Goal: Task Accomplishment & Management: Use online tool/utility

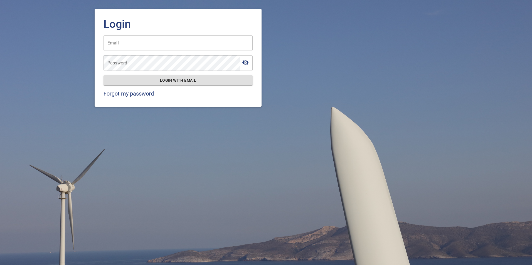
click at [162, 47] on input "Email" at bounding box center [177, 43] width 149 height 16
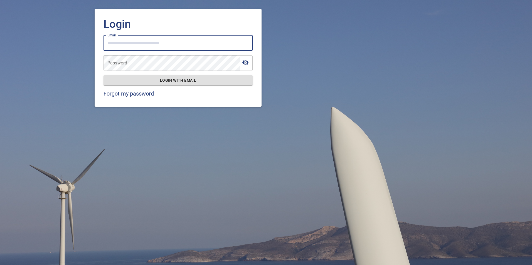
type input "**********"
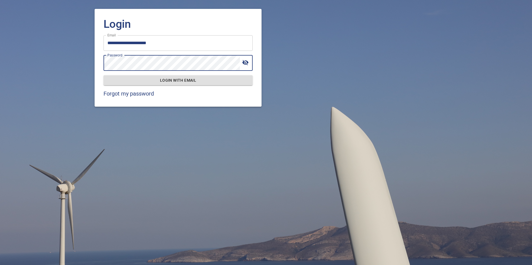
click at [103, 75] on button "Login with email" at bounding box center [177, 80] width 149 height 10
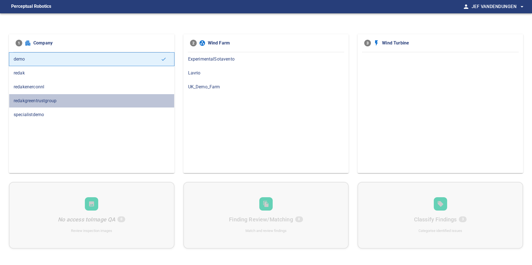
click at [41, 100] on span "redakgreentrustgroup" at bounding box center [92, 101] width 156 height 7
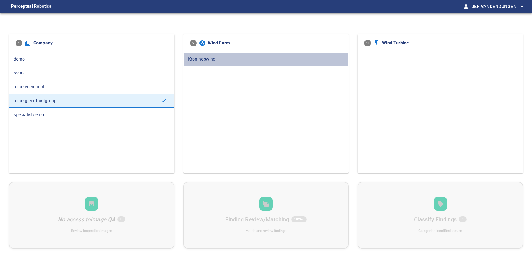
click at [199, 59] on span "Kroningswind" at bounding box center [266, 59] width 156 height 7
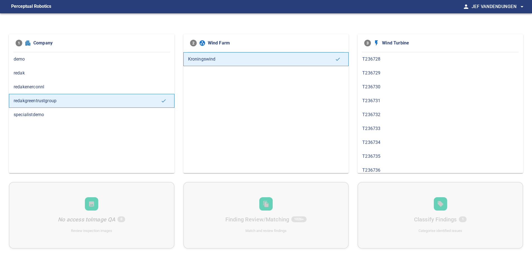
click at [377, 116] on span "T236732" at bounding box center [440, 115] width 156 height 7
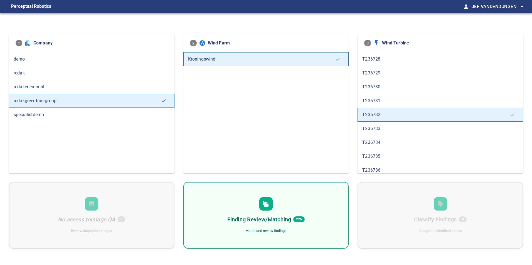
click at [298, 214] on div "Finding Review/Matching 226 Match and review findings" at bounding box center [266, 215] width 166 height 67
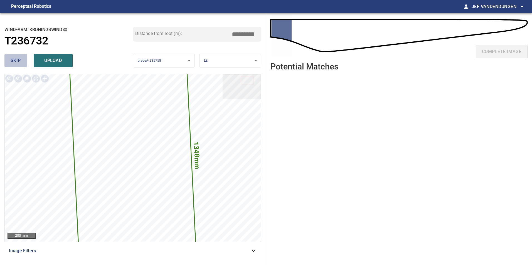
click at [8, 58] on button "skip" at bounding box center [15, 60] width 23 height 13
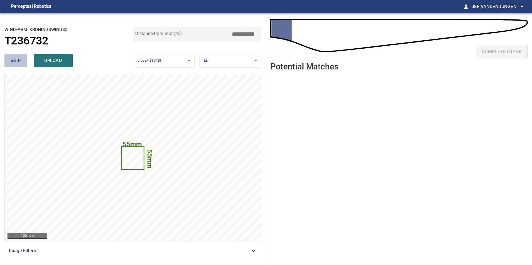
click at [14, 58] on span "skip" at bounding box center [16, 61] width 10 height 8
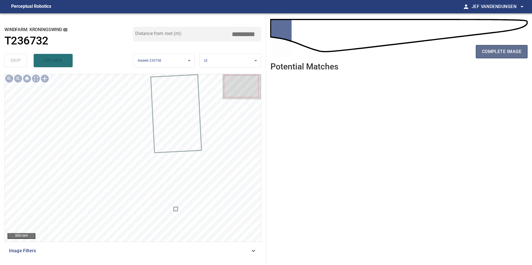
click at [510, 56] on button "complete image" at bounding box center [502, 51] width 52 height 13
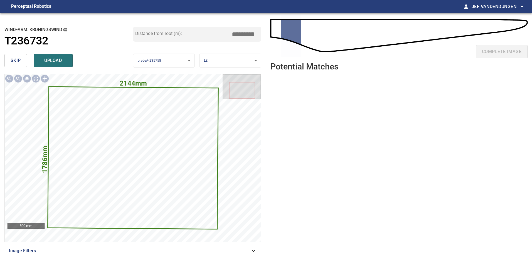
click at [21, 63] on button "skip" at bounding box center [15, 60] width 23 height 13
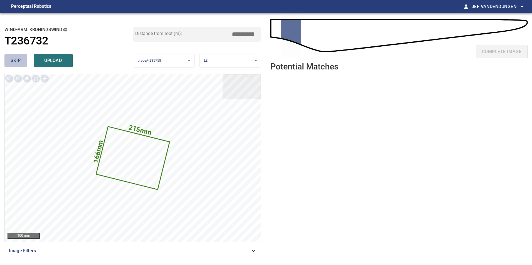
click at [19, 57] on span "skip" at bounding box center [16, 61] width 10 height 8
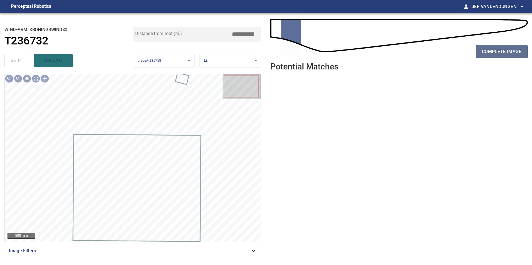
click at [492, 51] on span "complete image" at bounding box center [502, 52] width 40 height 8
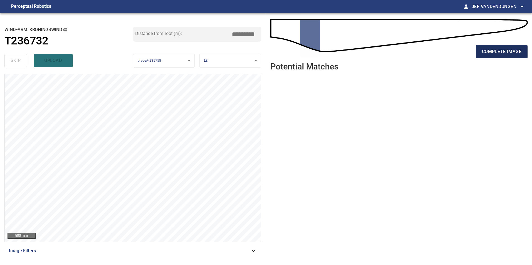
click at [495, 53] on span "complete image" at bounding box center [502, 52] width 40 height 8
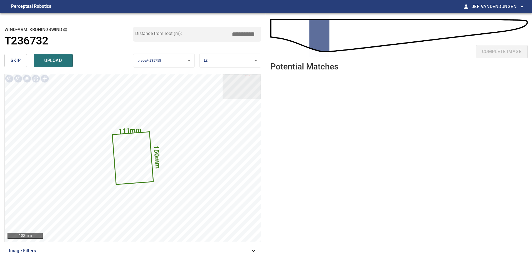
click at [19, 61] on span "skip" at bounding box center [16, 61] width 10 height 8
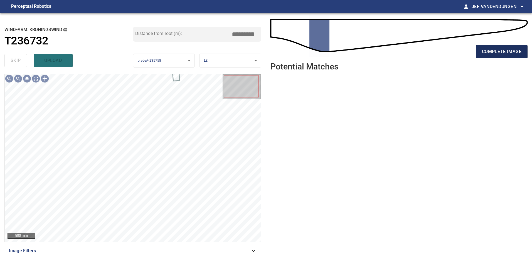
click at [495, 55] on span "complete image" at bounding box center [502, 52] width 40 height 8
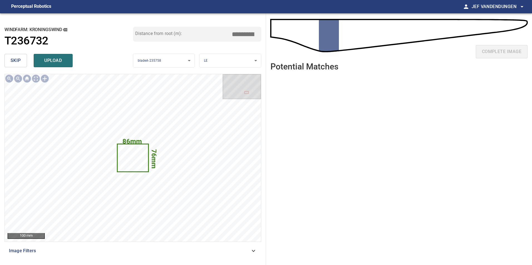
click at [14, 57] on span "skip" at bounding box center [16, 61] width 10 height 8
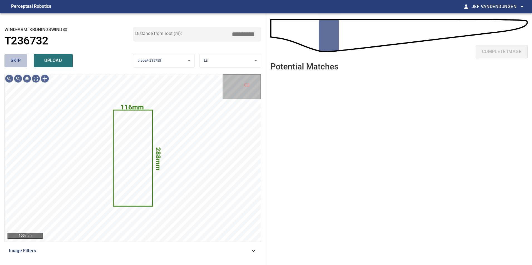
drag, startPoint x: 13, startPoint y: 60, endPoint x: 17, endPoint y: 60, distance: 3.9
click at [13, 60] on span "skip" at bounding box center [16, 61] width 10 height 8
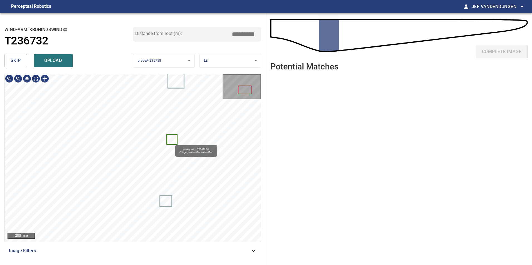
click at [172, 143] on icon at bounding box center [171, 139] width 9 height 9
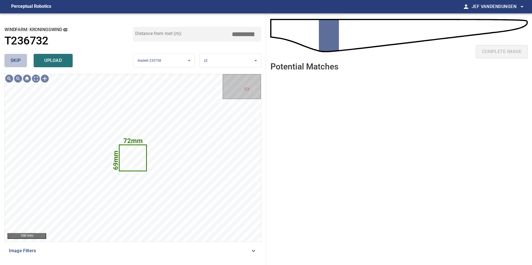
click at [12, 61] on span "skip" at bounding box center [16, 61] width 10 height 8
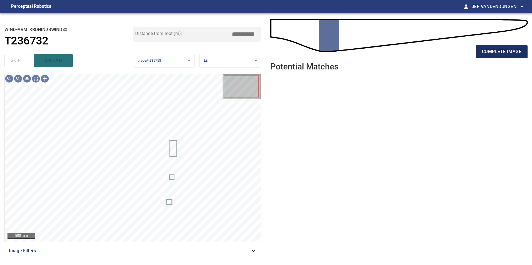
click at [504, 53] on span "complete image" at bounding box center [502, 52] width 40 height 8
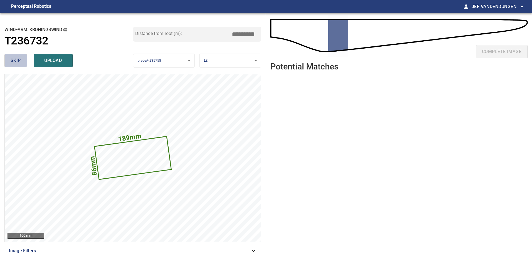
click at [12, 61] on span "skip" at bounding box center [16, 61] width 10 height 8
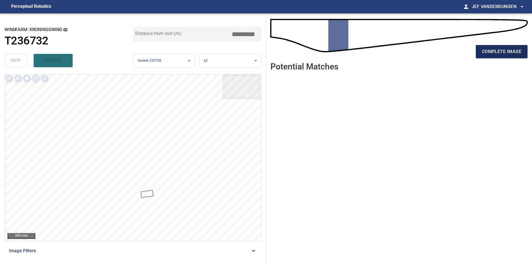
click at [507, 51] on span "complete image" at bounding box center [502, 52] width 40 height 8
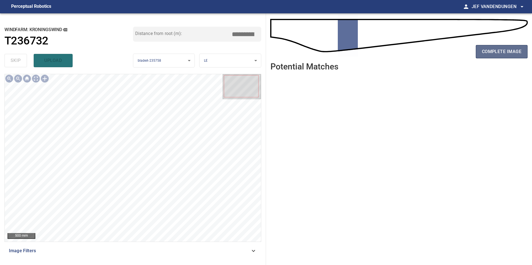
click at [507, 52] on span "complete image" at bounding box center [502, 52] width 40 height 8
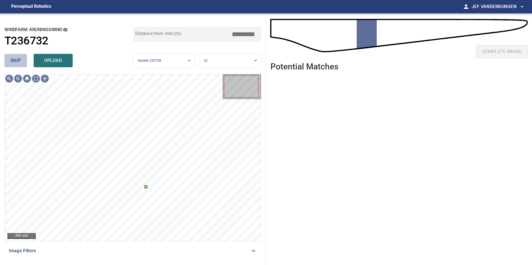
click at [22, 61] on button "skip" at bounding box center [15, 60] width 23 height 13
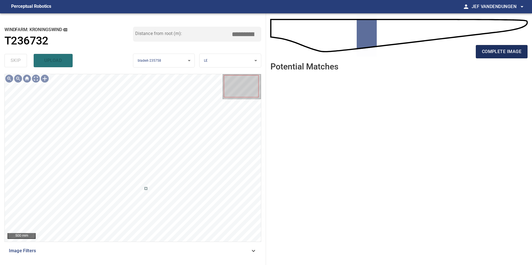
drag, startPoint x: 502, startPoint y: 55, endPoint x: 500, endPoint y: 58, distance: 3.4
click at [502, 56] on button "complete image" at bounding box center [502, 51] width 52 height 13
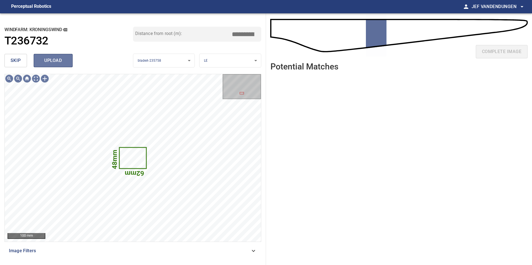
click at [56, 61] on span "upload" at bounding box center [53, 61] width 27 height 8
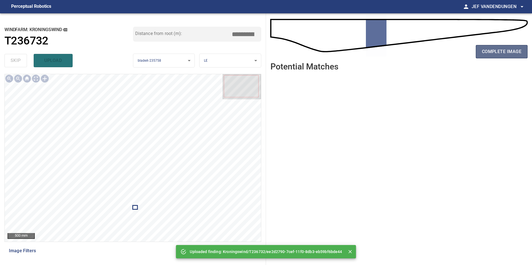
click at [494, 57] on button "complete image" at bounding box center [502, 51] width 52 height 13
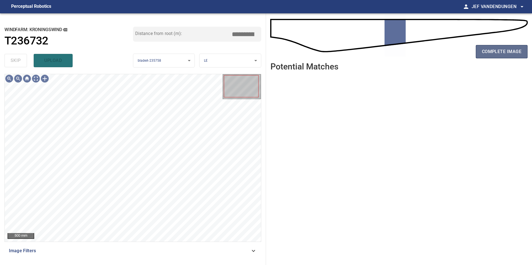
click at [487, 53] on span "complete image" at bounding box center [502, 52] width 40 height 8
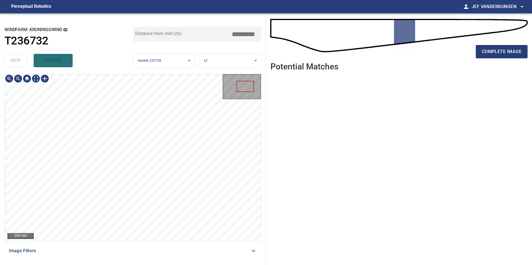
click at [160, 260] on div "250 mm Image Filters" at bounding box center [132, 167] width 257 height 187
click at [164, 265] on html "**********" at bounding box center [266, 132] width 532 height 265
click at [188, 250] on div "250 mm Image Filters" at bounding box center [132, 167] width 257 height 187
click at [501, 53] on span "complete image" at bounding box center [502, 52] width 40 height 8
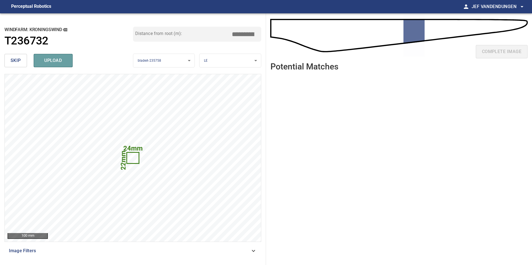
click at [60, 61] on span "upload" at bounding box center [53, 61] width 27 height 8
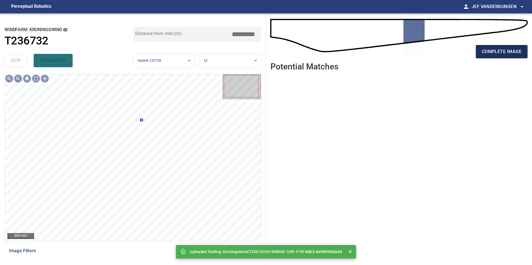
click at [506, 53] on span "complete image" at bounding box center [502, 52] width 40 height 8
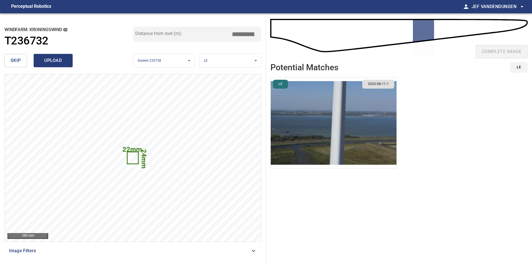
click at [56, 61] on span "upload" at bounding box center [53, 61] width 27 height 8
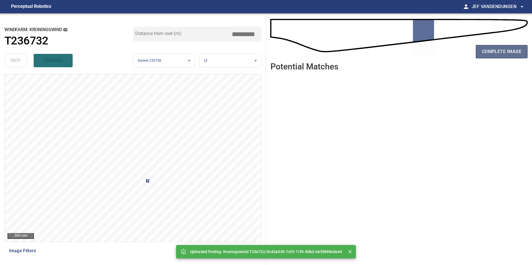
click at [507, 56] on button "complete image" at bounding box center [502, 51] width 52 height 13
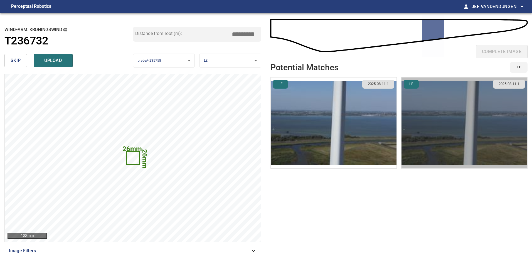
click at [444, 140] on img "button" at bounding box center [464, 123] width 126 height 91
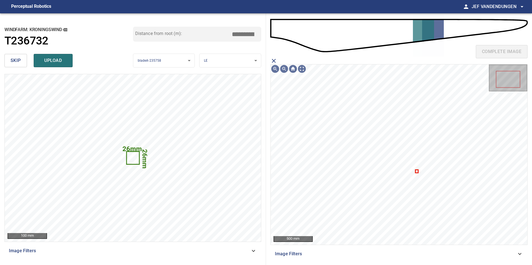
click at [274, 60] on icon "close matching imageResolution:" at bounding box center [273, 61] width 7 height 7
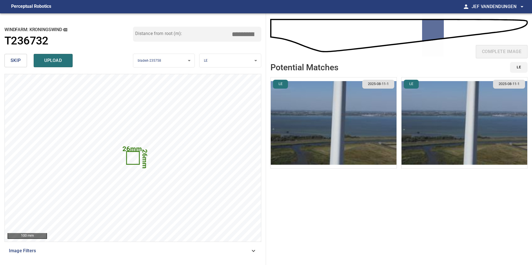
click at [435, 112] on img "button" at bounding box center [464, 123] width 126 height 91
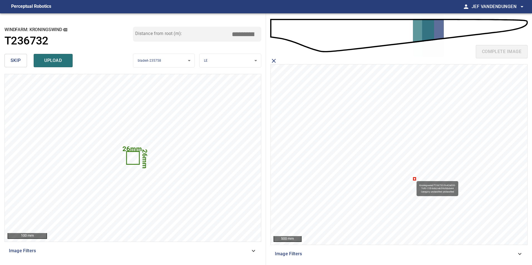
click at [414, 179] on icon at bounding box center [414, 179] width 1 height 2
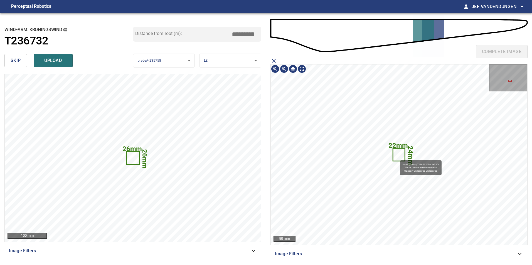
click at [397, 158] on icon at bounding box center [398, 155] width 11 height 12
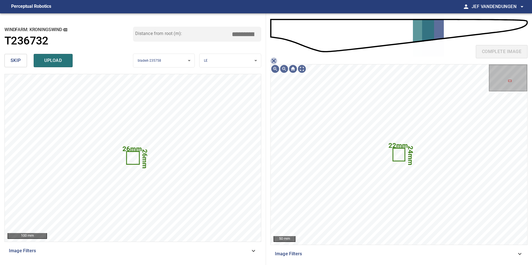
click at [273, 60] on icon "close matching imageResolution:" at bounding box center [274, 61] width 4 height 4
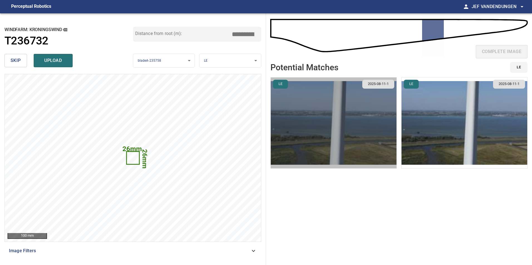
click at [336, 127] on img "button" at bounding box center [334, 123] width 126 height 91
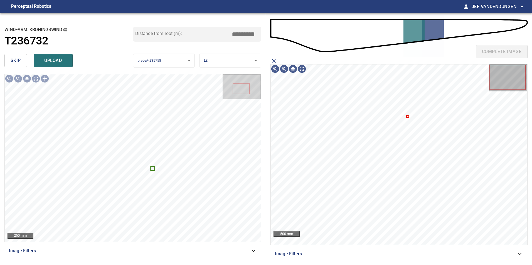
click at [273, 57] on div "complete image" at bounding box center [398, 54] width 257 height 22
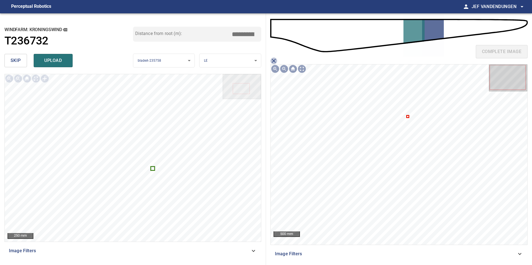
click at [273, 63] on icon "close matching imageResolution:" at bounding box center [273, 61] width 7 height 7
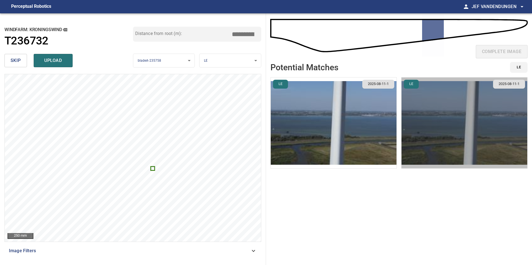
click at [440, 128] on img "button" at bounding box center [464, 123] width 126 height 91
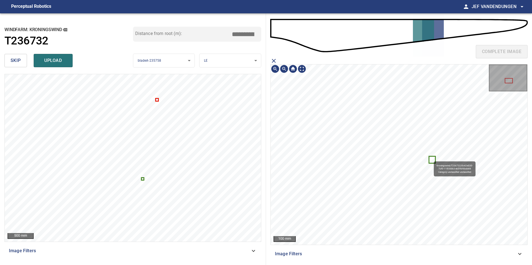
click at [430, 159] on icon at bounding box center [432, 160] width 6 height 6
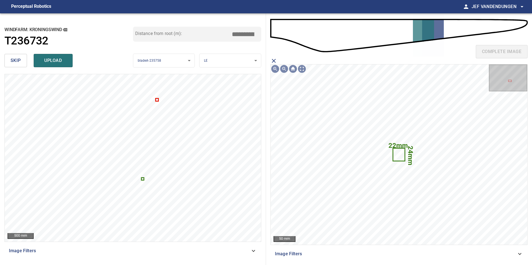
click at [273, 59] on icon "close matching imageResolution:" at bounding box center [273, 61] width 7 height 7
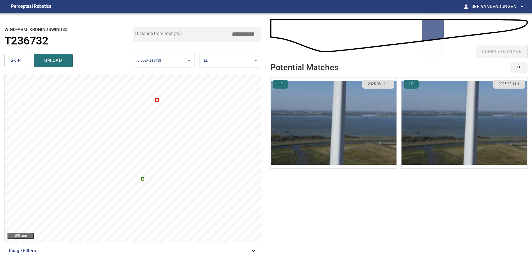
click at [325, 111] on img "button" at bounding box center [334, 123] width 126 height 91
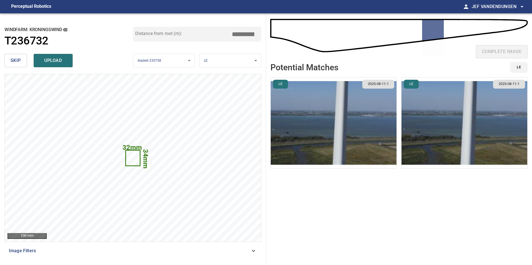
click at [16, 55] on button "skip" at bounding box center [15, 60] width 23 height 13
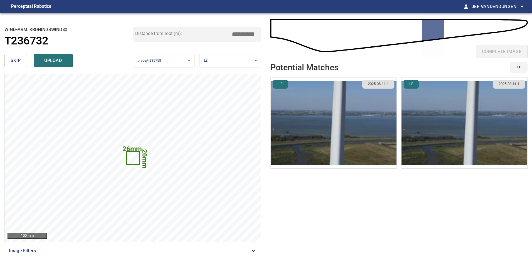
click at [17, 60] on span "skip" at bounding box center [16, 61] width 10 height 8
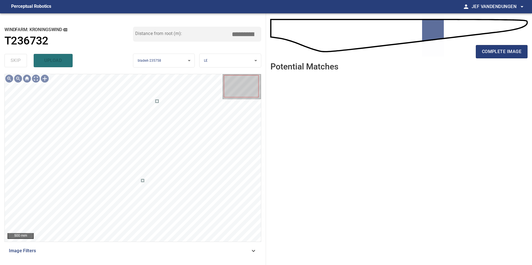
click at [503, 59] on div "complete image" at bounding box center [398, 54] width 257 height 22
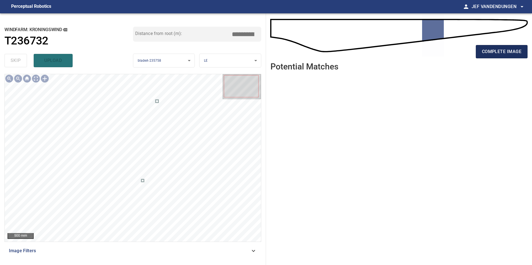
click at [503, 54] on span "complete image" at bounding box center [502, 52] width 40 height 8
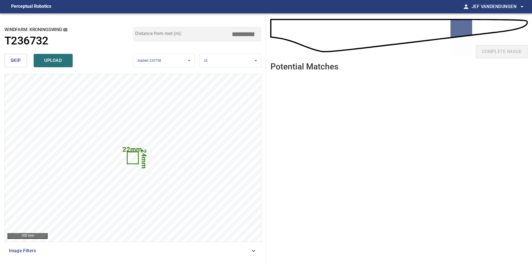
click at [17, 61] on span "skip" at bounding box center [16, 61] width 10 height 8
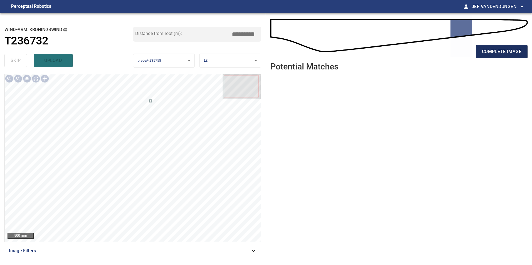
click at [490, 56] on button "complete image" at bounding box center [502, 51] width 52 height 13
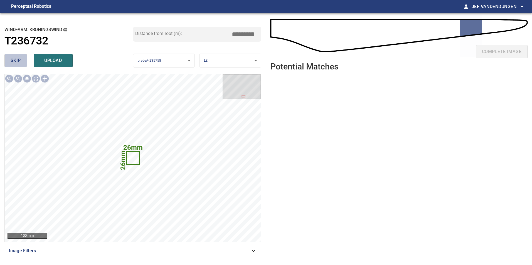
click at [16, 61] on span "skip" at bounding box center [16, 61] width 10 height 8
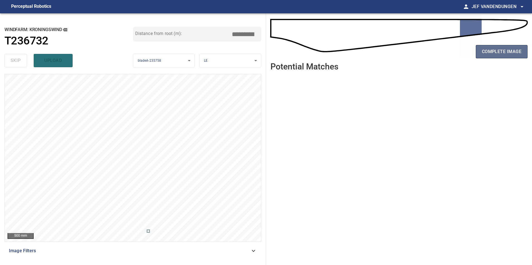
click at [491, 49] on span "complete image" at bounding box center [502, 52] width 40 height 8
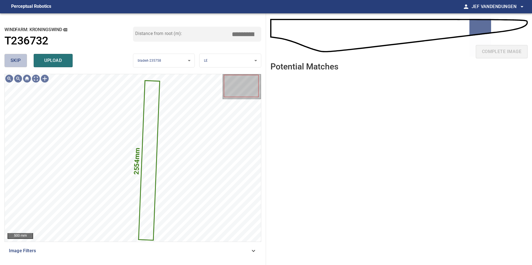
click at [19, 65] on button "skip" at bounding box center [15, 60] width 23 height 13
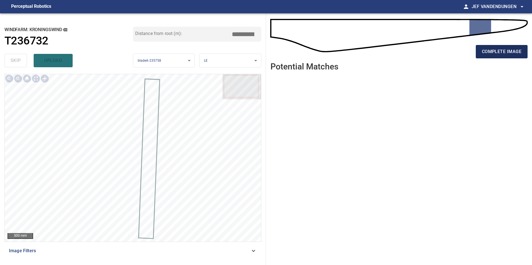
click at [492, 50] on span "complete image" at bounding box center [502, 52] width 40 height 8
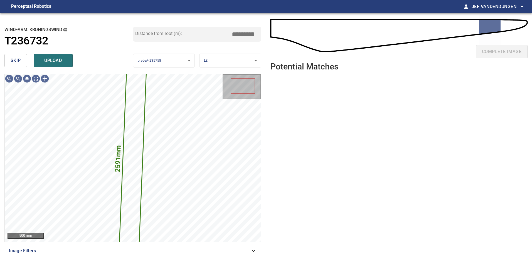
click at [15, 62] on span "skip" at bounding box center [16, 61] width 10 height 8
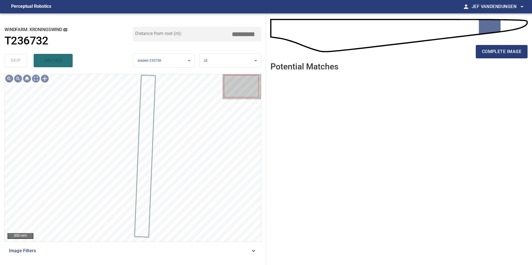
click at [501, 43] on div "complete image" at bounding box center [398, 54] width 257 height 22
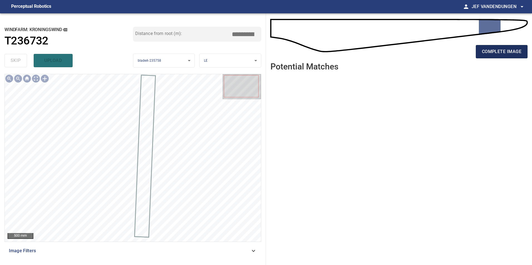
click at [501, 50] on span "complete image" at bounding box center [502, 52] width 40 height 8
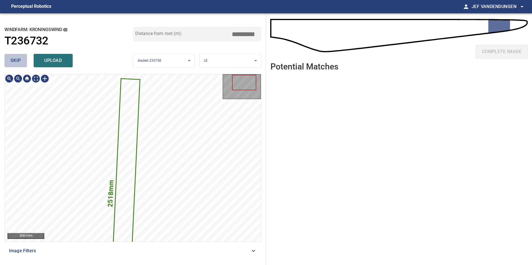
click at [19, 61] on span "skip" at bounding box center [16, 61] width 10 height 8
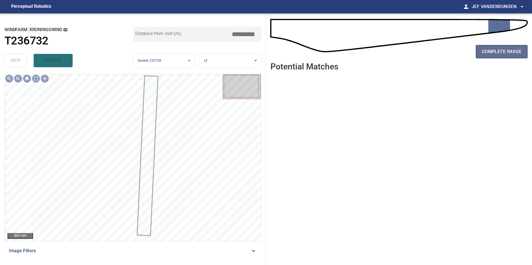
drag, startPoint x: 504, startPoint y: 50, endPoint x: 465, endPoint y: 53, distance: 39.6
click at [504, 50] on span "complete image" at bounding box center [502, 52] width 40 height 8
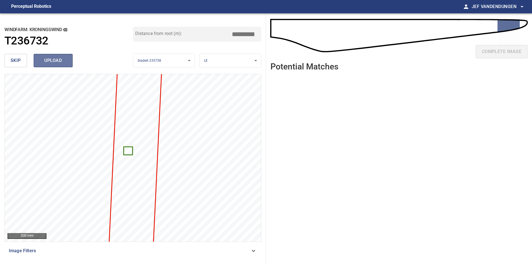
click at [59, 63] on span "upload" at bounding box center [53, 61] width 27 height 8
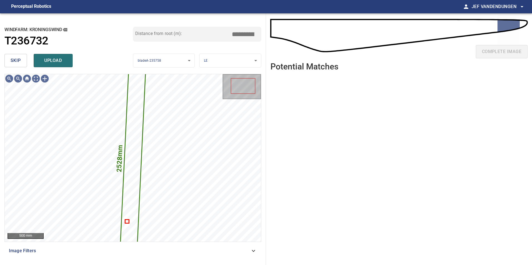
click at [13, 64] on span "skip" at bounding box center [16, 61] width 10 height 8
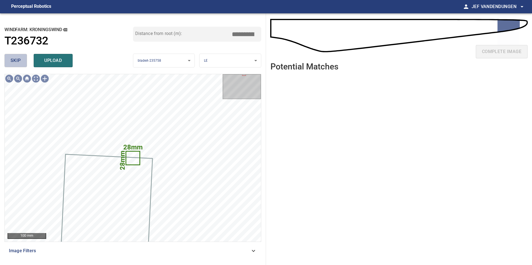
click at [15, 59] on span "skip" at bounding box center [16, 61] width 10 height 8
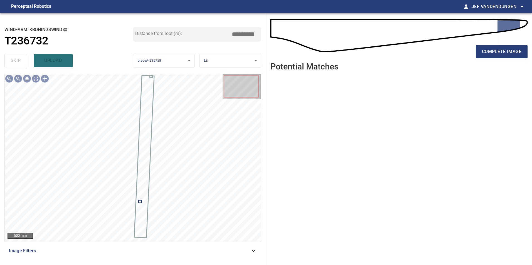
click at [16, 62] on div "skip upload" at bounding box center [68, 61] width 129 height 18
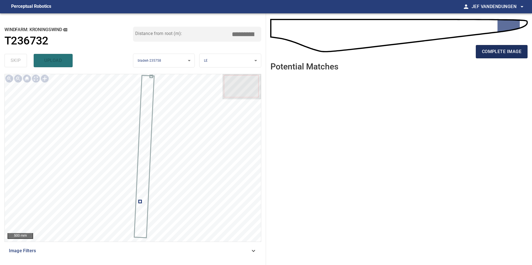
click at [506, 53] on span "complete image" at bounding box center [502, 52] width 40 height 8
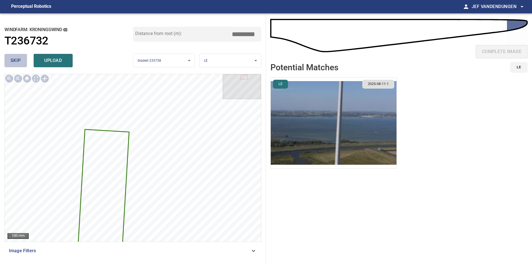
click at [23, 61] on button "skip" at bounding box center [15, 60] width 23 height 13
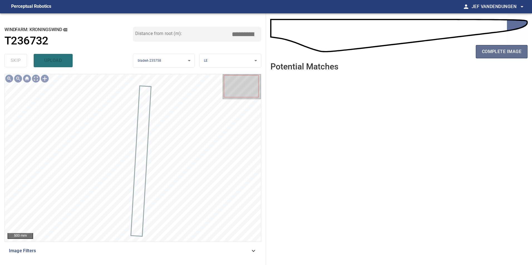
click at [485, 51] on span "complete image" at bounding box center [502, 52] width 40 height 8
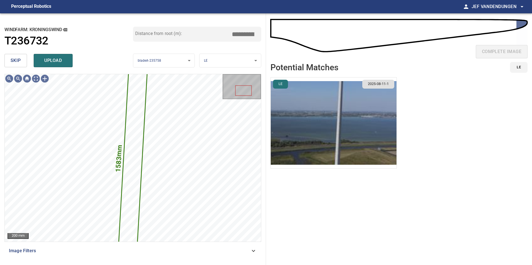
click at [19, 60] on span "skip" at bounding box center [16, 61] width 10 height 8
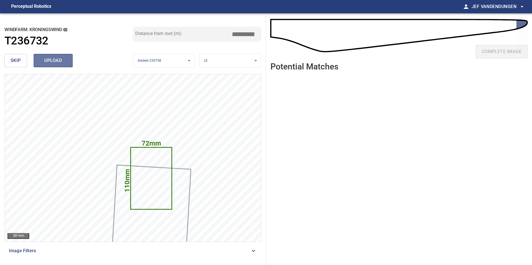
click at [60, 63] on span "upload" at bounding box center [53, 61] width 27 height 8
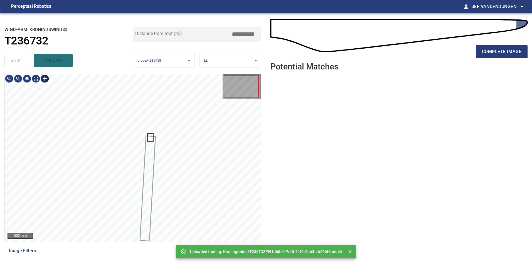
click at [45, 78] on div at bounding box center [44, 78] width 9 height 9
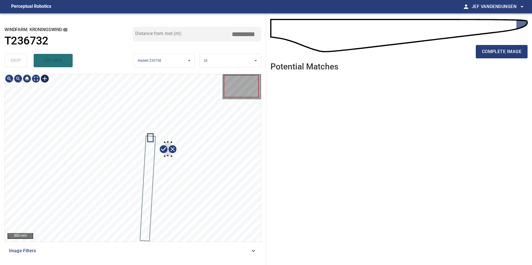
click at [171, 156] on div at bounding box center [133, 158] width 256 height 168
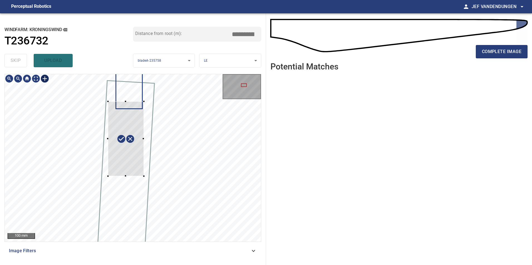
click at [127, 160] on div at bounding box center [126, 139] width 36 height 75
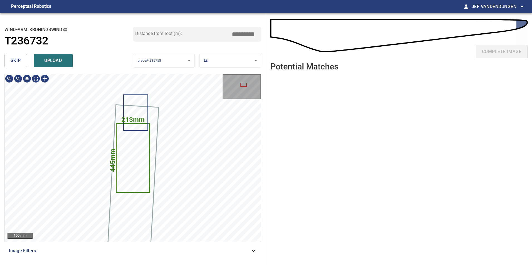
click at [156, 151] on div "213mm 445mm Kroningswind/T236732/fcffc500-f204-410d-3a34-f5944c52ee2d Category …" at bounding box center [133, 158] width 256 height 168
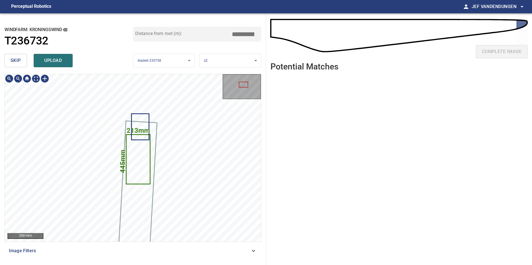
click at [140, 181] on icon at bounding box center [138, 159] width 23 height 49
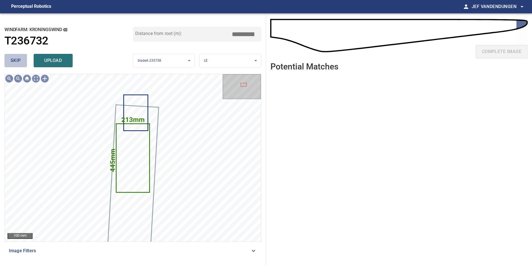
click at [7, 64] on button "skip" at bounding box center [15, 60] width 23 height 13
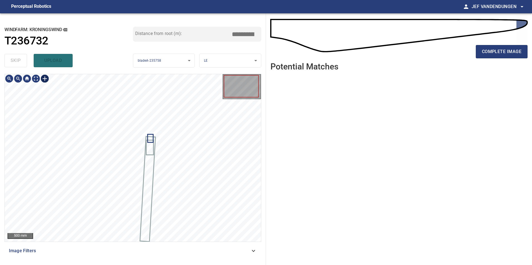
click at [45, 79] on div at bounding box center [44, 78] width 9 height 9
click at [170, 155] on div at bounding box center [133, 158] width 256 height 168
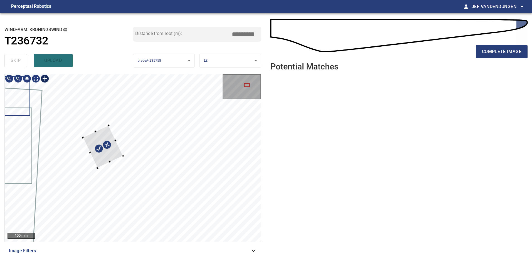
click at [105, 162] on div at bounding box center [103, 146] width 40 height 43
click at [106, 147] on div at bounding box center [98, 149] width 31 height 39
click at [62, 123] on div at bounding box center [133, 158] width 256 height 168
click at [72, 120] on div at bounding box center [72, 120] width 2 height 2
click at [18, 121] on div at bounding box center [13, 132] width 15 height 32
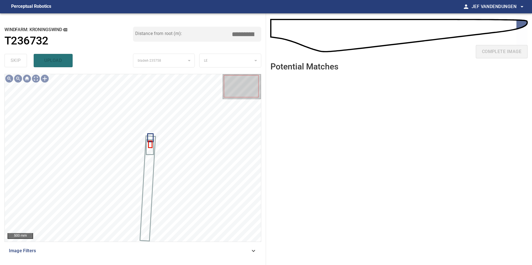
click at [47, 62] on div "skip upload" at bounding box center [68, 61] width 129 height 18
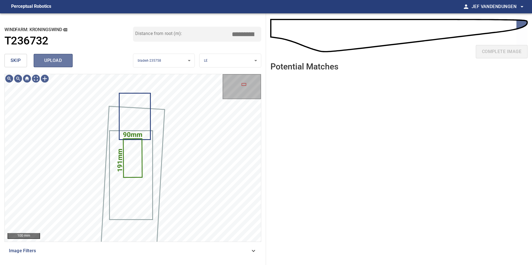
click at [58, 61] on span "upload" at bounding box center [53, 61] width 27 height 8
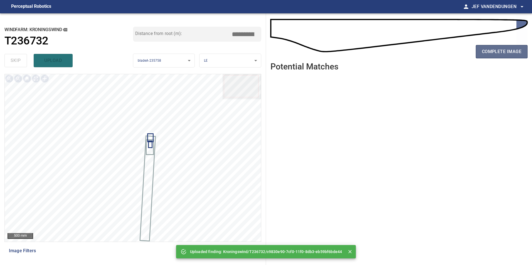
click at [495, 49] on span "complete image" at bounding box center [502, 52] width 40 height 8
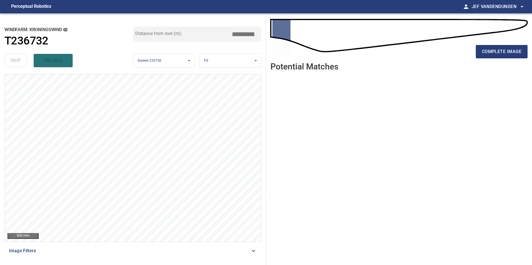
click at [16, 60] on div "skip upload" at bounding box center [68, 61] width 129 height 18
click at [499, 45] on button "complete image" at bounding box center [502, 51] width 52 height 13
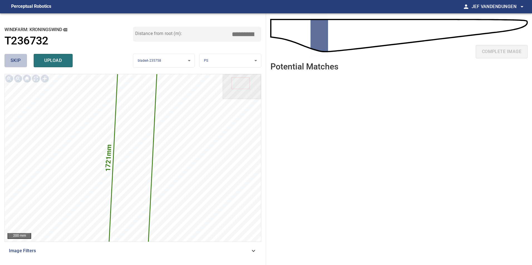
click at [16, 59] on span "skip" at bounding box center [16, 61] width 10 height 8
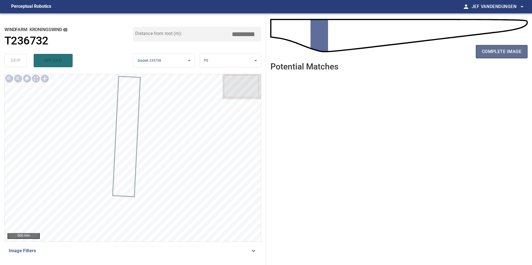
click at [516, 51] on span "complete image" at bounding box center [502, 52] width 40 height 8
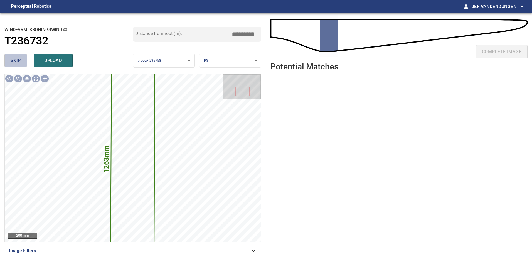
click at [12, 60] on span "skip" at bounding box center [16, 61] width 10 height 8
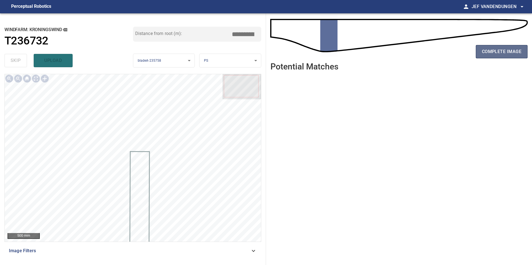
drag, startPoint x: 489, startPoint y: 53, endPoint x: 482, endPoint y: 53, distance: 7.5
click at [489, 53] on span "complete image" at bounding box center [502, 52] width 40 height 8
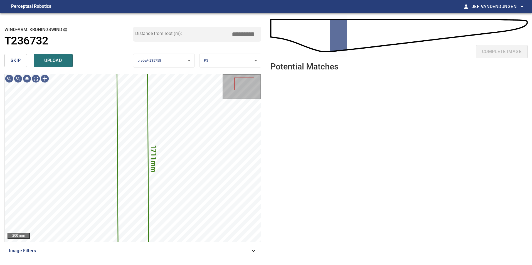
click at [6, 60] on button "skip" at bounding box center [15, 60] width 23 height 13
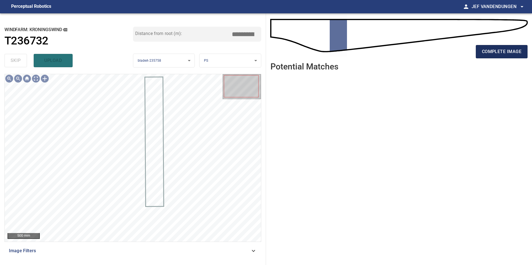
click at [497, 53] on span "complete image" at bounding box center [502, 52] width 40 height 8
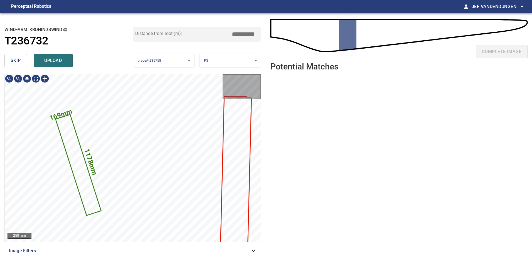
click at [15, 62] on span "skip" at bounding box center [16, 61] width 10 height 8
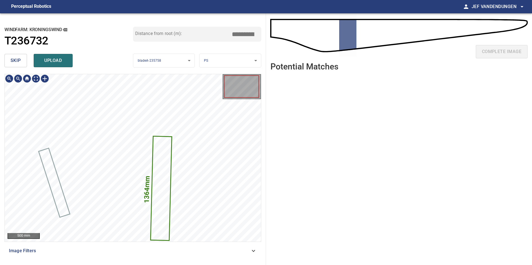
click at [161, 171] on icon at bounding box center [161, 188] width 21 height 103
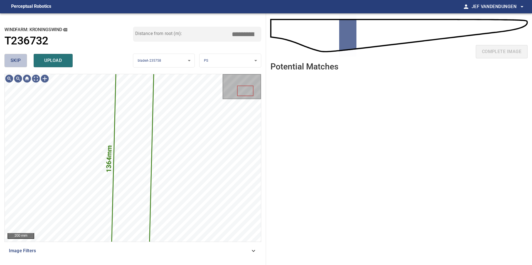
click at [19, 61] on span "skip" at bounding box center [16, 61] width 10 height 8
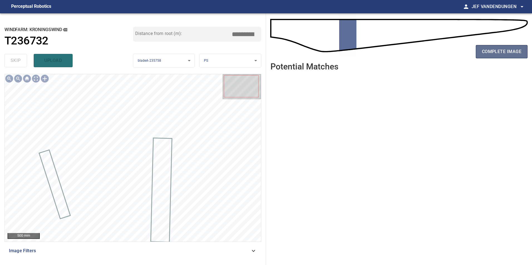
click at [506, 50] on span "complete image" at bounding box center [502, 52] width 40 height 8
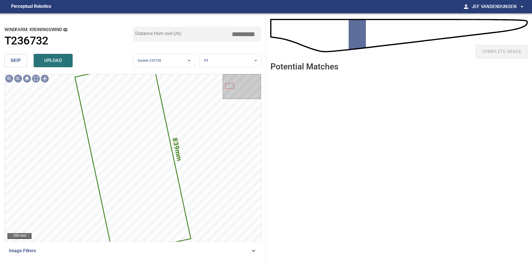
click at [14, 61] on span "skip" at bounding box center [16, 61] width 10 height 8
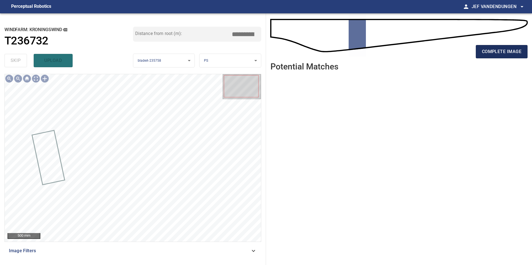
click at [499, 56] on button "complete image" at bounding box center [502, 51] width 52 height 13
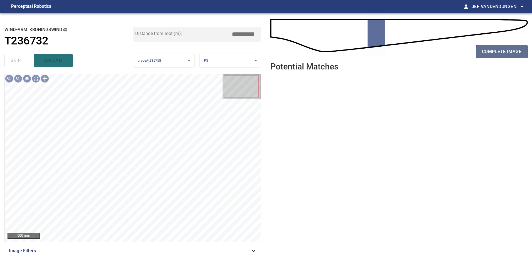
click at [505, 53] on span "complete image" at bounding box center [502, 52] width 40 height 8
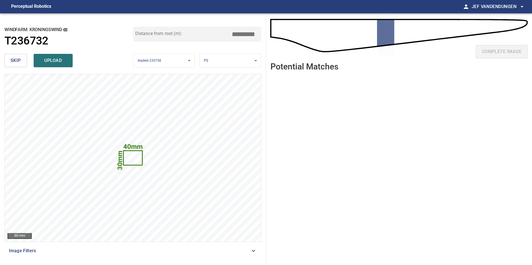
click at [17, 63] on span "skip" at bounding box center [16, 61] width 10 height 8
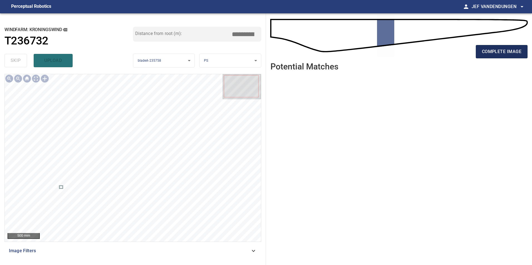
click at [496, 52] on span "complete image" at bounding box center [502, 52] width 40 height 8
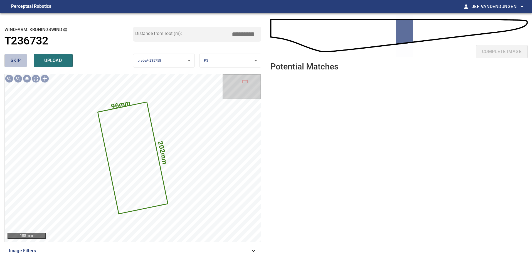
click at [15, 60] on span "skip" at bounding box center [16, 61] width 10 height 8
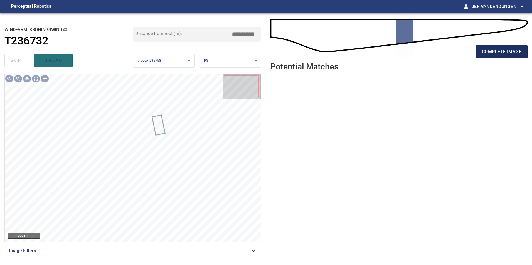
click at [490, 58] on button "complete image" at bounding box center [502, 51] width 52 height 13
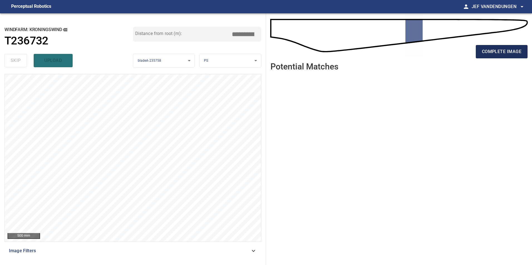
click at [505, 53] on span "complete image" at bounding box center [502, 52] width 40 height 8
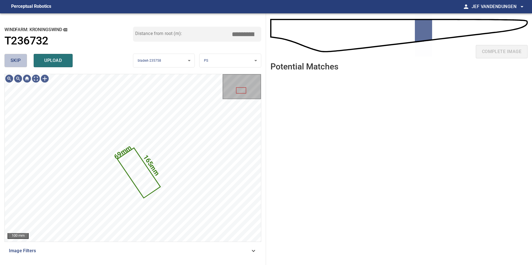
click at [14, 58] on span "skip" at bounding box center [16, 61] width 10 height 8
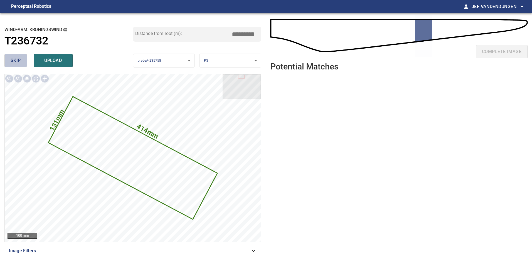
click at [18, 59] on span "skip" at bounding box center [16, 61] width 10 height 8
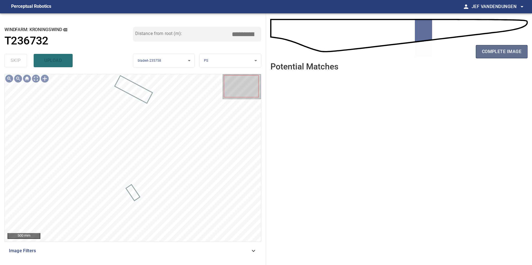
click at [491, 56] on button "complete image" at bounding box center [502, 51] width 52 height 13
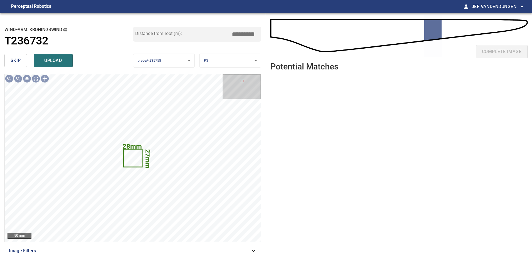
click at [13, 61] on span "skip" at bounding box center [16, 61] width 10 height 8
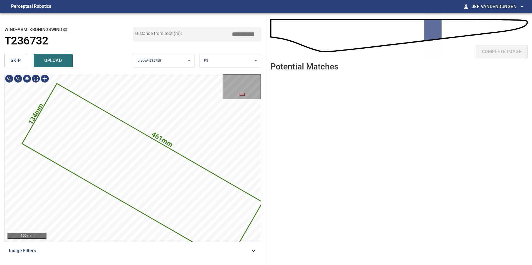
click at [15, 61] on span "skip" at bounding box center [16, 61] width 10 height 8
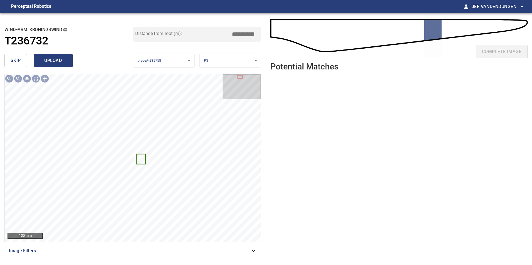
click at [56, 60] on span "upload" at bounding box center [53, 61] width 27 height 8
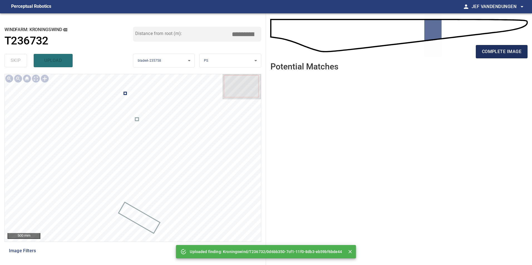
click at [499, 53] on span "complete image" at bounding box center [502, 52] width 40 height 8
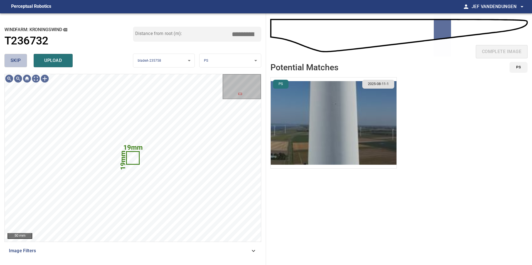
click at [16, 55] on button "skip" at bounding box center [15, 60] width 23 height 13
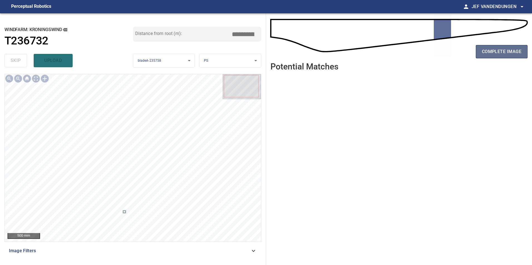
drag, startPoint x: 500, startPoint y: 49, endPoint x: 484, endPoint y: 58, distance: 18.6
click at [500, 49] on span "complete image" at bounding box center [502, 52] width 40 height 8
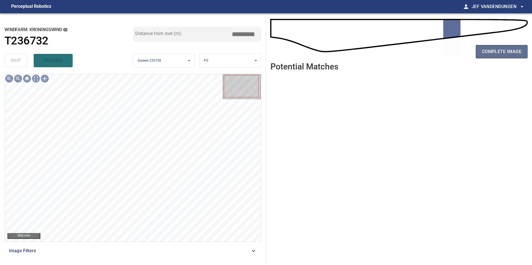
click at [500, 52] on span "complete image" at bounding box center [502, 52] width 40 height 8
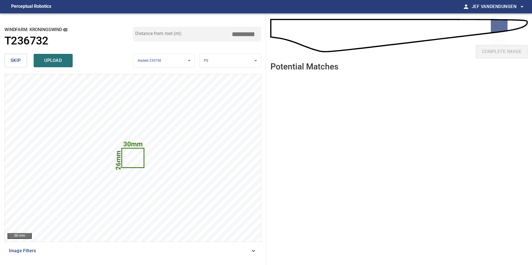
click at [20, 61] on span "skip" at bounding box center [16, 61] width 10 height 8
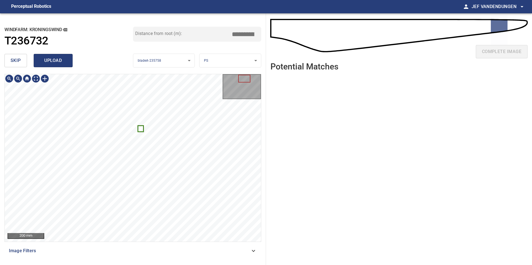
click at [60, 61] on span "upload" at bounding box center [53, 61] width 27 height 8
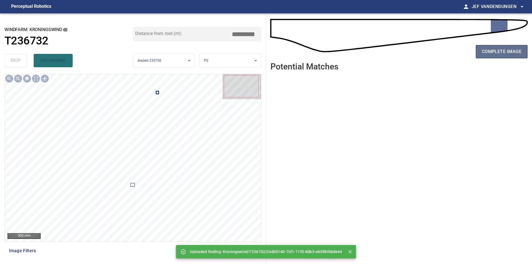
click at [500, 54] on span "complete image" at bounding box center [502, 52] width 40 height 8
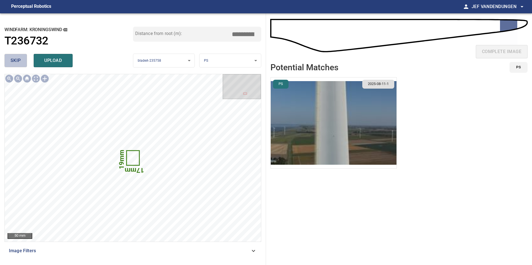
drag, startPoint x: 14, startPoint y: 59, endPoint x: 22, endPoint y: 60, distance: 7.8
click at [14, 59] on span "skip" at bounding box center [16, 61] width 10 height 8
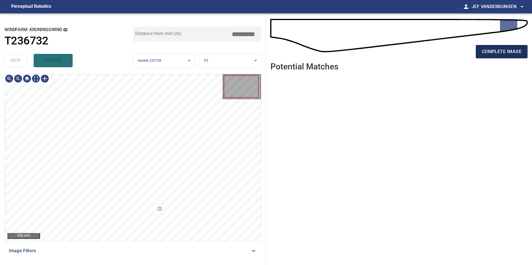
click at [507, 51] on span "complete image" at bounding box center [502, 52] width 40 height 8
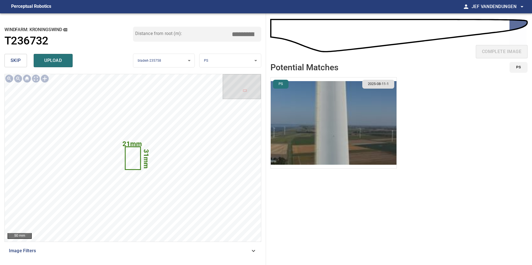
click at [57, 64] on span "upload" at bounding box center [53, 61] width 27 height 8
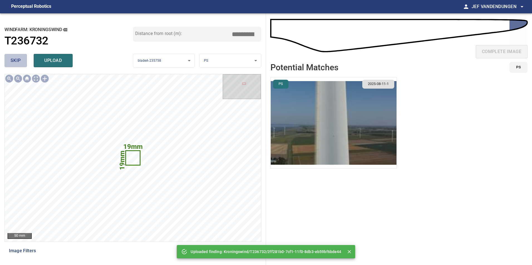
click at [21, 63] on span "skip" at bounding box center [16, 61] width 10 height 8
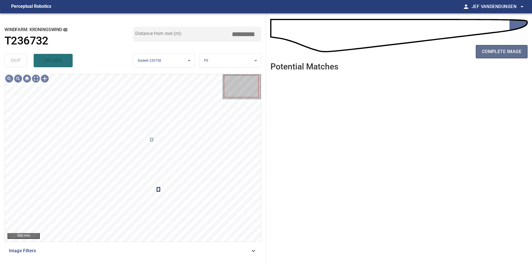
click at [517, 50] on span "complete image" at bounding box center [502, 52] width 40 height 8
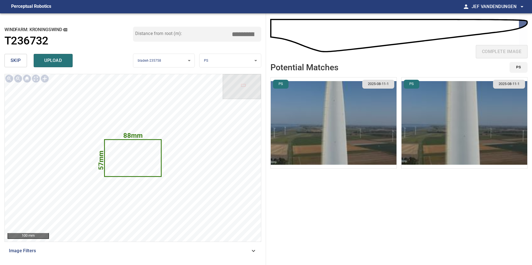
click at [58, 58] on span "upload" at bounding box center [53, 61] width 27 height 8
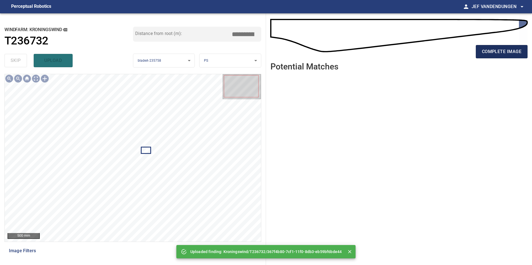
click at [496, 49] on span "complete image" at bounding box center [502, 52] width 40 height 8
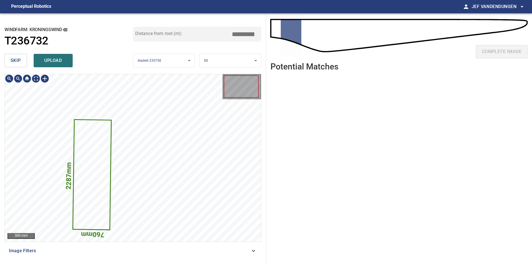
click at [15, 61] on span "skip" at bounding box center [16, 61] width 10 height 8
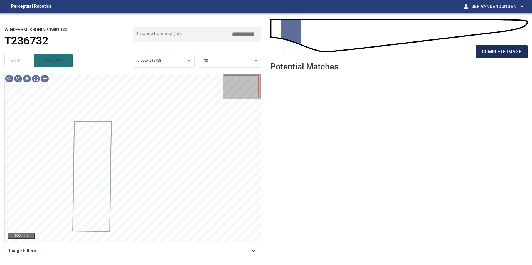
click at [499, 53] on span "complete image" at bounding box center [502, 52] width 40 height 8
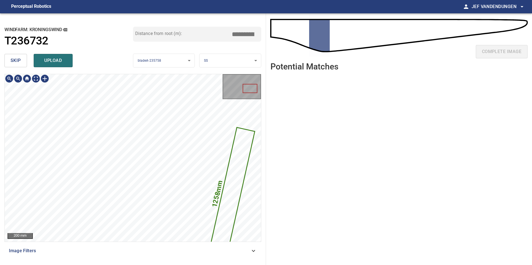
click at [248, 194] on div "1258mm 163mm Kroningswind/T236732/2 Category unclassified unclassified" at bounding box center [133, 158] width 256 height 168
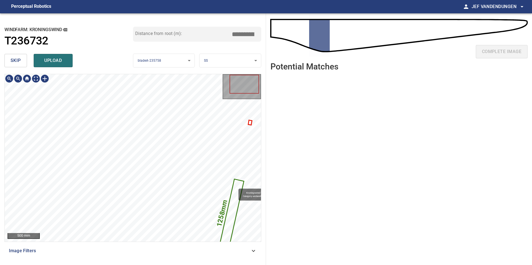
click at [236, 187] on icon at bounding box center [232, 214] width 24 height 69
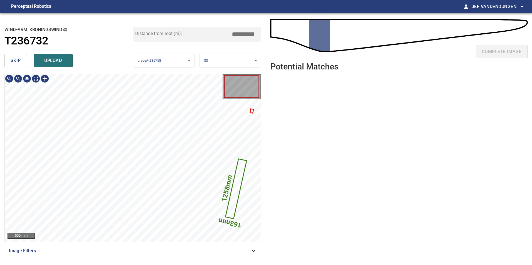
click at [16, 60] on span "skip" at bounding box center [16, 61] width 10 height 8
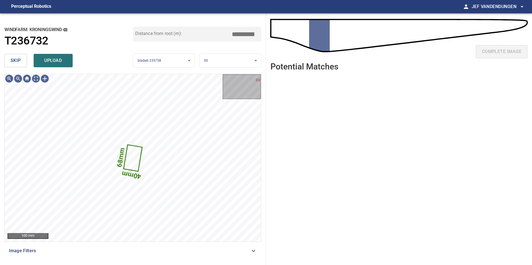
click at [13, 65] on button "skip" at bounding box center [15, 60] width 23 height 13
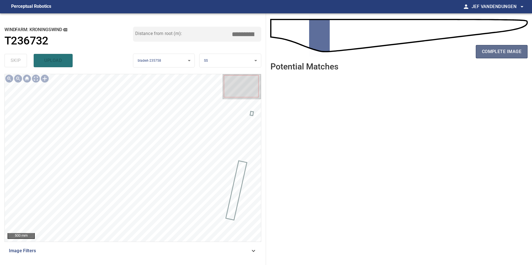
click at [502, 56] on button "complete image" at bounding box center [502, 51] width 52 height 13
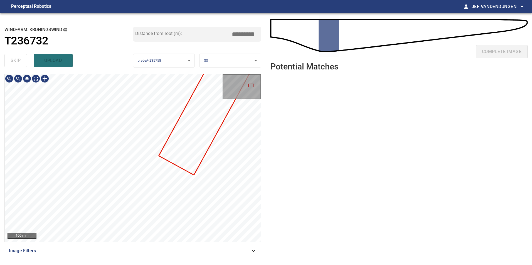
click at [248, 244] on div "100 mm Image Filters" at bounding box center [132, 167] width 257 height 187
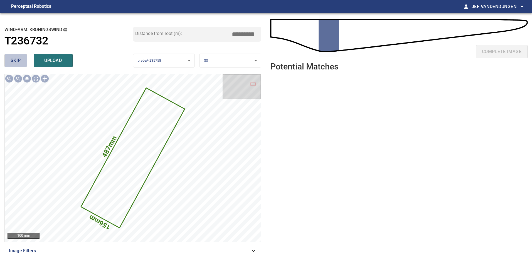
click at [14, 59] on span "skip" at bounding box center [16, 61] width 10 height 8
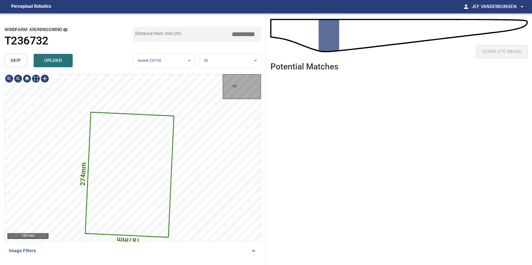
click at [19, 59] on span "skip" at bounding box center [16, 61] width 10 height 8
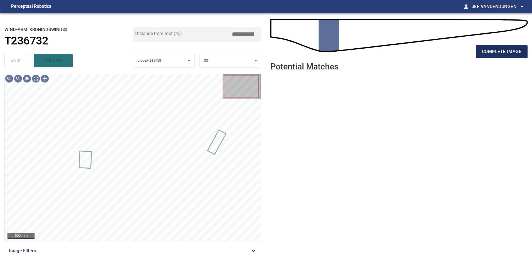
click at [511, 52] on span "complete image" at bounding box center [502, 52] width 40 height 8
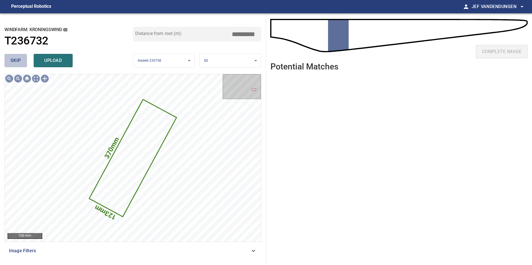
click at [13, 62] on span "skip" at bounding box center [16, 61] width 10 height 8
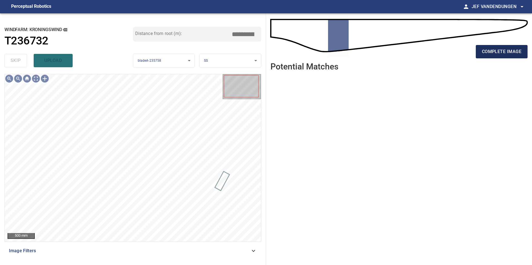
click at [492, 53] on span "complete image" at bounding box center [502, 52] width 40 height 8
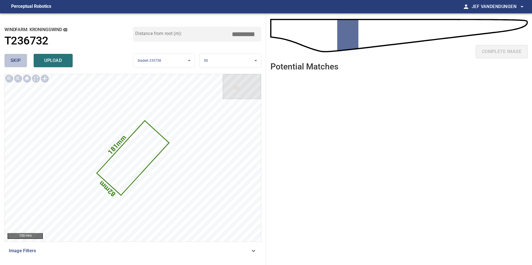
click at [13, 60] on span "skip" at bounding box center [16, 61] width 10 height 8
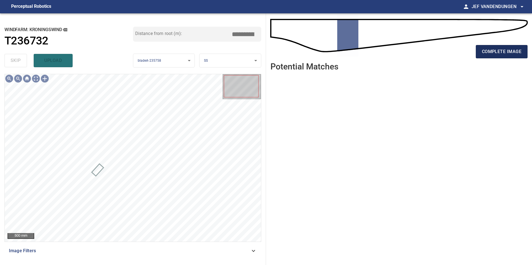
click at [494, 56] on button "complete image" at bounding box center [502, 51] width 52 height 13
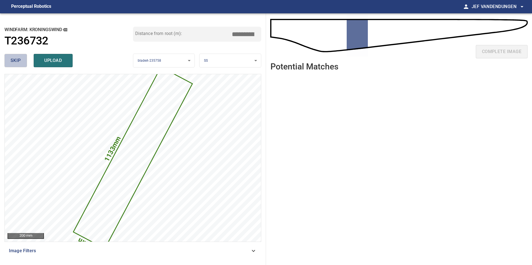
click at [13, 59] on span "skip" at bounding box center [16, 61] width 10 height 8
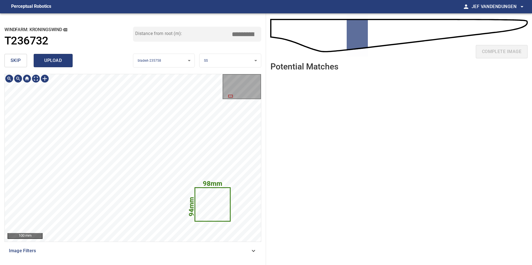
click at [48, 55] on button "upload" at bounding box center [53, 60] width 39 height 13
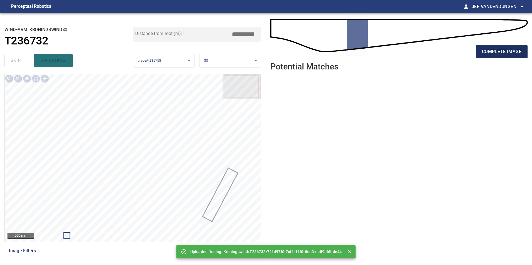
click at [517, 56] on button "complete image" at bounding box center [502, 51] width 52 height 13
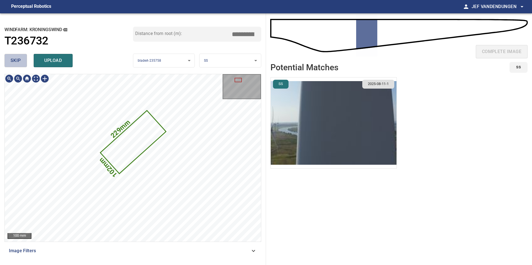
click at [15, 63] on span "skip" at bounding box center [16, 61] width 10 height 8
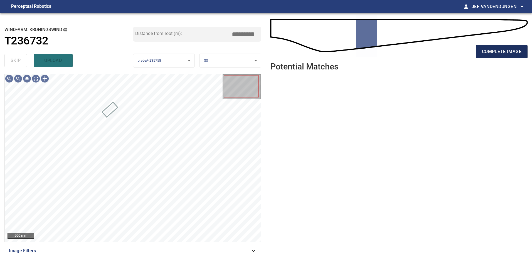
click at [495, 48] on span "complete image" at bounding box center [502, 52] width 40 height 8
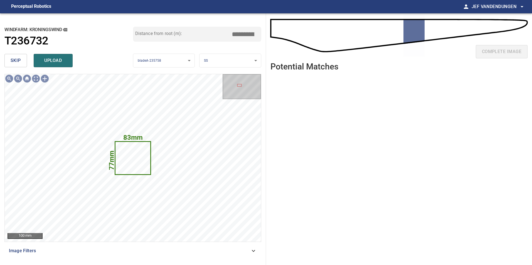
click at [12, 60] on span "skip" at bounding box center [16, 61] width 10 height 8
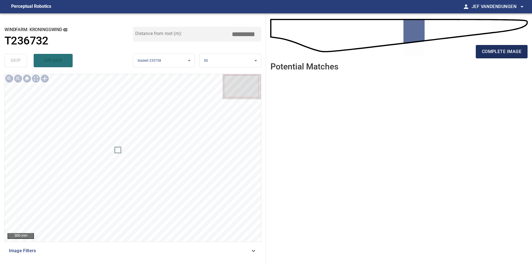
click at [500, 53] on span "complete image" at bounding box center [502, 52] width 40 height 8
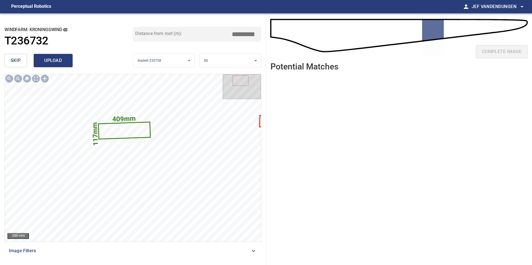
click at [63, 56] on button "upload" at bounding box center [53, 60] width 39 height 13
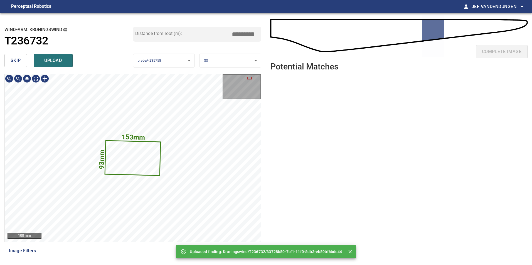
click at [128, 159] on icon at bounding box center [132, 158] width 55 height 34
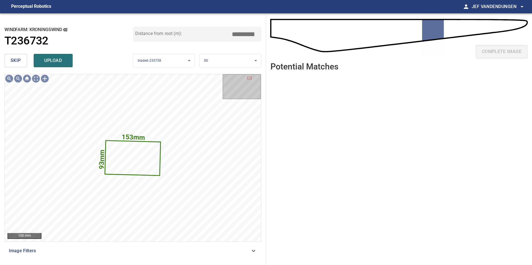
click at [18, 61] on span "skip" at bounding box center [16, 61] width 10 height 8
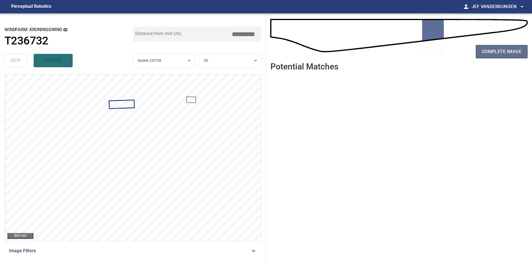
click at [494, 51] on span "complete image" at bounding box center [502, 52] width 40 height 8
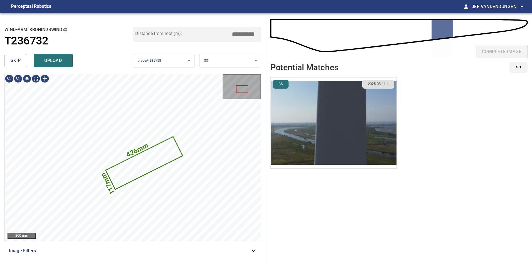
click at [60, 57] on span "upload" at bounding box center [53, 61] width 27 height 8
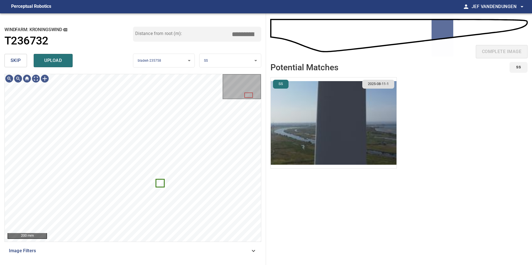
drag, startPoint x: 51, startPoint y: 60, endPoint x: 55, endPoint y: 60, distance: 3.4
click at [53, 60] on span "upload" at bounding box center [53, 61] width 27 height 8
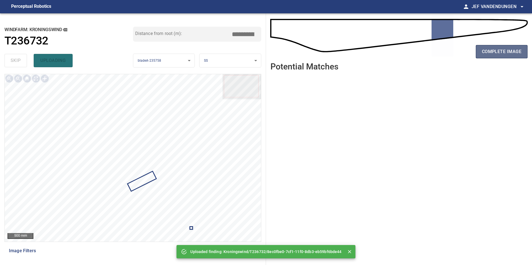
drag, startPoint x: 502, startPoint y: 52, endPoint x: 499, endPoint y: 55, distance: 3.7
click at [502, 53] on span "complete image" at bounding box center [502, 52] width 40 height 8
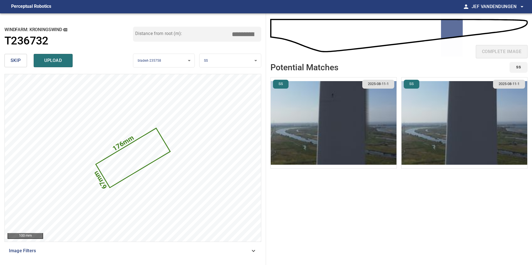
click at [341, 118] on img "button" at bounding box center [334, 123] width 126 height 91
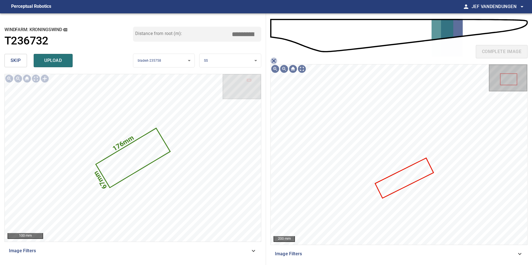
click at [276, 60] on icon "close matching imageResolution:" at bounding box center [273, 61] width 7 height 7
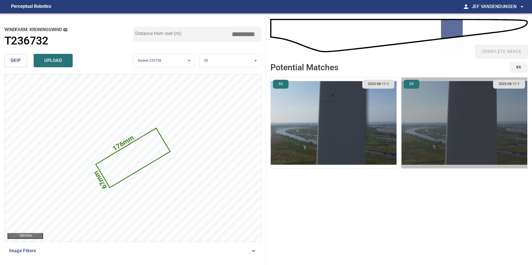
click at [461, 117] on img "button" at bounding box center [464, 123] width 126 height 91
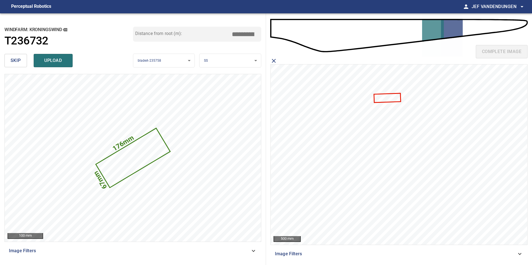
click at [389, 98] on icon at bounding box center [387, 98] width 26 height 8
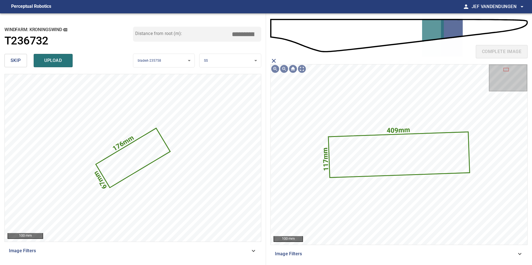
click at [273, 60] on icon "close matching imageResolution:" at bounding box center [273, 61] width 7 height 7
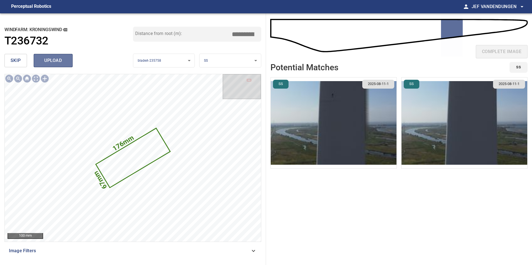
click at [48, 60] on span "upload" at bounding box center [53, 61] width 27 height 8
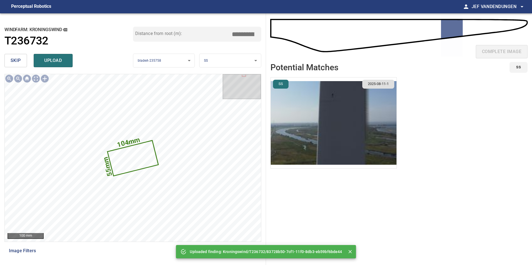
click at [337, 133] on img "button" at bounding box center [334, 123] width 126 height 91
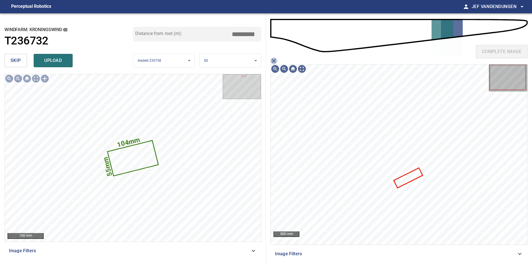
click at [274, 60] on icon "close matching imageResolution:" at bounding box center [274, 61] width 4 height 4
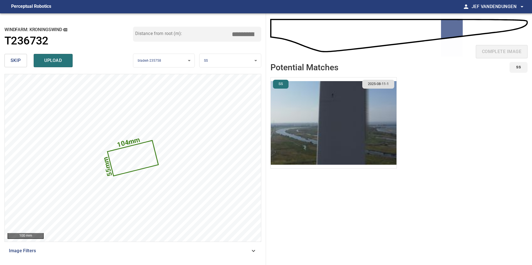
click at [23, 61] on button "skip" at bounding box center [15, 60] width 23 height 13
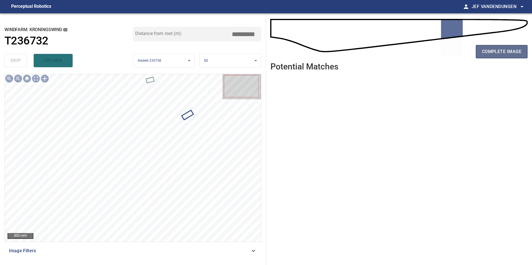
click at [497, 51] on span "complete image" at bounding box center [502, 52] width 40 height 8
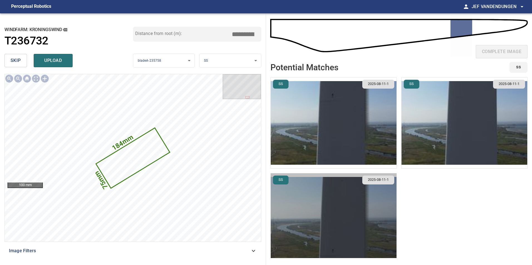
click at [326, 206] on img "button" at bounding box center [334, 219] width 126 height 91
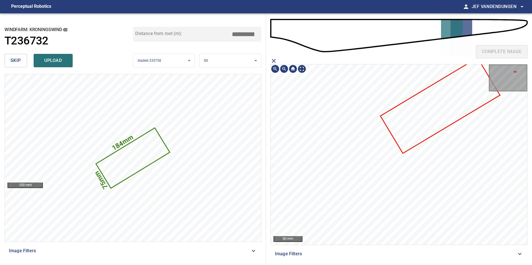
click at [426, 112] on icon at bounding box center [440, 105] width 119 height 95
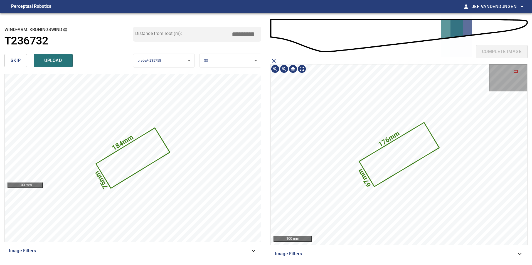
click at [390, 160] on icon at bounding box center [398, 154] width 79 height 63
click at [307, 142] on div "176mm 67mm Kroningswind/T236732/83728b50-7cf1-11f0-8db3-eb59bf6bde44 Category u…" at bounding box center [399, 155] width 257 height 181
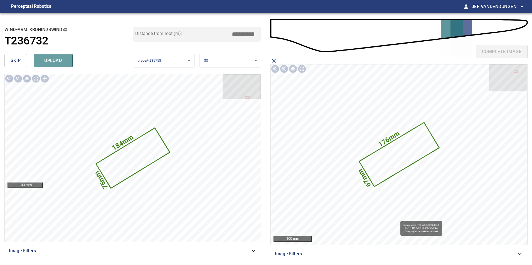
click at [56, 59] on span "upload" at bounding box center [53, 61] width 27 height 8
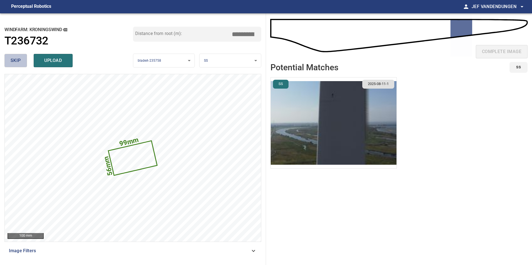
click at [20, 60] on span "skip" at bounding box center [16, 61] width 10 height 8
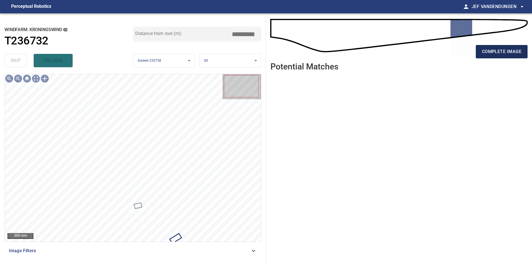
click at [511, 55] on span "complete image" at bounding box center [502, 52] width 40 height 8
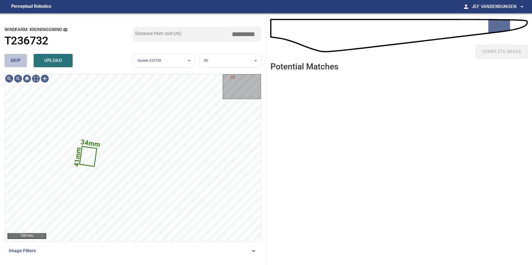
click at [18, 64] on span "skip" at bounding box center [16, 61] width 10 height 8
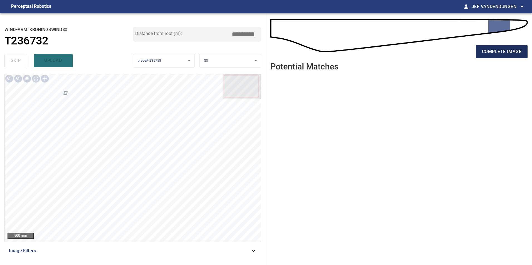
click at [486, 54] on span "complete image" at bounding box center [502, 52] width 40 height 8
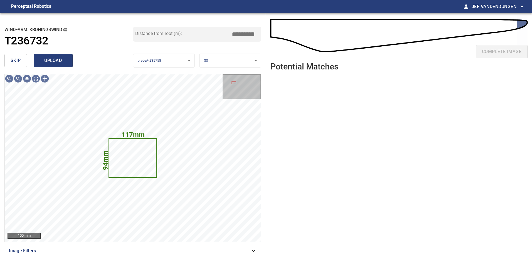
click at [50, 58] on span "upload" at bounding box center [53, 61] width 27 height 8
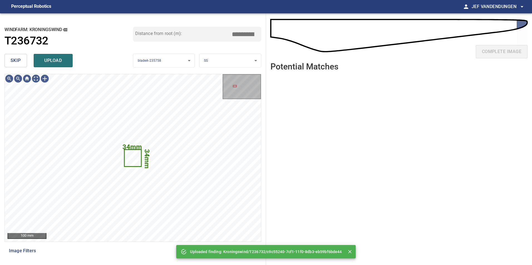
click at [13, 57] on span "skip" at bounding box center [16, 61] width 10 height 8
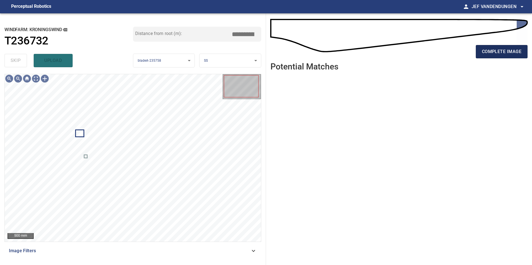
click at [482, 55] on span "complete image" at bounding box center [502, 52] width 40 height 8
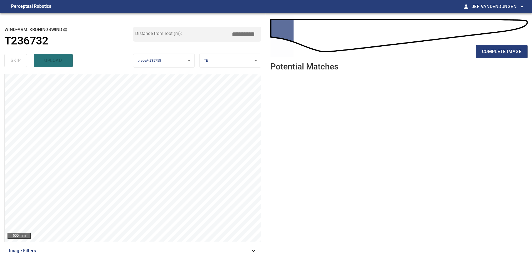
click at [487, 40] on div "complete image" at bounding box center [398, 38] width 257 height 40
click at [488, 46] on button "complete image" at bounding box center [502, 51] width 52 height 13
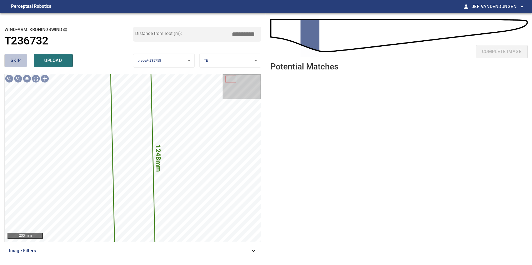
click at [18, 60] on span "skip" at bounding box center [16, 61] width 10 height 8
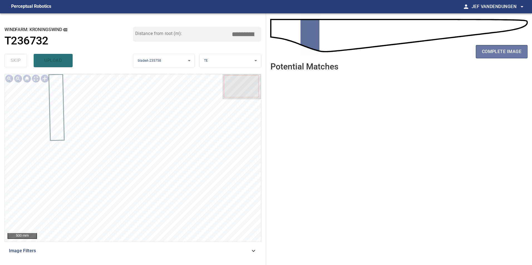
drag, startPoint x: 490, startPoint y: 52, endPoint x: 460, endPoint y: 57, distance: 31.0
click at [489, 53] on span "complete image" at bounding box center [502, 52] width 40 height 8
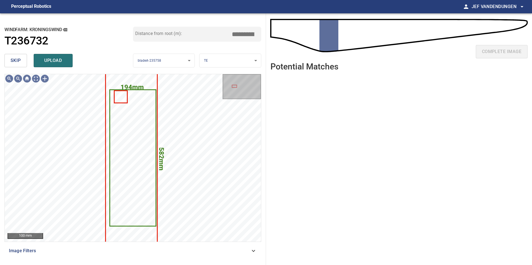
drag, startPoint x: 16, startPoint y: 61, endPoint x: 28, endPoint y: 63, distance: 13.0
click at [16, 61] on span "skip" at bounding box center [16, 61] width 10 height 8
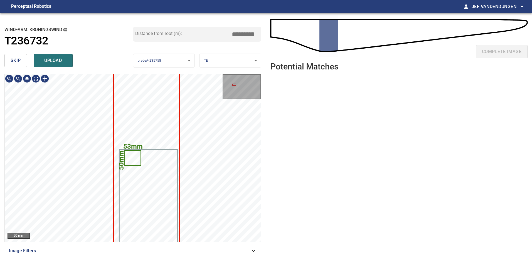
click at [135, 158] on icon at bounding box center [133, 158] width 16 height 14
click at [16, 60] on span "skip" at bounding box center [16, 61] width 10 height 8
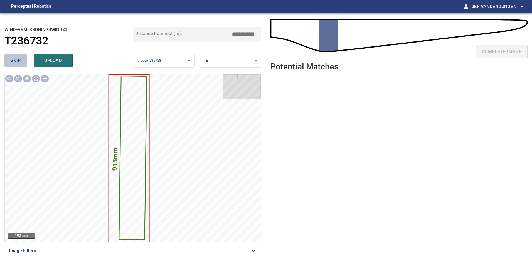
click at [20, 63] on span "skip" at bounding box center [16, 61] width 10 height 8
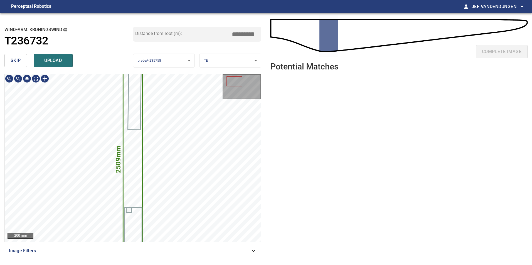
click at [131, 147] on icon at bounding box center [133, 158] width 19 height 212
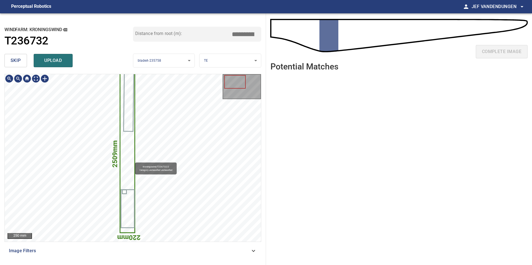
click at [133, 161] on icon at bounding box center [127, 153] width 14 height 160
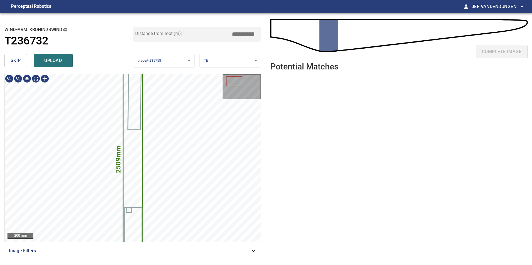
click at [121, 161] on text "2509mm" at bounding box center [118, 159] width 8 height 27
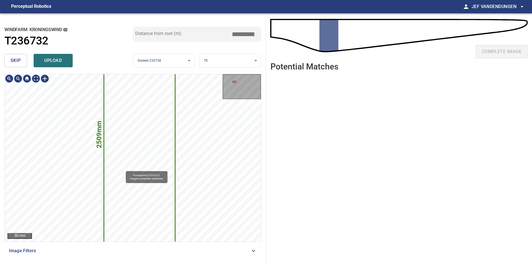
click at [123, 169] on icon at bounding box center [139, 133] width 70 height 801
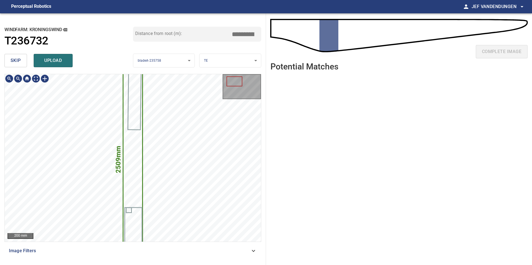
click at [141, 163] on icon at bounding box center [133, 158] width 19 height 212
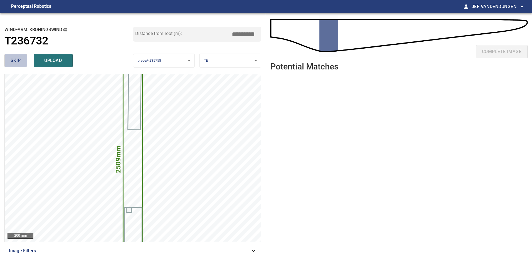
click at [11, 63] on span "skip" at bounding box center [16, 61] width 10 height 8
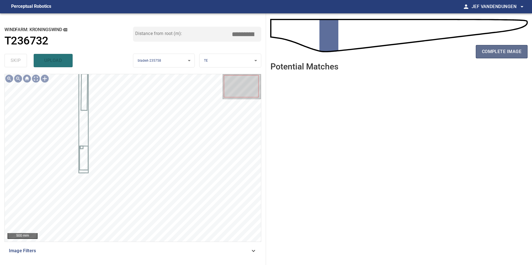
click at [485, 54] on span "complete image" at bounding box center [502, 52] width 40 height 8
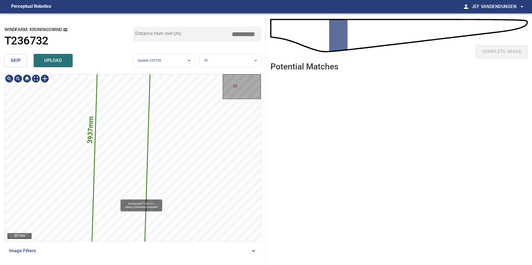
click at [120, 193] on icon at bounding box center [121, 130] width 89 height 1218
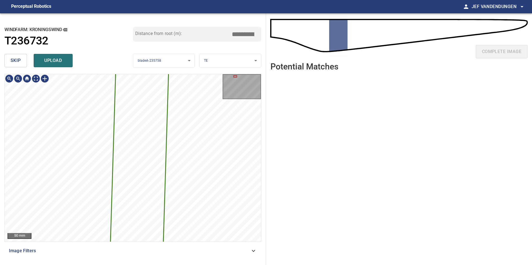
click at [208, 246] on div "3937mm 168mm 50 mm Image Filters" at bounding box center [132, 167] width 257 height 187
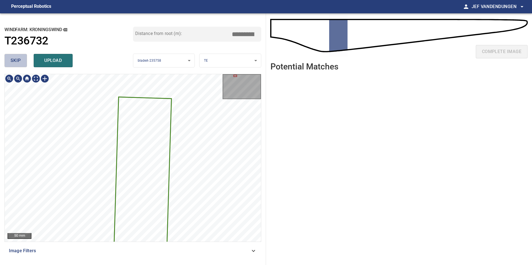
drag, startPoint x: 17, startPoint y: 58, endPoint x: 20, endPoint y: 58, distance: 2.8
click at [17, 59] on span "skip" at bounding box center [16, 61] width 10 height 8
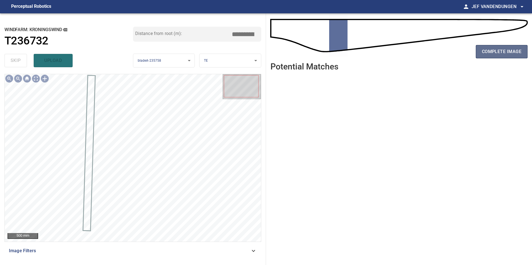
click at [493, 54] on span "complete image" at bounding box center [502, 52] width 40 height 8
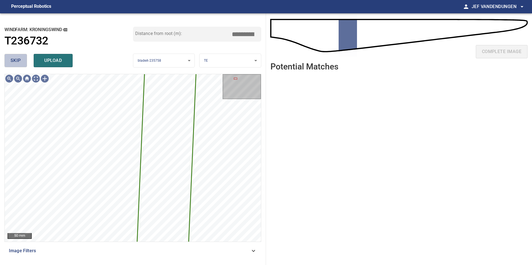
click at [13, 61] on span "skip" at bounding box center [16, 61] width 10 height 8
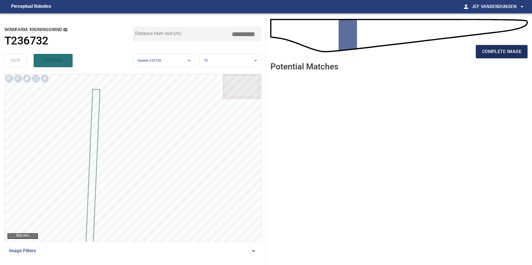
click at [505, 54] on span "complete image" at bounding box center [502, 52] width 40 height 8
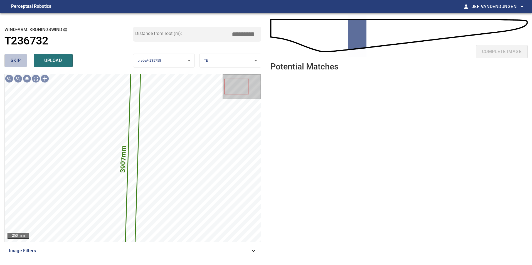
drag, startPoint x: 19, startPoint y: 61, endPoint x: 24, endPoint y: 61, distance: 5.0
click at [21, 61] on button "skip" at bounding box center [15, 60] width 23 height 13
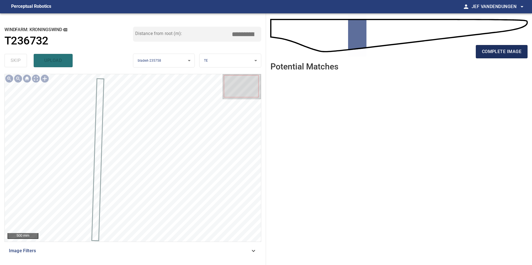
click at [494, 49] on span "complete image" at bounding box center [502, 52] width 40 height 8
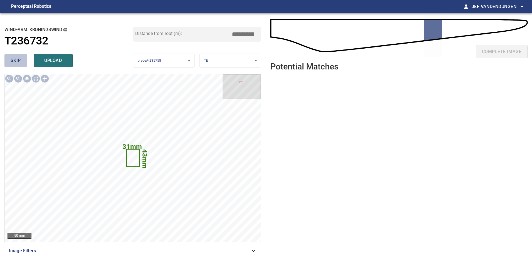
click at [11, 60] on span "skip" at bounding box center [16, 61] width 10 height 8
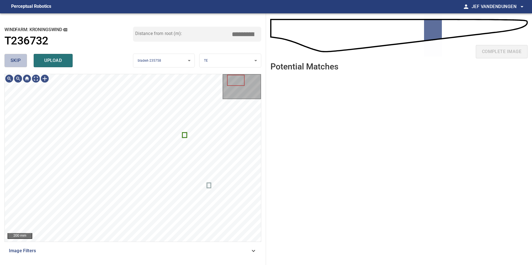
click at [13, 58] on span "skip" at bounding box center [16, 61] width 10 height 8
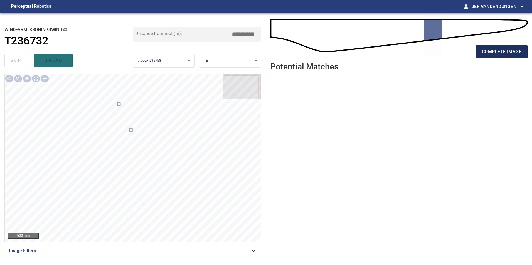
click at [508, 49] on span "complete image" at bounding box center [502, 52] width 40 height 8
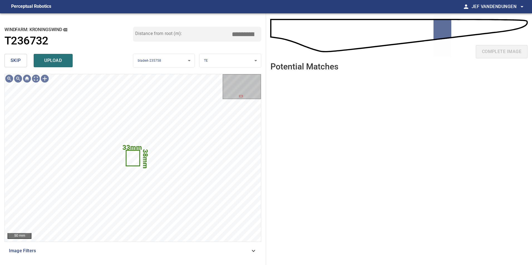
click at [11, 58] on span "skip" at bounding box center [16, 61] width 10 height 8
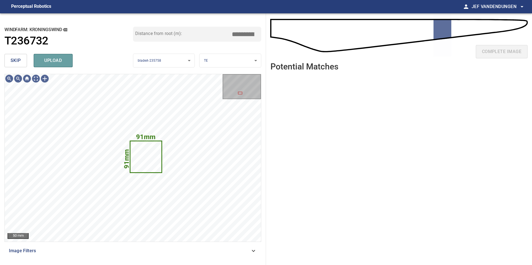
drag, startPoint x: 50, startPoint y: 60, endPoint x: 54, endPoint y: 59, distance: 4.6
click at [51, 60] on span "upload" at bounding box center [53, 61] width 27 height 8
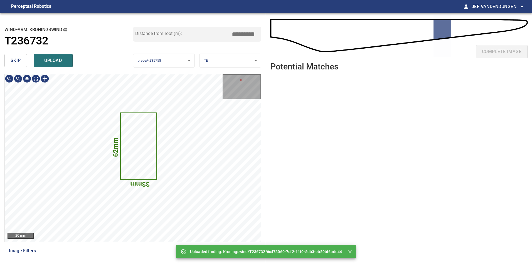
click at [18, 63] on span "skip" at bounding box center [16, 61] width 10 height 8
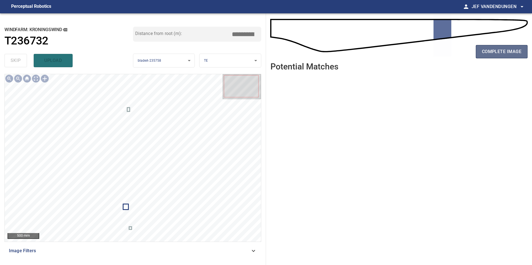
click at [495, 56] on button "complete image" at bounding box center [502, 51] width 52 height 13
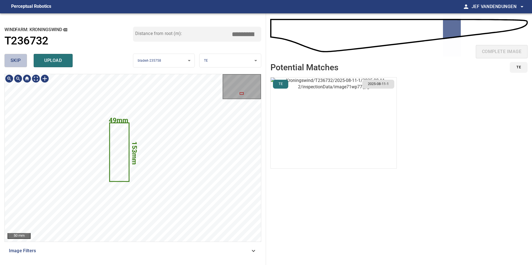
click at [17, 59] on span "skip" at bounding box center [16, 61] width 10 height 8
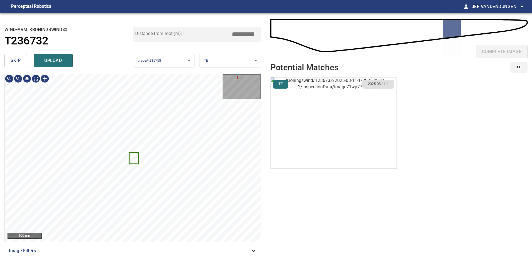
click at [15, 61] on span "skip" at bounding box center [16, 61] width 10 height 8
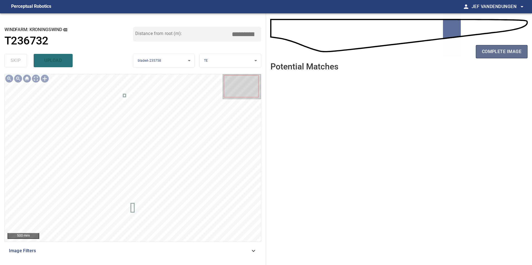
click at [507, 51] on span "complete image" at bounding box center [502, 52] width 40 height 8
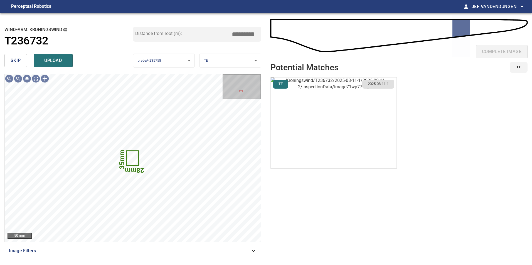
click at [15, 59] on span "skip" at bounding box center [16, 61] width 10 height 8
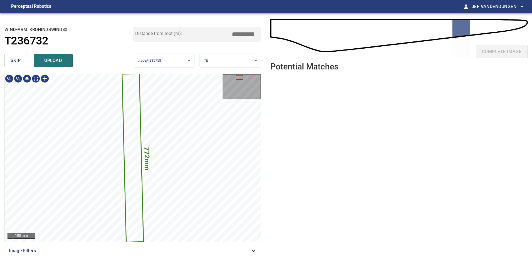
click at [132, 129] on icon at bounding box center [133, 158] width 21 height 168
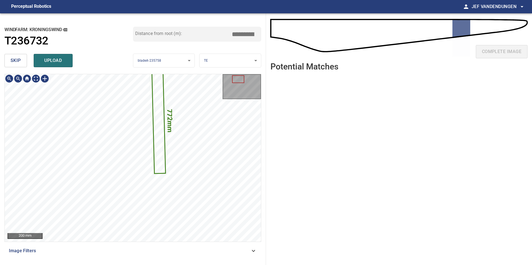
click at [15, 60] on span "skip" at bounding box center [16, 61] width 10 height 8
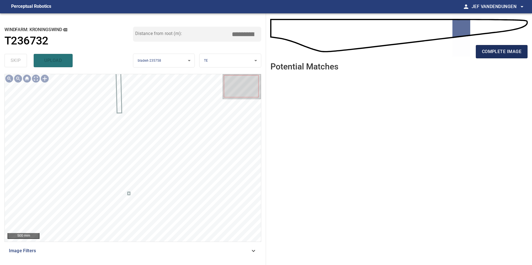
click at [495, 50] on span "complete image" at bounding box center [502, 52] width 40 height 8
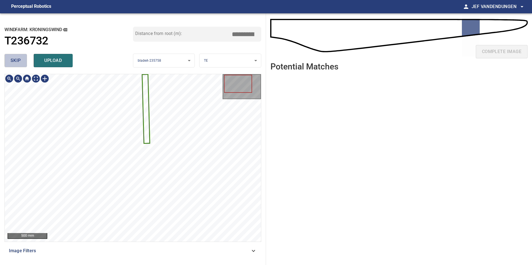
click at [20, 60] on span "skip" at bounding box center [16, 61] width 10 height 8
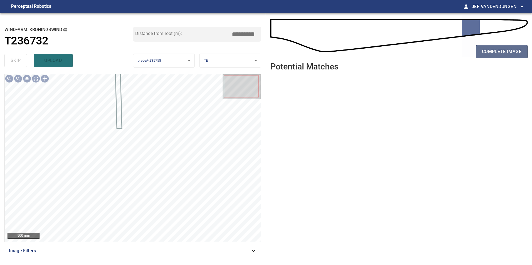
click at [508, 52] on span "complete image" at bounding box center [502, 52] width 40 height 8
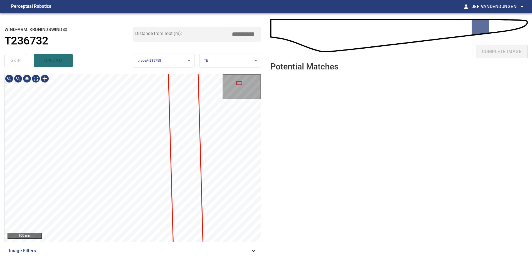
click at [229, 246] on div "100 mm Image Filters" at bounding box center [132, 167] width 257 height 187
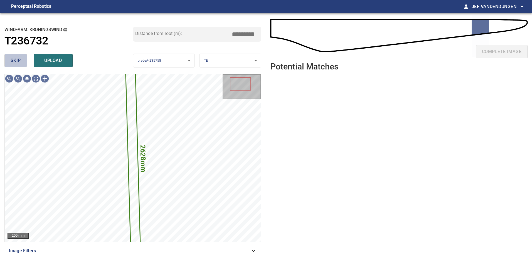
click at [17, 61] on span "skip" at bounding box center [16, 61] width 10 height 8
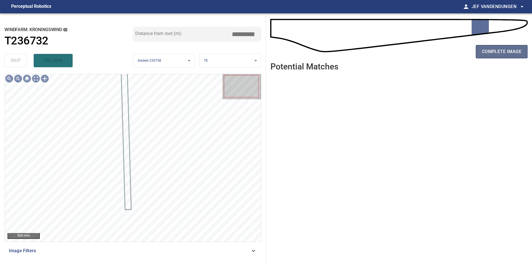
click at [494, 52] on span "complete image" at bounding box center [502, 52] width 40 height 8
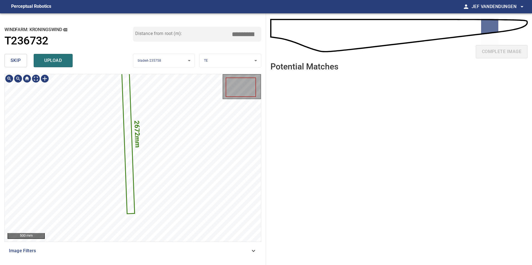
click at [18, 58] on span "skip" at bounding box center [16, 61] width 10 height 8
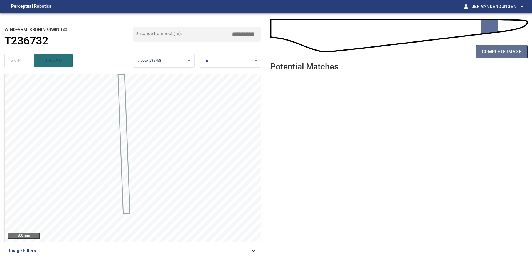
click at [486, 51] on span "complete image" at bounding box center [502, 52] width 40 height 8
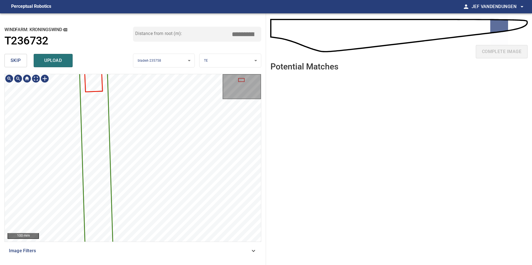
click at [162, 259] on div "2380mm 106mm 100 mm Image Filters" at bounding box center [132, 167] width 257 height 187
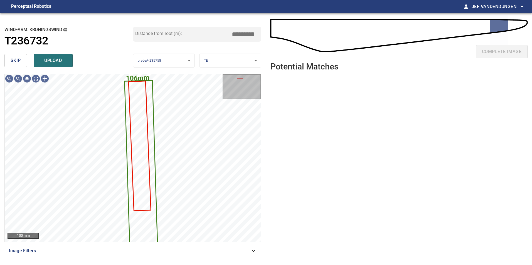
click at [16, 56] on button "skip" at bounding box center [15, 60] width 23 height 13
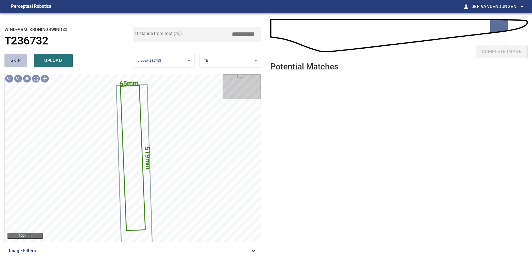
click at [13, 64] on span "skip" at bounding box center [16, 61] width 10 height 8
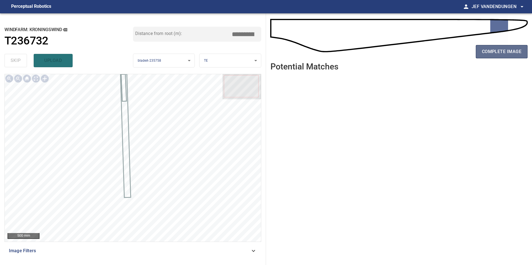
click at [503, 52] on span "complete image" at bounding box center [502, 52] width 40 height 8
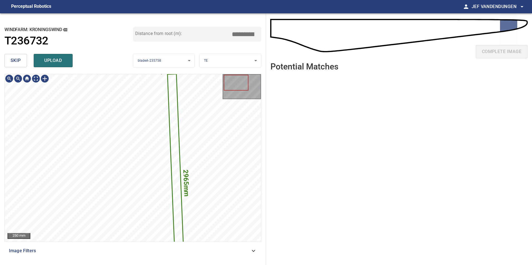
click at [16, 60] on span "skip" at bounding box center [16, 61] width 10 height 8
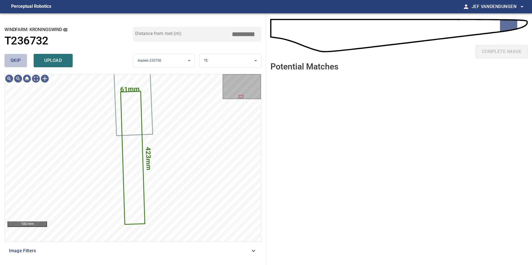
drag, startPoint x: 16, startPoint y: 60, endPoint x: 32, endPoint y: 59, distance: 16.2
click at [16, 60] on span "skip" at bounding box center [16, 61] width 10 height 8
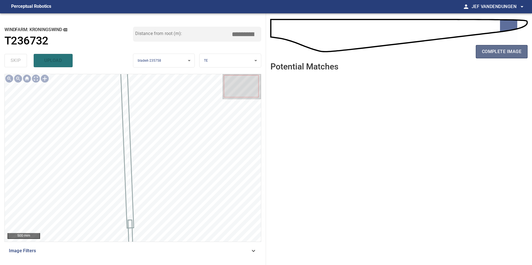
click at [512, 53] on span "complete image" at bounding box center [502, 52] width 40 height 8
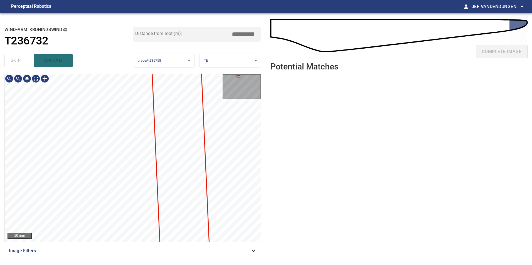
click at [238, 243] on div "50 mm Image Filters" at bounding box center [132, 167] width 257 height 187
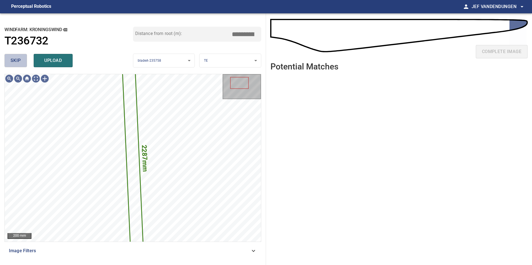
drag, startPoint x: 19, startPoint y: 60, endPoint x: 76, endPoint y: 65, distance: 56.7
click at [20, 60] on span "skip" at bounding box center [16, 61] width 10 height 8
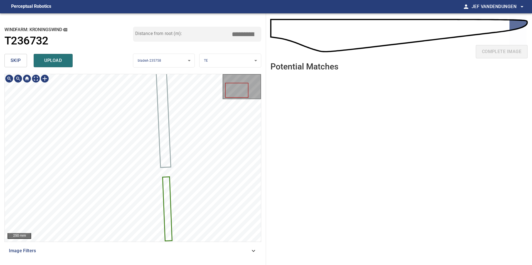
click at [167, 192] on icon at bounding box center [167, 208] width 9 height 63
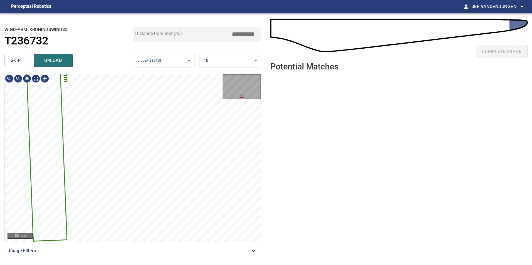
click at [125, 46] on div "**********" at bounding box center [133, 139] width 266 height 252
click at [11, 59] on button "skip" at bounding box center [15, 60] width 23 height 13
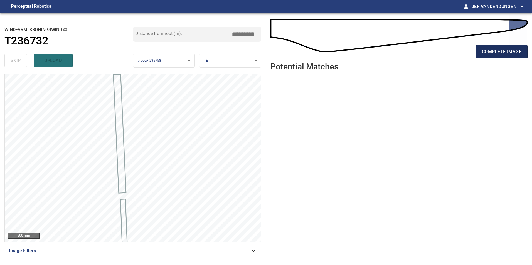
click at [502, 48] on span "complete image" at bounding box center [502, 52] width 40 height 8
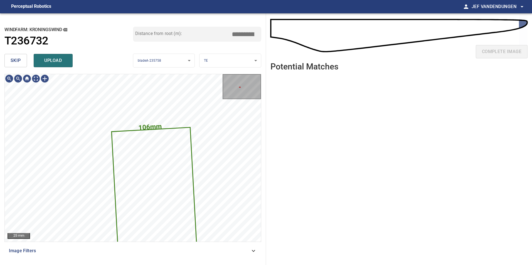
click at [19, 60] on span "skip" at bounding box center [16, 61] width 10 height 8
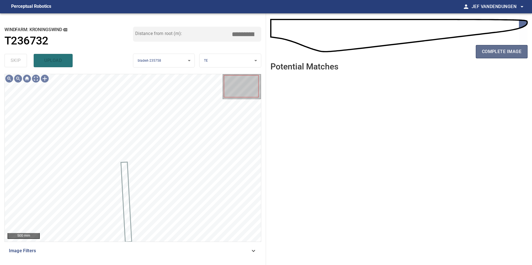
click at [503, 47] on button "complete image" at bounding box center [502, 51] width 52 height 13
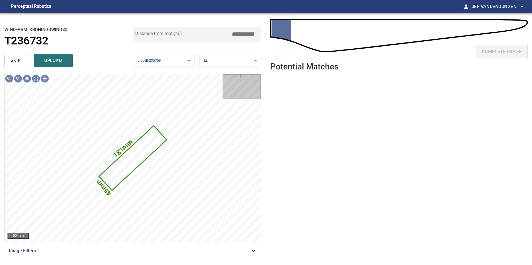
click at [26, 60] on button "skip" at bounding box center [15, 60] width 23 height 13
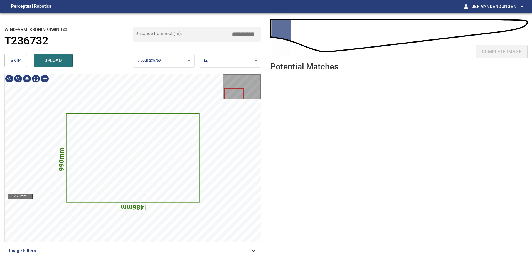
click at [156, 153] on icon at bounding box center [133, 158] width 132 height 88
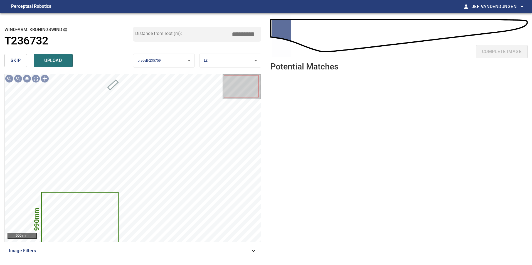
click at [14, 63] on span "skip" at bounding box center [16, 61] width 10 height 8
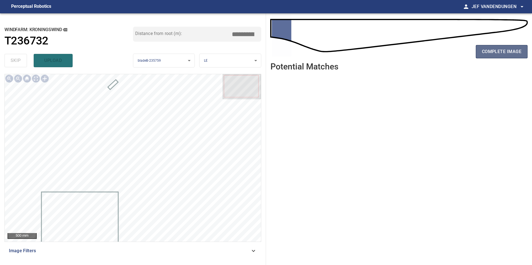
click at [502, 55] on span "complete image" at bounding box center [502, 52] width 40 height 8
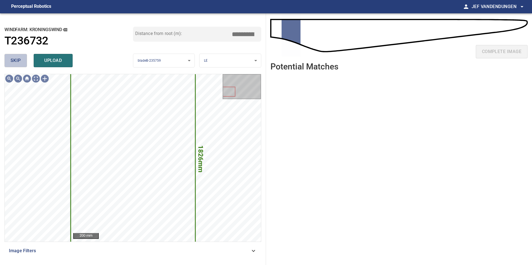
drag, startPoint x: 10, startPoint y: 61, endPoint x: 14, endPoint y: 61, distance: 3.6
click at [11, 61] on button "skip" at bounding box center [15, 60] width 23 height 13
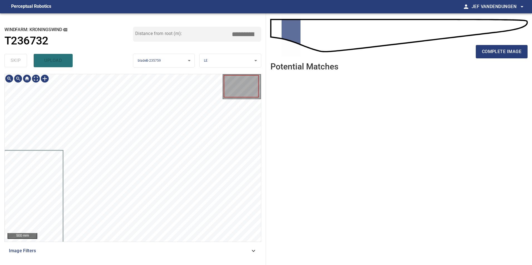
click at [245, 84] on div at bounding box center [241, 86] width 35 height 23
click at [238, 91] on div at bounding box center [241, 86] width 35 height 23
drag, startPoint x: 511, startPoint y: 56, endPoint x: 507, endPoint y: 56, distance: 3.6
click at [510, 56] on button "complete image" at bounding box center [502, 51] width 52 height 13
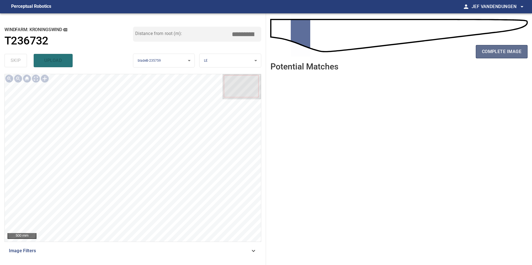
click at [486, 54] on span "complete image" at bounding box center [502, 52] width 40 height 8
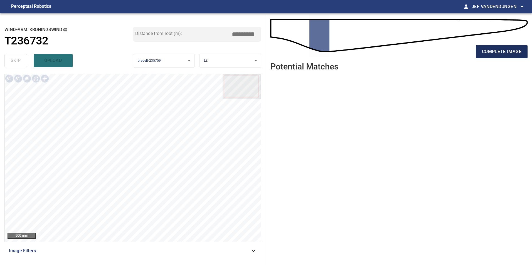
click at [497, 55] on span "complete image" at bounding box center [502, 52] width 40 height 8
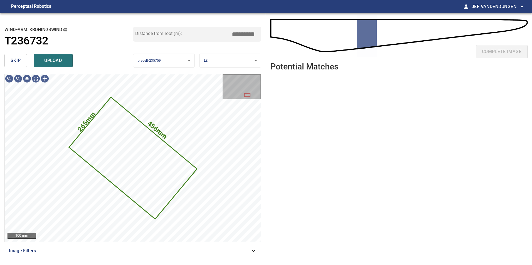
click at [59, 60] on span "upload" at bounding box center [53, 61] width 27 height 8
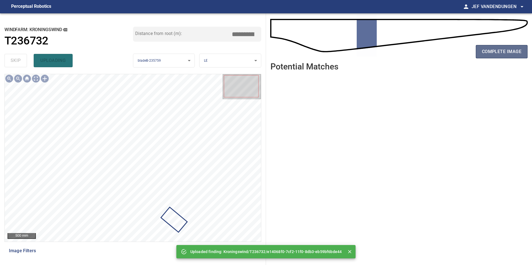
click at [497, 52] on span "complete image" at bounding box center [502, 52] width 40 height 8
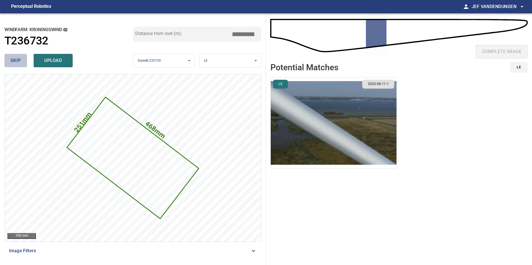
click at [18, 65] on button "skip" at bounding box center [15, 60] width 23 height 13
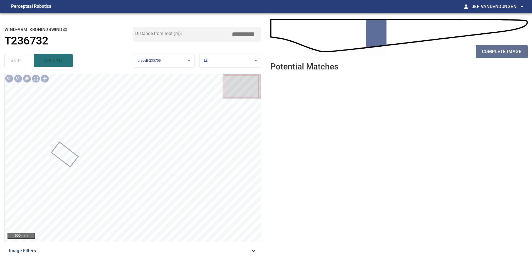
click at [498, 54] on span "complete image" at bounding box center [502, 52] width 40 height 8
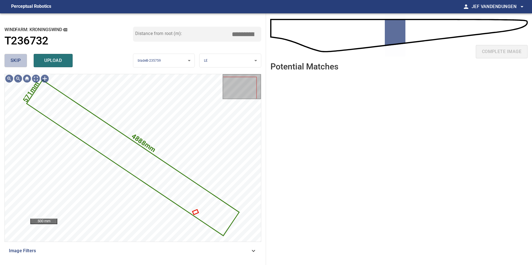
click at [15, 60] on span "skip" at bounding box center [16, 61] width 10 height 8
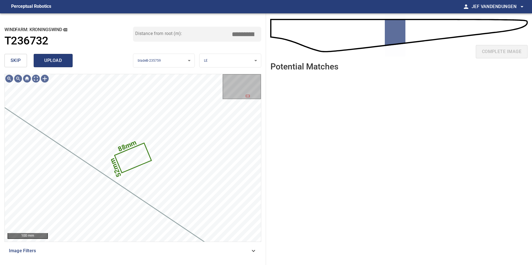
click at [61, 56] on button "upload" at bounding box center [53, 60] width 39 height 13
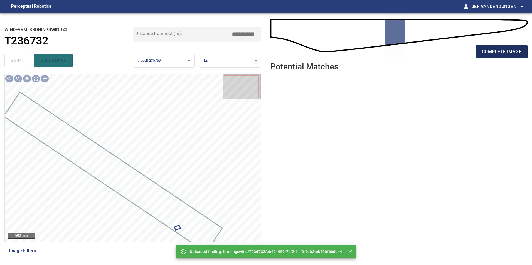
click at [503, 50] on span "complete image" at bounding box center [502, 52] width 40 height 8
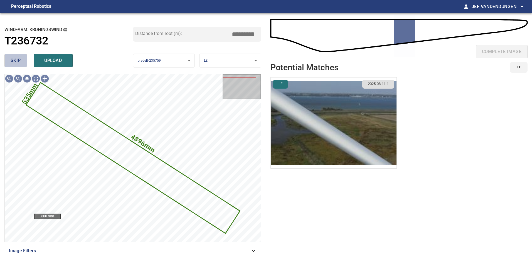
click at [21, 63] on span "skip" at bounding box center [16, 61] width 10 height 8
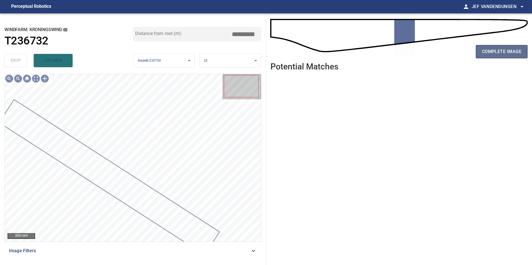
click at [503, 51] on span "complete image" at bounding box center [502, 52] width 40 height 8
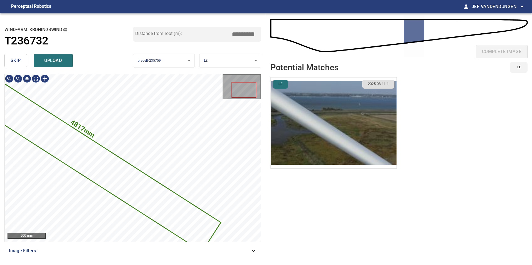
click at [11, 59] on span "skip" at bounding box center [16, 61] width 10 height 8
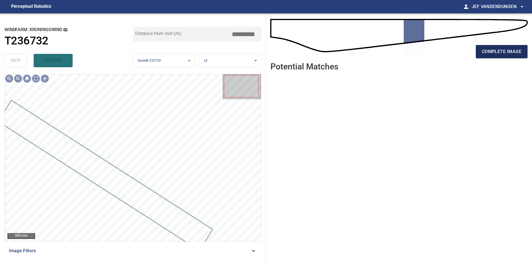
drag, startPoint x: 487, startPoint y: 46, endPoint x: 490, endPoint y: 51, distance: 5.4
click at [489, 47] on button "complete image" at bounding box center [502, 51] width 52 height 13
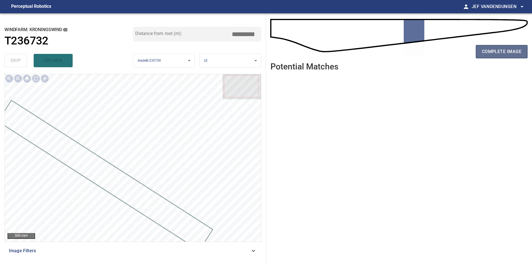
click at [490, 50] on span "complete image" at bounding box center [502, 52] width 40 height 8
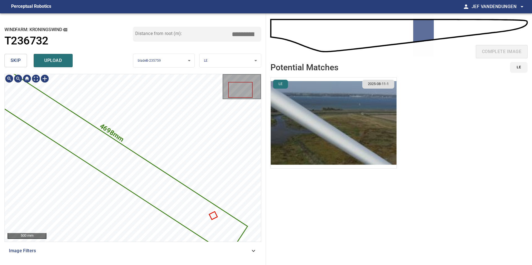
click at [20, 60] on span "skip" at bounding box center [16, 61] width 10 height 8
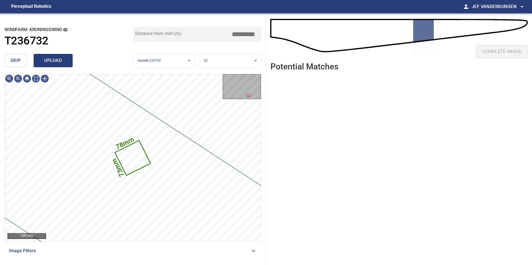
click at [59, 60] on span "upload" at bounding box center [53, 61] width 27 height 8
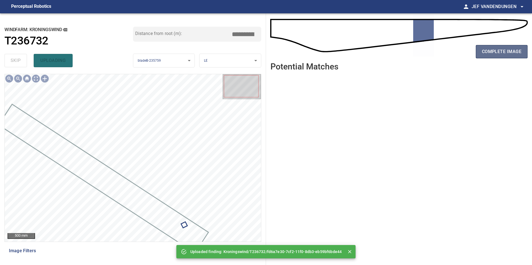
click at [497, 50] on span "complete image" at bounding box center [502, 52] width 40 height 8
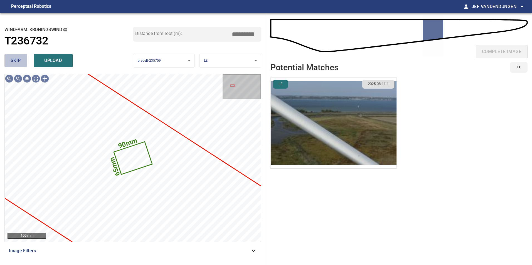
click at [14, 63] on span "skip" at bounding box center [16, 61] width 10 height 8
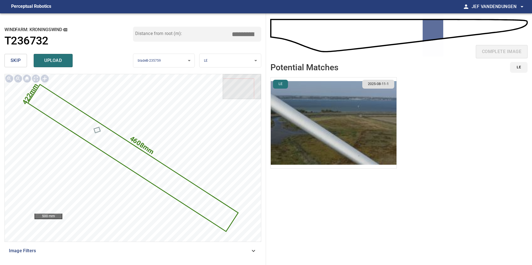
click at [16, 61] on span "skip" at bounding box center [16, 61] width 10 height 8
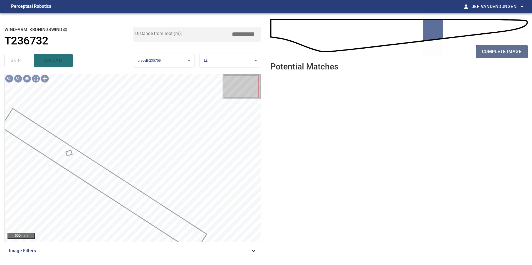
click at [504, 51] on span "complete image" at bounding box center [502, 52] width 40 height 8
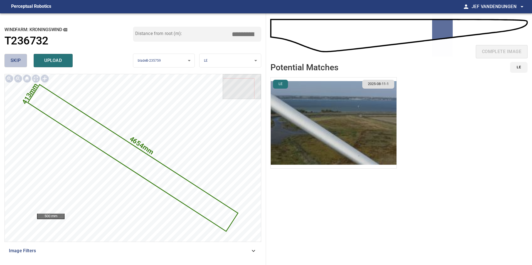
click at [16, 61] on span "skip" at bounding box center [16, 61] width 10 height 8
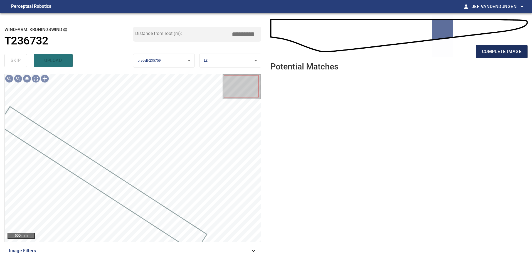
click at [490, 51] on span "complete image" at bounding box center [502, 52] width 40 height 8
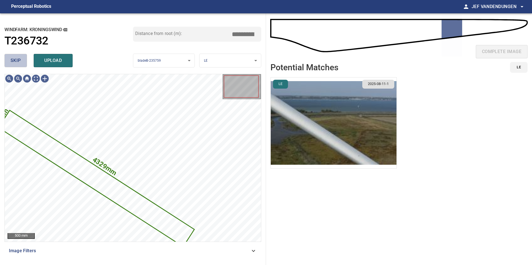
click at [16, 63] on span "skip" at bounding box center [16, 61] width 10 height 8
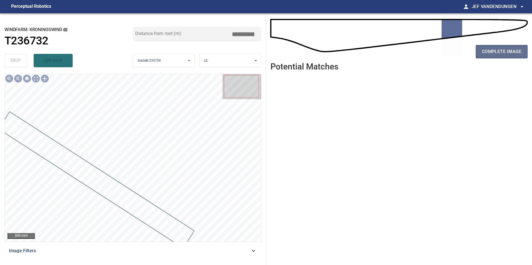
click at [496, 52] on span "complete image" at bounding box center [502, 52] width 40 height 8
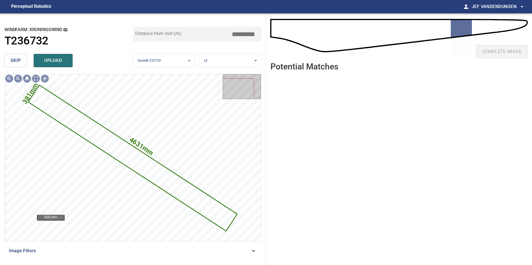
click at [15, 62] on span "skip" at bounding box center [16, 61] width 10 height 8
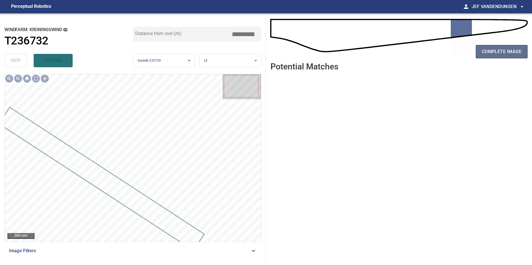
click at [509, 49] on span "complete image" at bounding box center [502, 52] width 40 height 8
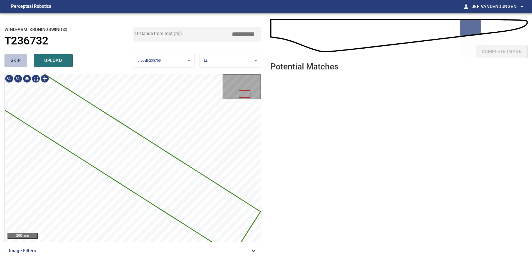
click at [15, 58] on span "skip" at bounding box center [16, 61] width 10 height 8
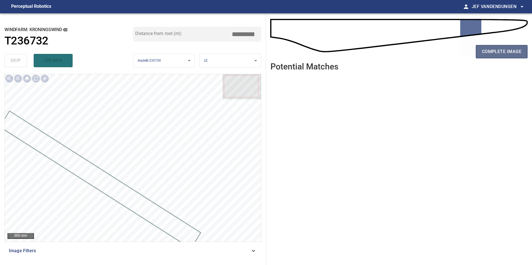
click at [506, 49] on span "complete image" at bounding box center [502, 52] width 40 height 8
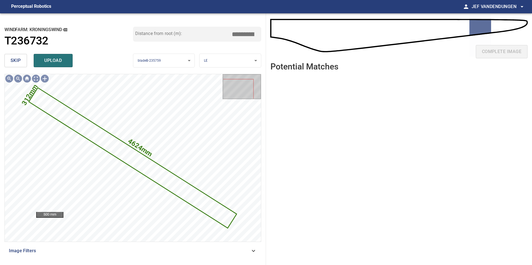
click at [19, 64] on span "skip" at bounding box center [16, 61] width 10 height 8
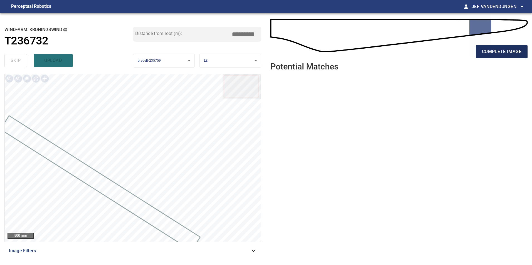
click at [499, 52] on span "complete image" at bounding box center [502, 52] width 40 height 8
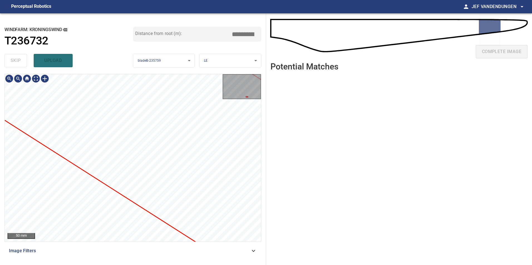
click at [0, 146] on html "**********" at bounding box center [266, 132] width 532 height 265
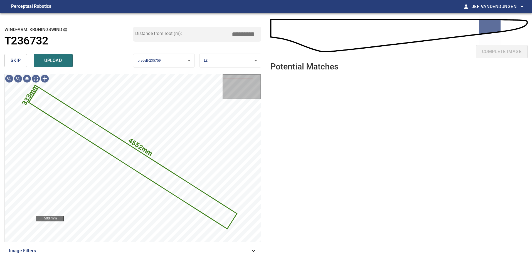
click at [12, 62] on span "skip" at bounding box center [16, 61] width 10 height 8
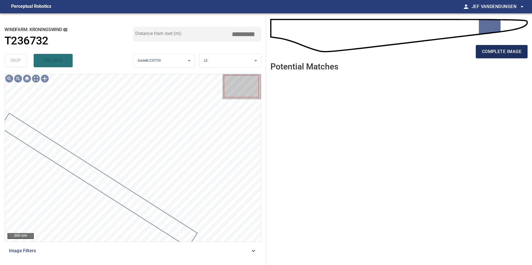
click at [507, 53] on span "complete image" at bounding box center [502, 52] width 40 height 8
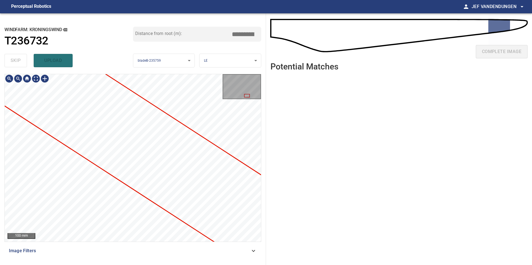
click at [149, 23] on div "**********" at bounding box center [133, 139] width 266 height 252
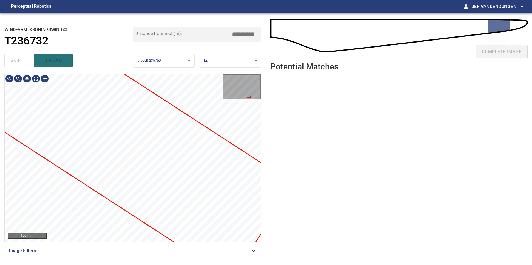
click at [172, 65] on div "**********" at bounding box center [133, 139] width 266 height 252
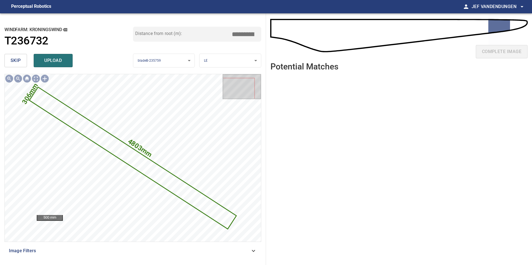
click at [18, 59] on span "skip" at bounding box center [16, 61] width 10 height 8
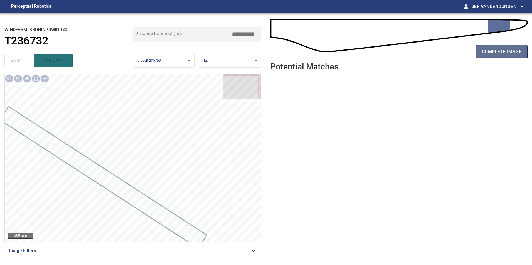
click at [493, 51] on span "complete image" at bounding box center [502, 52] width 40 height 8
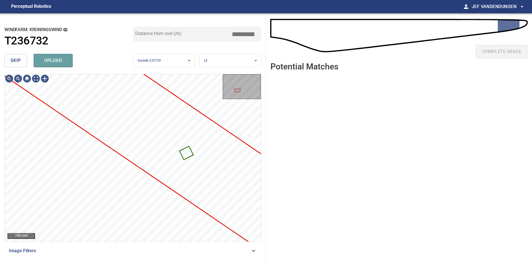
click at [56, 60] on span "upload" at bounding box center [53, 61] width 27 height 8
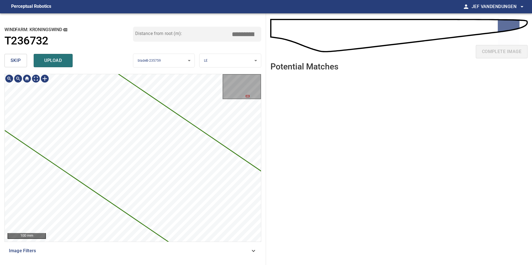
click at [161, 92] on div "4858mm 301mm Kroningswind/T236732/1 Category unclassified unclassified" at bounding box center [133, 158] width 256 height 168
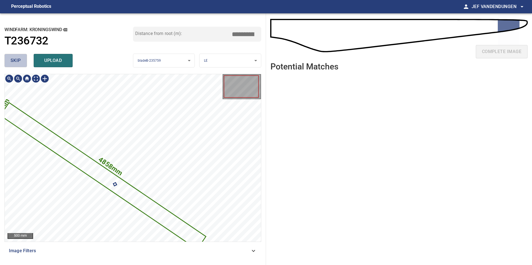
click at [12, 60] on span "skip" at bounding box center [16, 61] width 10 height 8
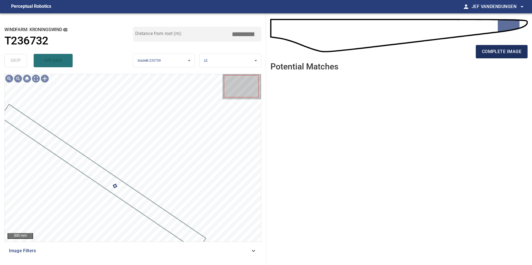
click at [497, 50] on span "complete image" at bounding box center [502, 52] width 40 height 8
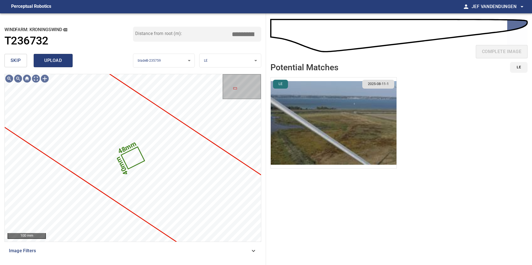
click at [57, 65] on button "upload" at bounding box center [53, 60] width 39 height 13
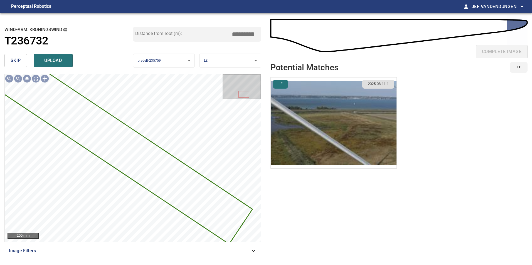
click at [14, 59] on span "skip" at bounding box center [16, 61] width 10 height 8
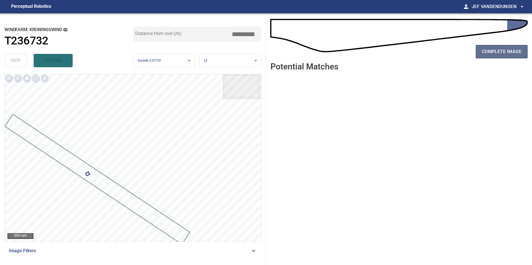
click at [517, 53] on span "complete image" at bounding box center [502, 52] width 40 height 8
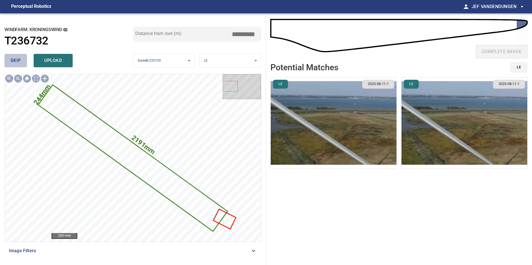
drag, startPoint x: 14, startPoint y: 59, endPoint x: 26, endPoint y: 66, distance: 13.7
click at [14, 59] on span "skip" at bounding box center [16, 61] width 10 height 8
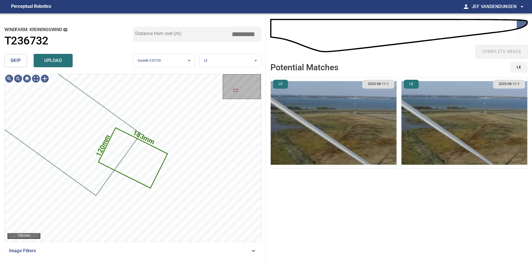
click at [48, 59] on span "upload" at bounding box center [53, 61] width 27 height 8
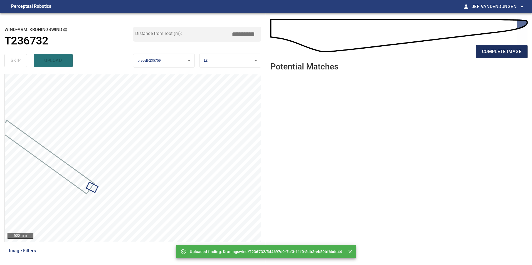
click at [495, 53] on span "complete image" at bounding box center [502, 52] width 40 height 8
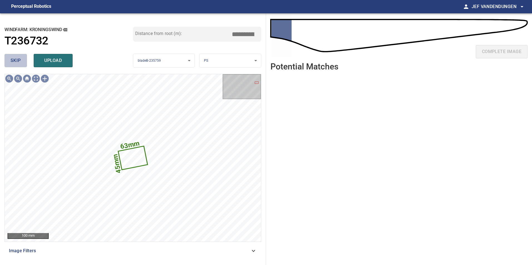
click at [18, 60] on span "skip" at bounding box center [16, 61] width 10 height 8
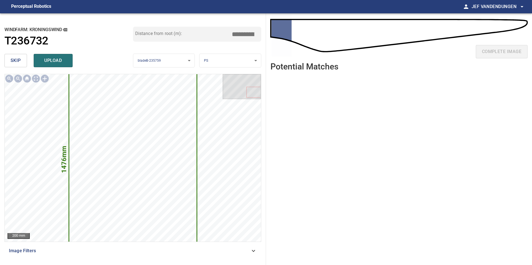
click at [17, 58] on span "skip" at bounding box center [16, 61] width 10 height 8
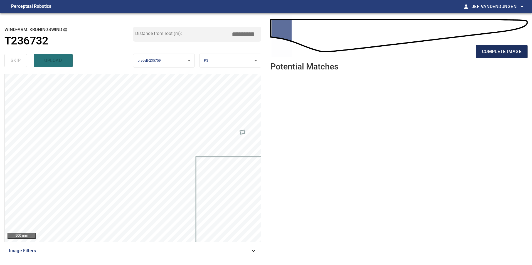
click at [491, 50] on span "complete image" at bounding box center [502, 52] width 40 height 8
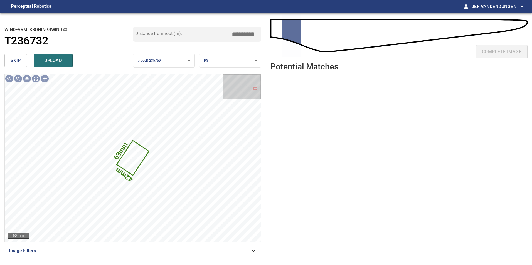
click at [17, 63] on span "skip" at bounding box center [16, 61] width 10 height 8
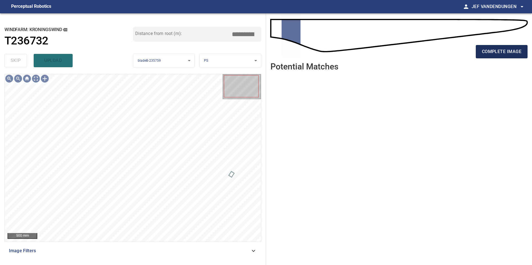
click at [499, 54] on span "complete image" at bounding box center [502, 52] width 40 height 8
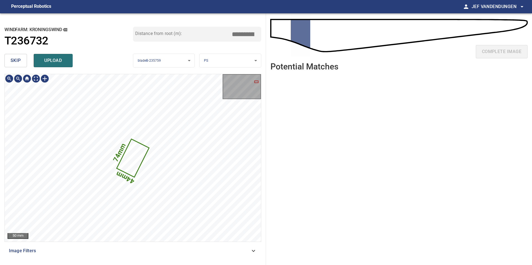
click at [13, 61] on span "skip" at bounding box center [16, 61] width 10 height 8
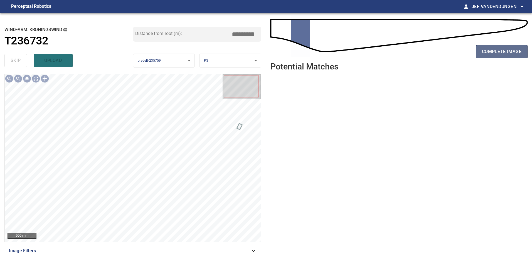
drag, startPoint x: 500, startPoint y: 55, endPoint x: 496, endPoint y: 58, distance: 4.4
click at [500, 55] on span "complete image" at bounding box center [502, 52] width 40 height 8
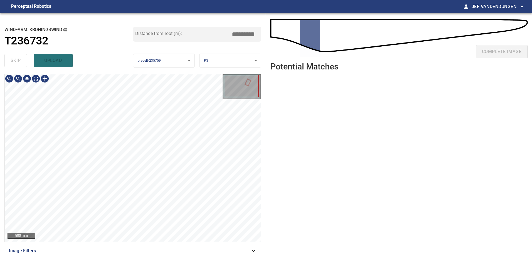
click at [253, 85] on div at bounding box center [241, 86] width 35 height 23
click at [249, 83] on div at bounding box center [241, 86] width 35 height 23
click at [248, 83] on div at bounding box center [241, 86] width 35 height 23
click at [246, 78] on div at bounding box center [241, 86] width 35 height 23
click at [250, 83] on div at bounding box center [241, 86] width 35 height 23
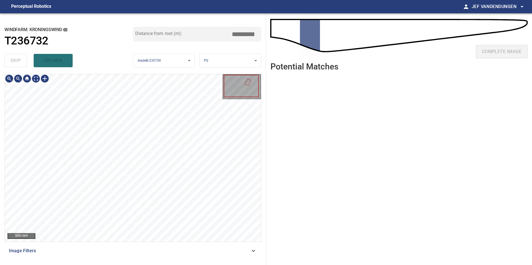
click at [248, 80] on div at bounding box center [241, 86] width 35 height 23
click at [248, 81] on div at bounding box center [241, 86] width 35 height 23
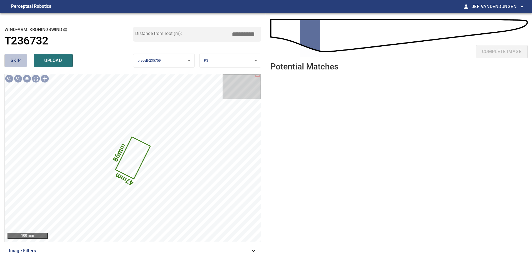
click at [12, 57] on span "skip" at bounding box center [16, 61] width 10 height 8
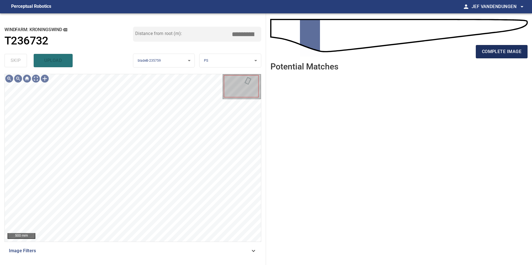
click at [505, 51] on span "complete image" at bounding box center [502, 52] width 40 height 8
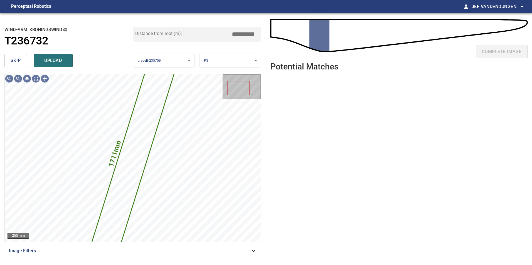
click at [17, 60] on span "skip" at bounding box center [16, 61] width 10 height 8
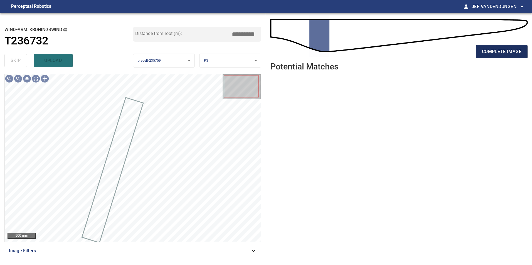
click at [509, 57] on button "complete image" at bounding box center [502, 51] width 52 height 13
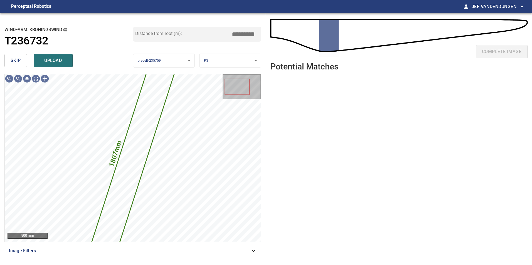
click at [15, 58] on span "skip" at bounding box center [16, 61] width 10 height 8
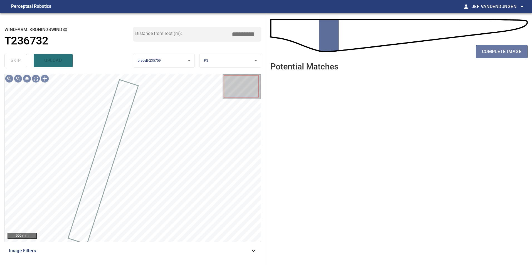
drag, startPoint x: 512, startPoint y: 50, endPoint x: 468, endPoint y: 54, distance: 44.6
click at [512, 51] on span "complete image" at bounding box center [502, 52] width 40 height 8
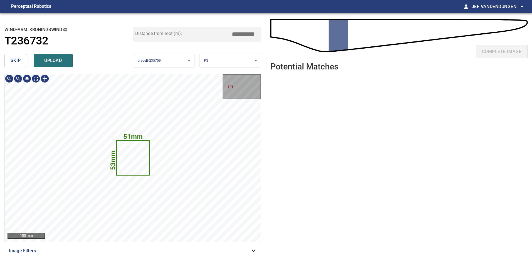
click at [10, 60] on button "skip" at bounding box center [15, 60] width 23 height 13
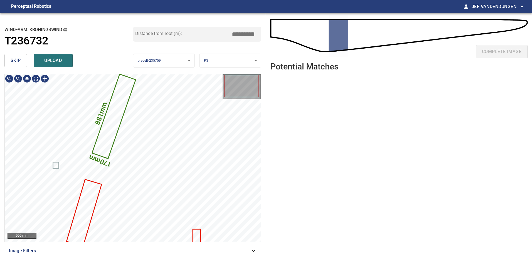
click at [107, 124] on icon at bounding box center [114, 116] width 43 height 83
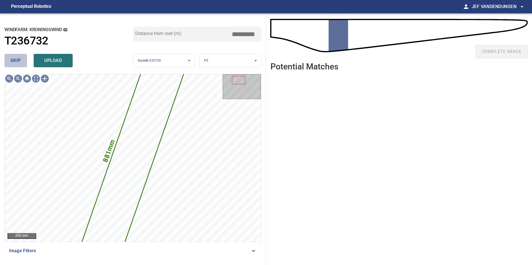
click at [13, 60] on span "skip" at bounding box center [16, 61] width 10 height 8
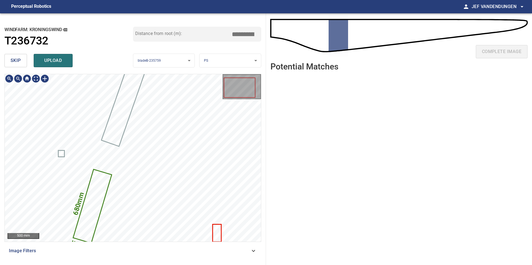
click at [98, 198] on icon at bounding box center [92, 206] width 38 height 73
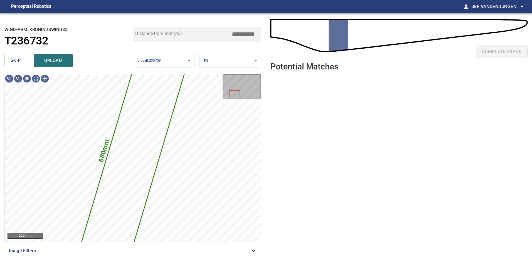
click at [18, 58] on span "skip" at bounding box center [16, 61] width 10 height 8
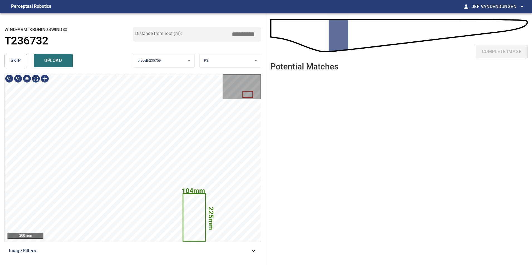
drag, startPoint x: 274, startPoint y: 104, endPoint x: 280, endPoint y: 95, distance: 10.3
click at [280, 95] on ul at bounding box center [398, 166] width 257 height 181
click at [228, 70] on div "**********" at bounding box center [133, 139] width 266 height 252
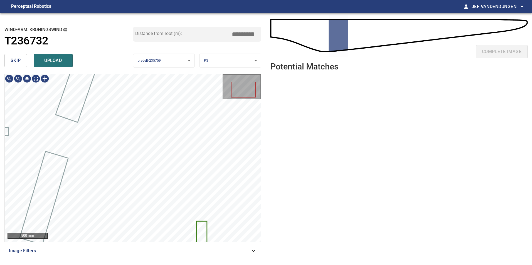
click at [26, 50] on div "windfarm: Kroningswind T236732 Distance from root (m): *****" at bounding box center [132, 39] width 257 height 25
click at [21, 59] on span "skip" at bounding box center [16, 61] width 10 height 8
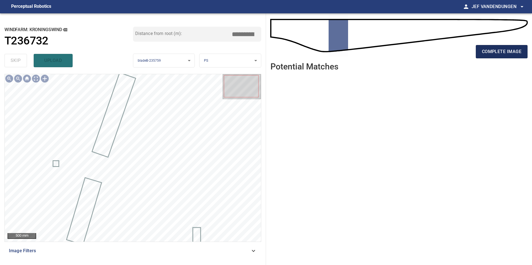
click at [490, 49] on span "complete image" at bounding box center [502, 52] width 40 height 8
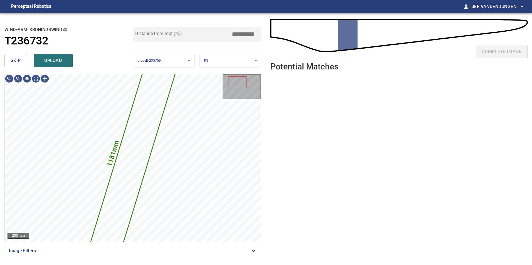
drag, startPoint x: 11, startPoint y: 61, endPoint x: 16, endPoint y: 62, distance: 5.1
click at [11, 61] on span "skip" at bounding box center [16, 61] width 10 height 8
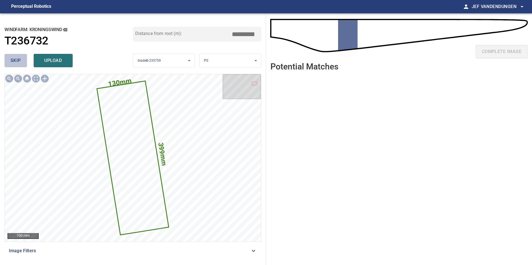
click at [15, 61] on span "skip" at bounding box center [16, 61] width 10 height 8
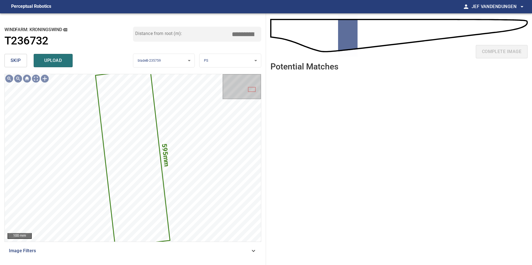
click at [15, 62] on span "skip" at bounding box center [16, 61] width 10 height 8
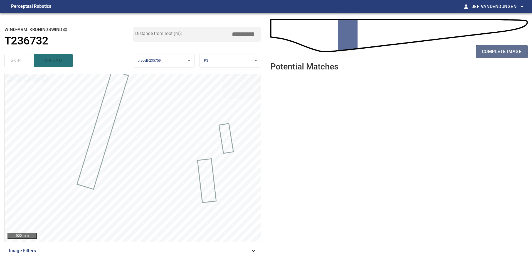
click at [491, 52] on span "complete image" at bounding box center [502, 52] width 40 height 8
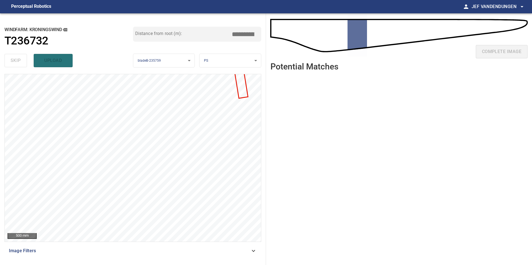
click at [242, 89] on div at bounding box center [241, 86] width 35 height 23
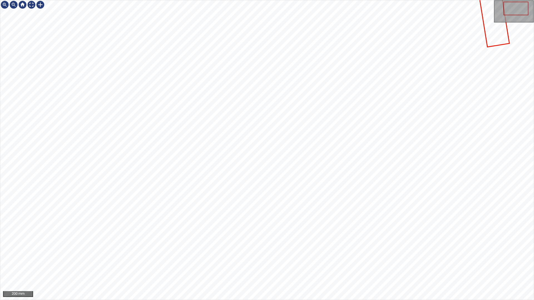
click at [489, 42] on icon at bounding box center [493, 13] width 31 height 66
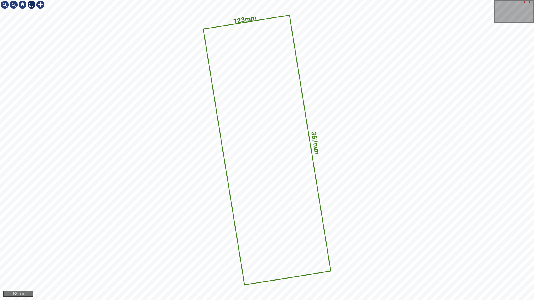
click at [30, 4] on div at bounding box center [31, 4] width 9 height 9
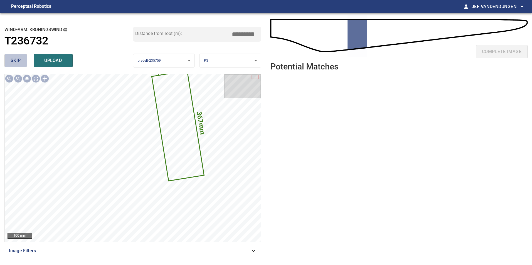
click at [26, 63] on button "skip" at bounding box center [15, 60] width 23 height 13
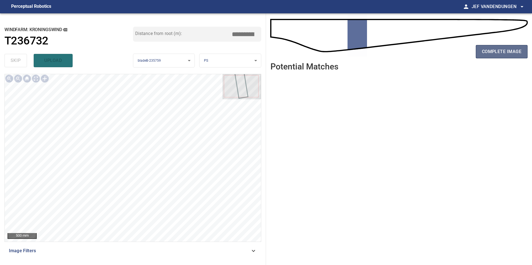
click at [493, 50] on span "complete image" at bounding box center [502, 52] width 40 height 8
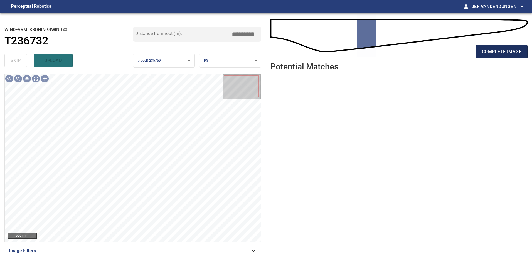
click at [491, 49] on span "complete image" at bounding box center [502, 52] width 40 height 8
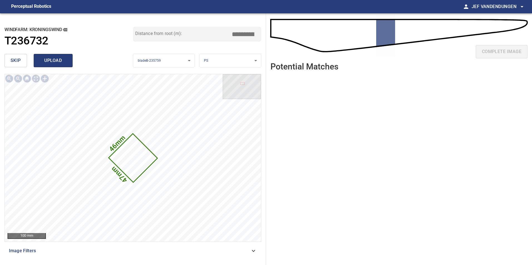
click at [45, 58] on span "upload" at bounding box center [53, 61] width 27 height 8
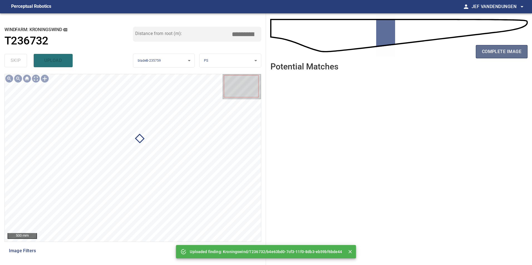
click at [509, 50] on span "complete image" at bounding box center [502, 52] width 40 height 8
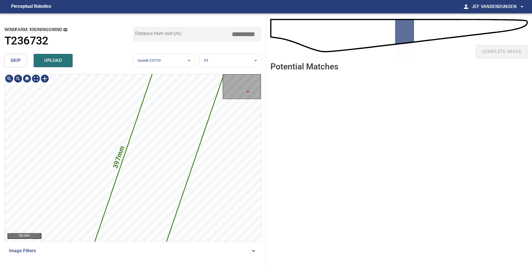
click at [16, 62] on span "skip" at bounding box center [16, 61] width 10 height 8
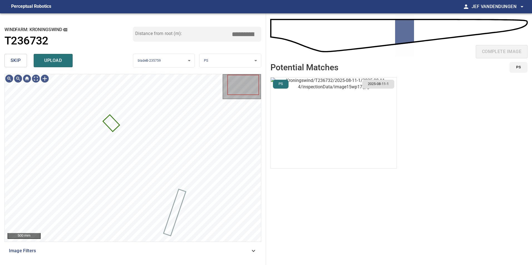
click at [19, 61] on span "skip" at bounding box center [16, 61] width 10 height 8
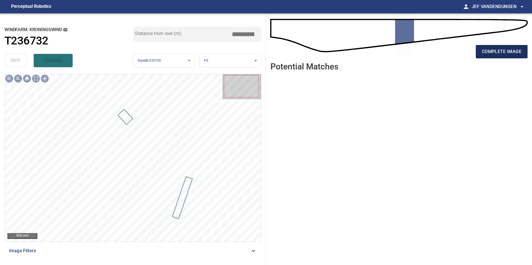
drag, startPoint x: 497, startPoint y: 53, endPoint x: 494, endPoint y: 55, distance: 3.9
click at [497, 53] on span "complete image" at bounding box center [502, 52] width 40 height 8
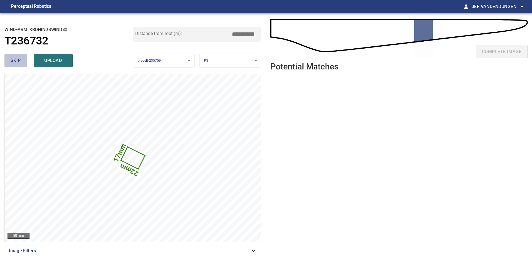
click at [13, 61] on span "skip" at bounding box center [16, 61] width 10 height 8
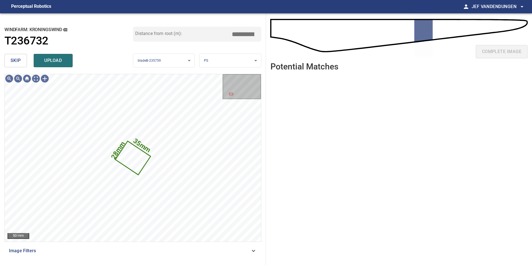
drag, startPoint x: 48, startPoint y: 60, endPoint x: 55, endPoint y: 63, distance: 7.3
click at [49, 61] on span "upload" at bounding box center [53, 61] width 27 height 8
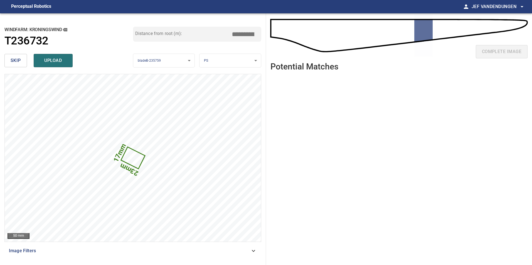
drag, startPoint x: 17, startPoint y: 61, endPoint x: 20, endPoint y: 61, distance: 3.1
click at [18, 61] on span "skip" at bounding box center [16, 61] width 10 height 8
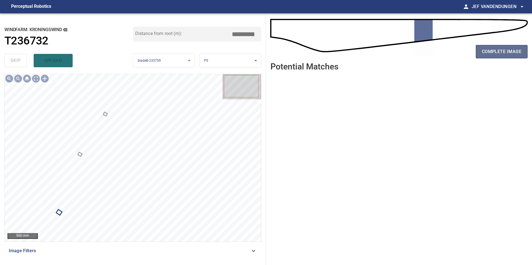
click at [501, 53] on span "complete image" at bounding box center [502, 52] width 40 height 8
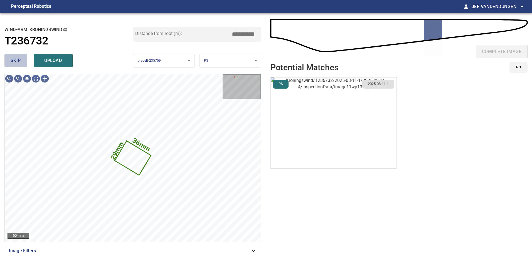
click at [21, 61] on span "skip" at bounding box center [16, 61] width 10 height 8
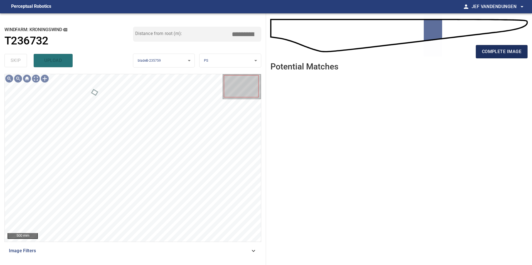
click at [506, 56] on button "complete image" at bounding box center [502, 51] width 52 height 13
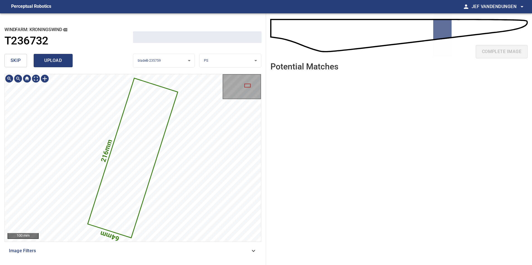
click at [54, 59] on span "upload" at bounding box center [53, 61] width 27 height 8
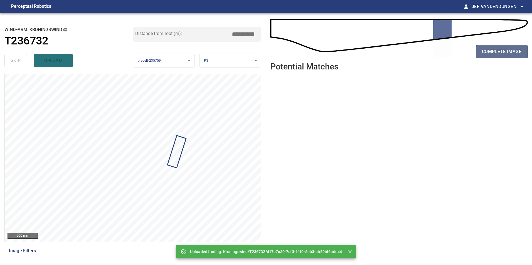
click at [508, 52] on span "complete image" at bounding box center [502, 52] width 40 height 8
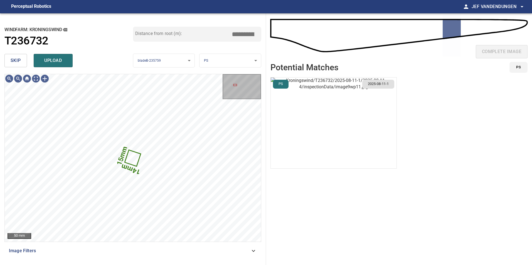
click at [18, 61] on span "skip" at bounding box center [16, 61] width 10 height 8
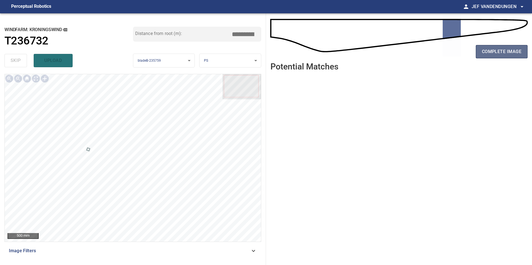
click at [492, 55] on span "complete image" at bounding box center [502, 52] width 40 height 8
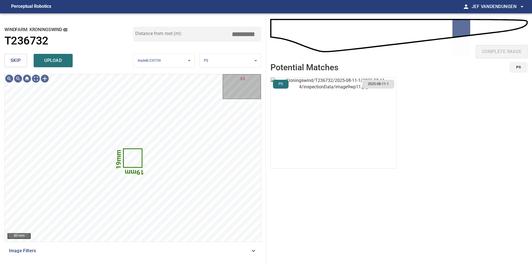
click at [10, 60] on button "skip" at bounding box center [15, 60] width 23 height 13
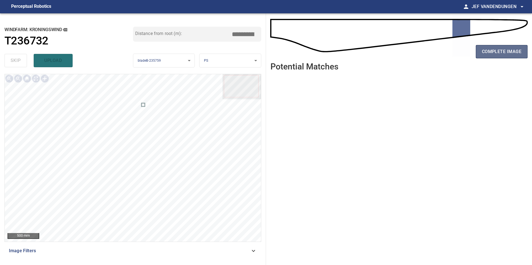
drag, startPoint x: 502, startPoint y: 51, endPoint x: 484, endPoint y: 53, distance: 17.9
click at [502, 51] on span "complete image" at bounding box center [502, 52] width 40 height 8
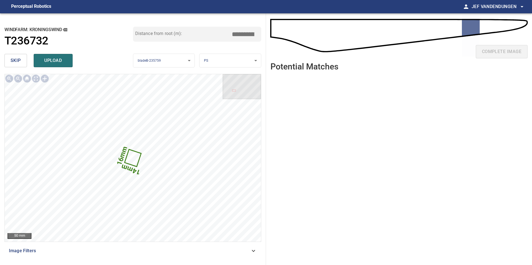
click at [19, 62] on span "skip" at bounding box center [16, 61] width 10 height 8
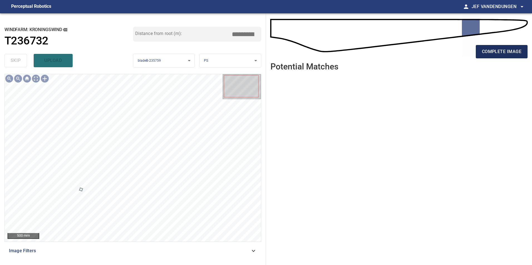
click at [497, 51] on span "complete image" at bounding box center [502, 52] width 40 height 8
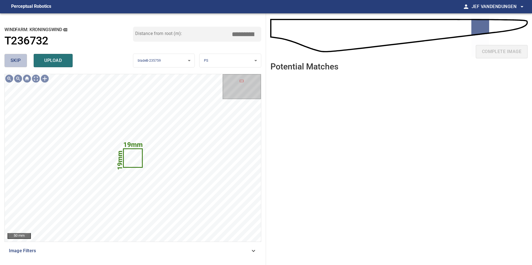
click at [13, 60] on span "skip" at bounding box center [16, 61] width 10 height 8
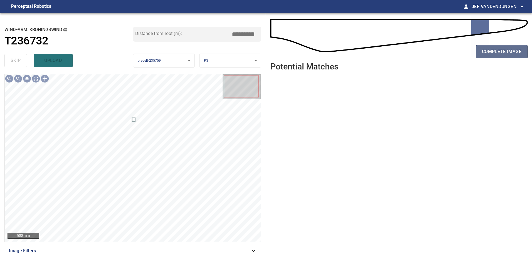
click at [504, 48] on span "complete image" at bounding box center [502, 52] width 40 height 8
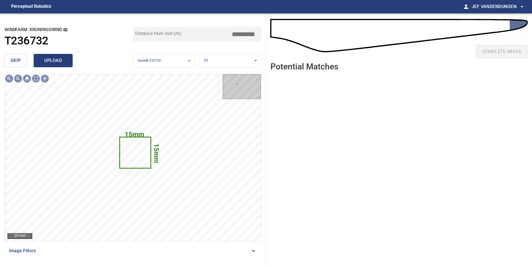
click at [53, 60] on span "upload" at bounding box center [53, 61] width 27 height 8
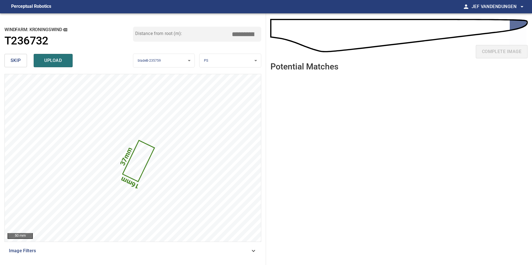
click at [17, 66] on button "skip" at bounding box center [15, 60] width 23 height 13
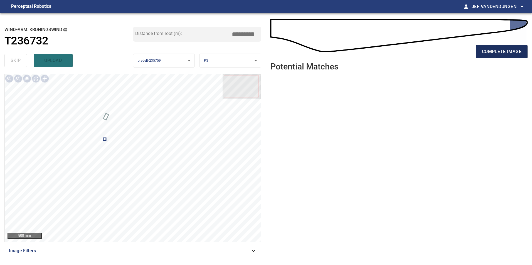
drag, startPoint x: 517, startPoint y: 52, endPoint x: 502, endPoint y: 54, distance: 14.9
click at [516, 52] on span "complete image" at bounding box center [502, 52] width 40 height 8
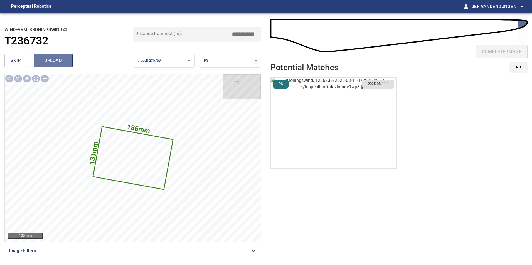
click at [55, 59] on span "upload" at bounding box center [53, 61] width 27 height 8
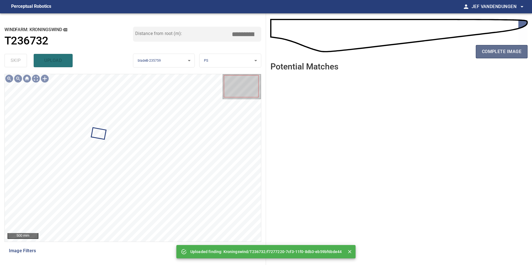
click at [504, 56] on button "complete image" at bounding box center [502, 51] width 52 height 13
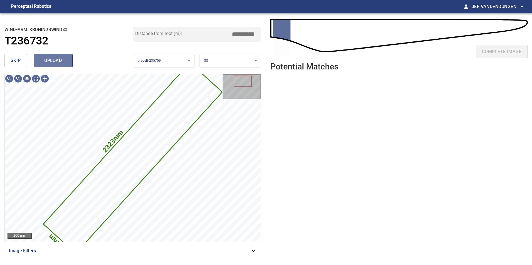
click at [56, 61] on span "upload" at bounding box center [53, 61] width 27 height 8
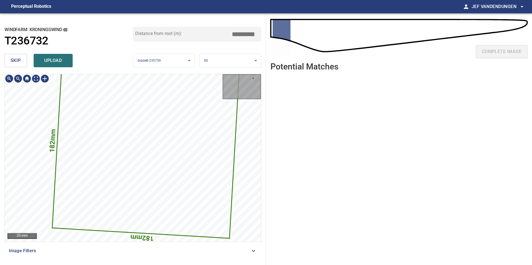
click at [171, 152] on icon at bounding box center [146, 145] width 187 height 186
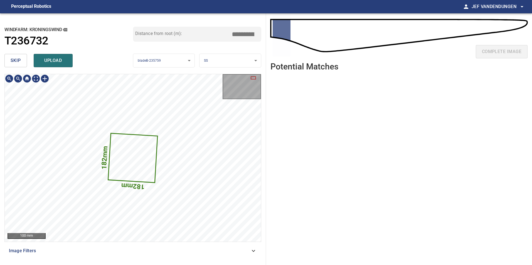
click at [137, 163] on icon at bounding box center [133, 158] width 49 height 48
click at [124, 162] on icon at bounding box center [133, 158] width 49 height 48
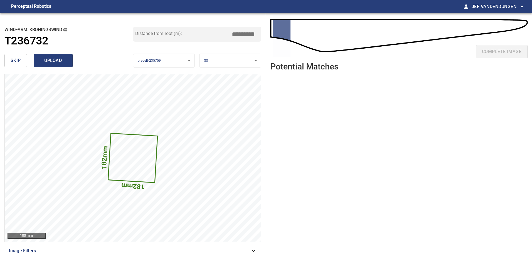
click at [47, 62] on span "upload" at bounding box center [53, 61] width 27 height 8
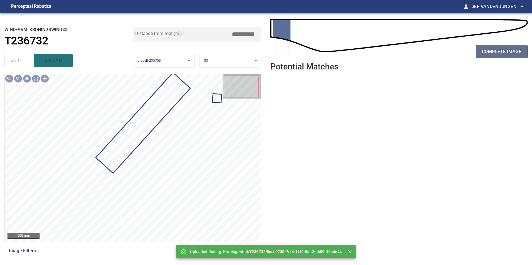
click at [493, 55] on span "complete image" at bounding box center [502, 52] width 40 height 8
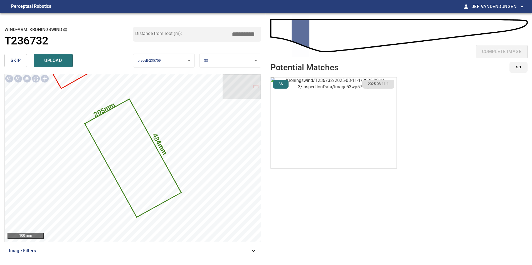
click at [16, 64] on span "skip" at bounding box center [16, 61] width 10 height 8
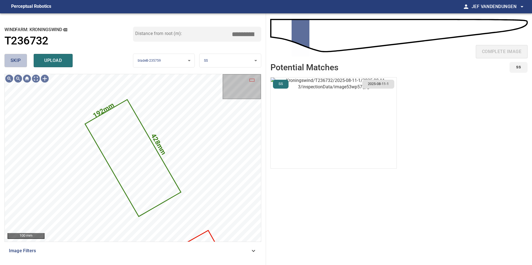
click at [21, 58] on button "skip" at bounding box center [15, 60] width 23 height 13
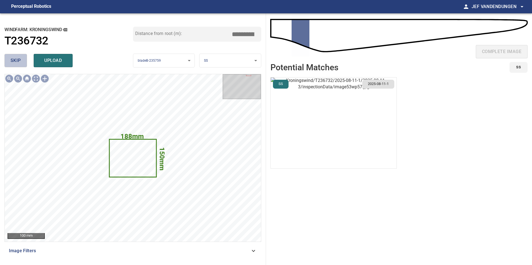
click at [20, 61] on span "skip" at bounding box center [16, 61] width 10 height 8
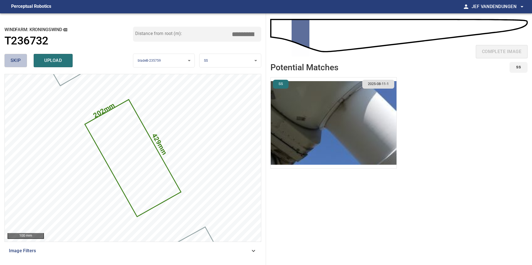
click at [21, 62] on span "skip" at bounding box center [16, 61] width 10 height 8
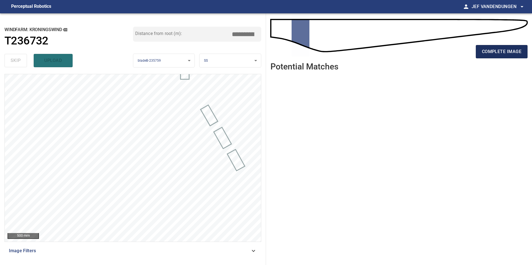
click at [506, 57] on button "complete image" at bounding box center [502, 51] width 52 height 13
click at [507, 55] on button "complete image" at bounding box center [502, 51] width 52 height 13
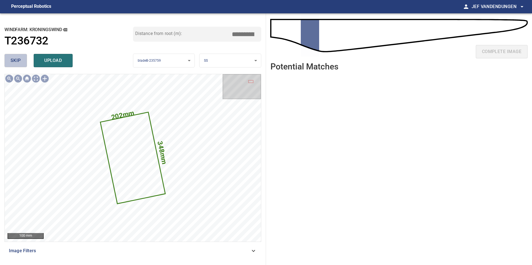
click at [18, 59] on span "skip" at bounding box center [16, 61] width 10 height 8
click at [13, 58] on span "skip" at bounding box center [16, 61] width 10 height 8
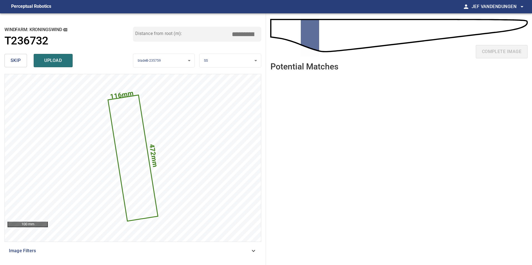
click at [12, 60] on span "skip" at bounding box center [16, 61] width 10 height 8
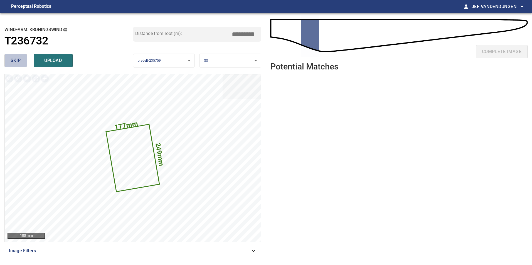
click at [11, 60] on span "skip" at bounding box center [16, 61] width 10 height 8
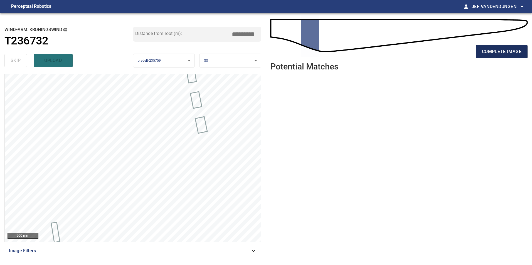
click at [503, 50] on span "complete image" at bounding box center [502, 52] width 40 height 8
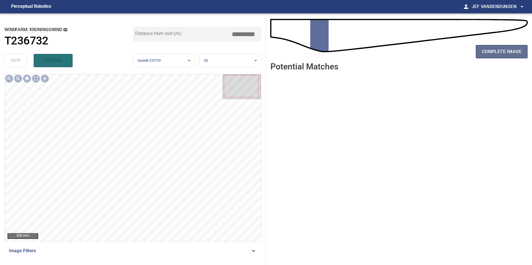
click at [501, 54] on span "complete image" at bounding box center [502, 52] width 40 height 8
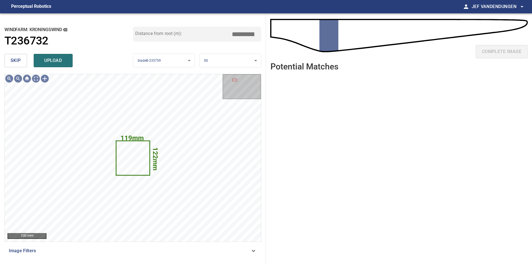
click at [16, 63] on span "skip" at bounding box center [16, 61] width 10 height 8
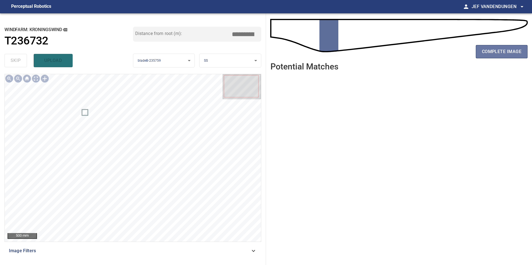
drag, startPoint x: 492, startPoint y: 53, endPoint x: 472, endPoint y: 55, distance: 20.7
click at [492, 53] on span "complete image" at bounding box center [502, 52] width 40 height 8
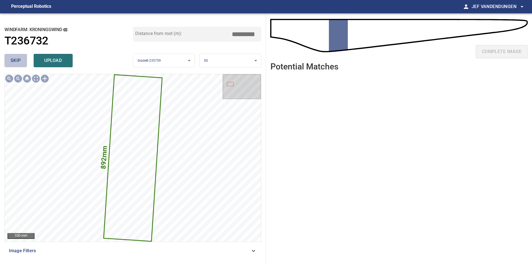
click at [13, 64] on span "skip" at bounding box center [16, 61] width 10 height 8
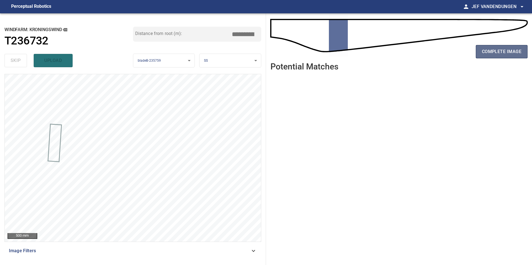
click at [489, 51] on span "complete image" at bounding box center [502, 52] width 40 height 8
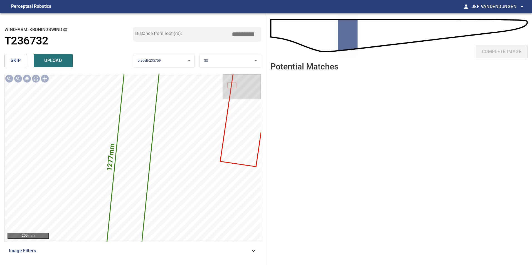
click at [16, 61] on span "skip" at bounding box center [16, 61] width 10 height 8
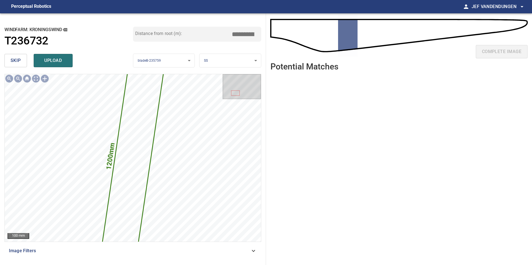
click at [16, 60] on span "skip" at bounding box center [16, 61] width 10 height 8
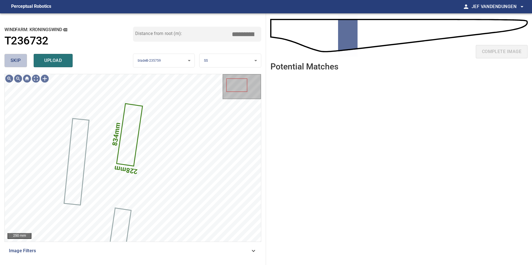
click at [13, 63] on span "skip" at bounding box center [16, 61] width 10 height 8
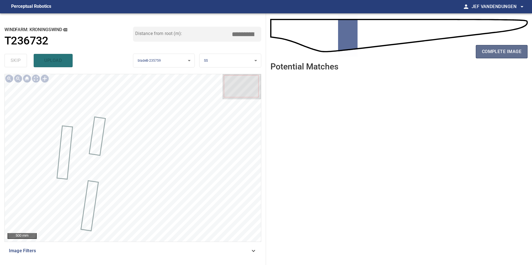
drag, startPoint x: 509, startPoint y: 51, endPoint x: 503, endPoint y: 51, distance: 5.9
click at [509, 51] on span "complete image" at bounding box center [502, 52] width 40 height 8
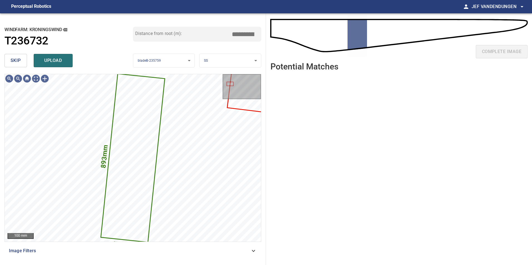
click at [16, 60] on span "skip" at bounding box center [16, 61] width 10 height 8
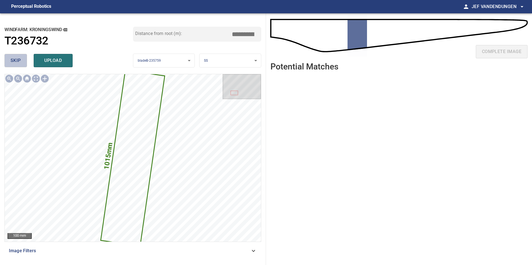
click at [14, 58] on span "skip" at bounding box center [16, 61] width 10 height 8
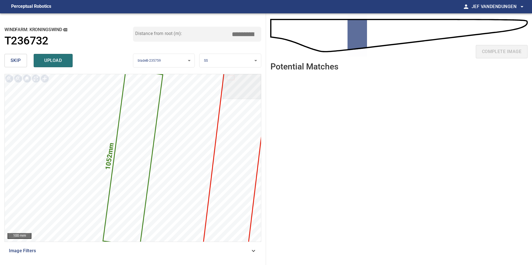
click at [13, 58] on span "skip" at bounding box center [16, 61] width 10 height 8
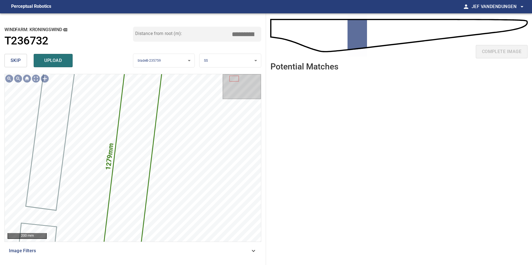
click at [13, 58] on span "skip" at bounding box center [16, 61] width 10 height 8
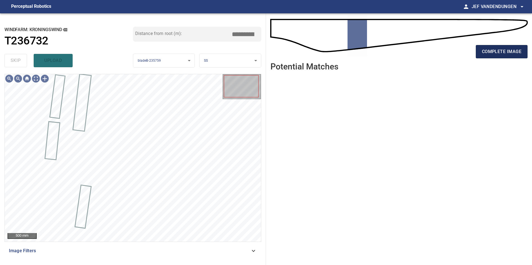
click at [504, 50] on span "complete image" at bounding box center [502, 52] width 40 height 8
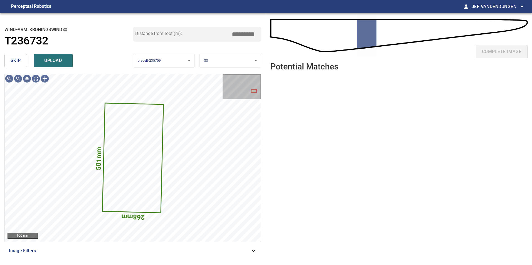
click at [12, 57] on span "skip" at bounding box center [16, 61] width 10 height 8
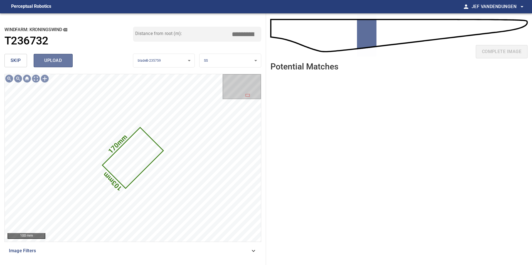
click at [58, 65] on span "upload" at bounding box center [53, 61] width 27 height 8
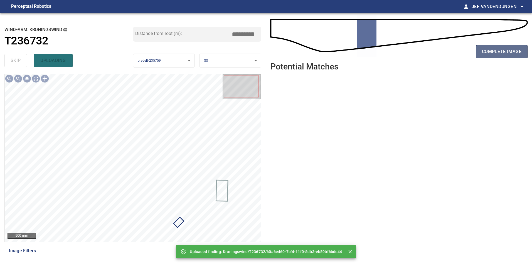
click at [499, 54] on span "complete image" at bounding box center [502, 52] width 40 height 8
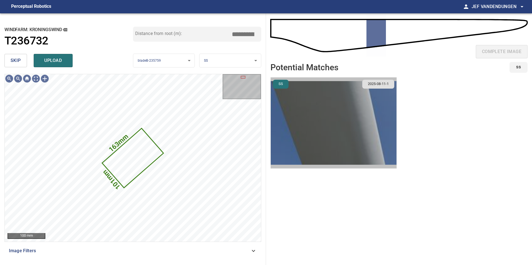
click at [325, 108] on img "button" at bounding box center [334, 123] width 126 height 91
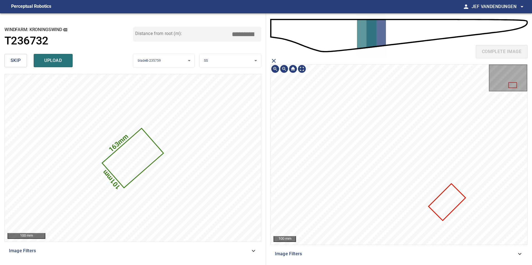
click at [449, 196] on icon at bounding box center [447, 202] width 36 height 36
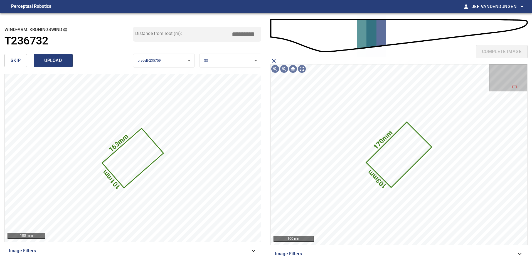
click at [43, 59] on span "upload" at bounding box center [53, 61] width 27 height 8
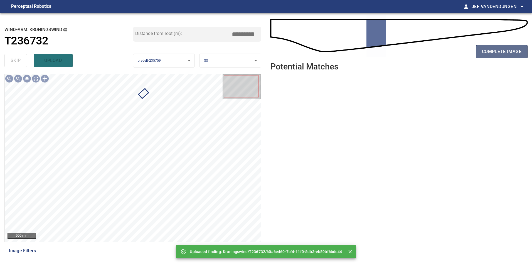
drag, startPoint x: 513, startPoint y: 51, endPoint x: 488, endPoint y: 48, distance: 25.0
click at [512, 51] on span "complete image" at bounding box center [502, 52] width 40 height 8
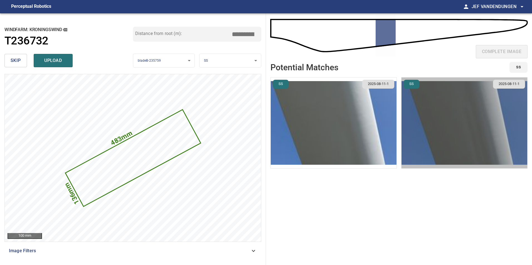
click at [436, 141] on img "button" at bounding box center [464, 123] width 126 height 91
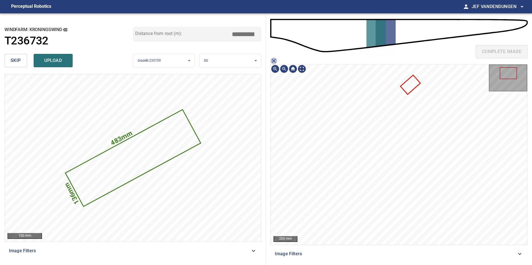
click at [272, 60] on icon "close matching imageResolution:" at bounding box center [273, 61] width 7 height 7
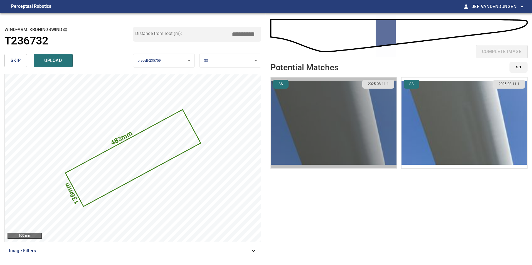
click at [343, 130] on img "button" at bounding box center [334, 123] width 126 height 91
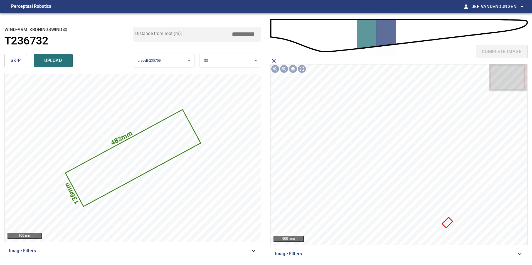
click at [446, 222] on icon at bounding box center [447, 222] width 9 height 9
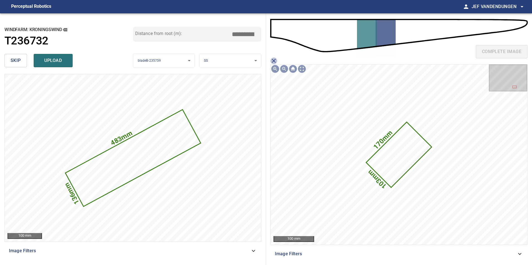
click at [273, 61] on icon "close matching imageResolution:" at bounding box center [274, 61] width 4 height 4
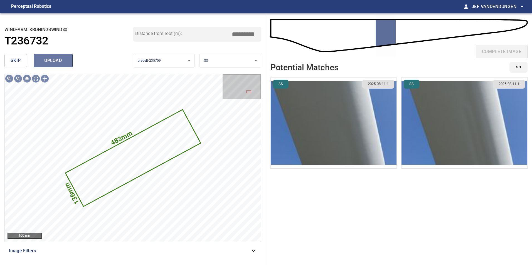
click at [51, 58] on span "upload" at bounding box center [53, 61] width 27 height 8
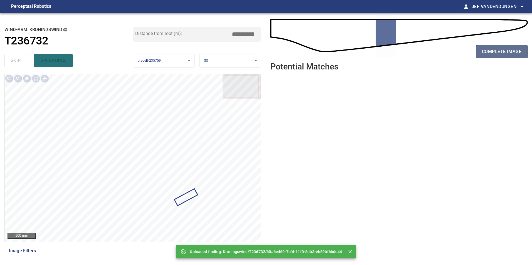
click at [492, 54] on span "complete image" at bounding box center [502, 52] width 40 height 8
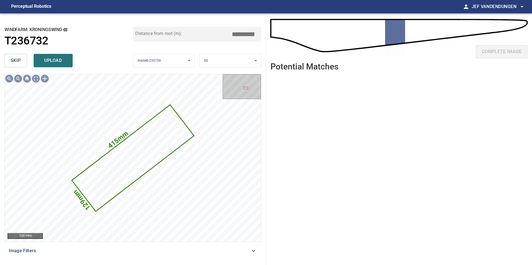
click at [17, 59] on span "skip" at bounding box center [16, 61] width 10 height 8
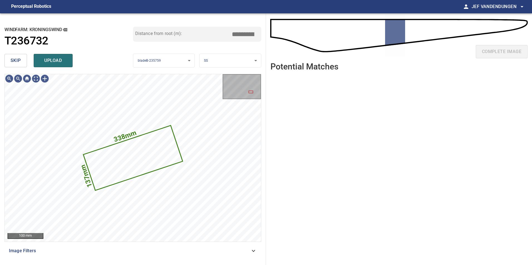
click at [59, 62] on span "upload" at bounding box center [53, 61] width 27 height 8
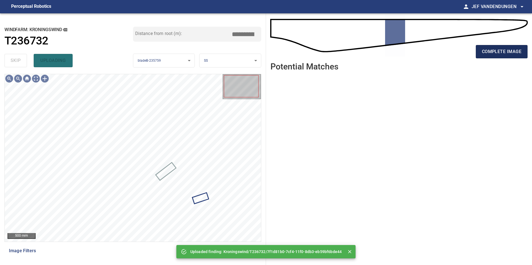
click at [504, 58] on button "complete image" at bounding box center [502, 51] width 52 height 13
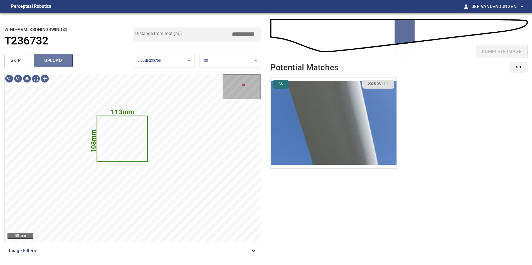
click at [52, 56] on button "upload" at bounding box center [53, 60] width 39 height 13
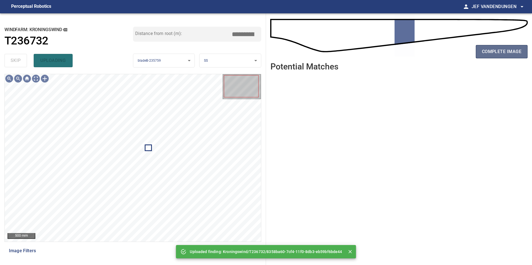
click at [501, 58] on button "complete image" at bounding box center [502, 51] width 52 height 13
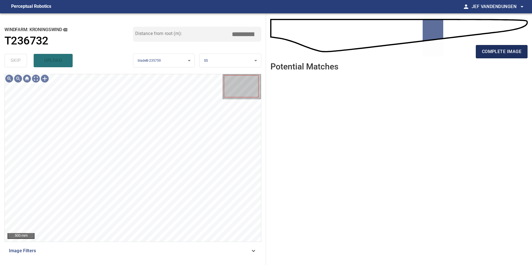
click at [506, 50] on span "complete image" at bounding box center [502, 52] width 40 height 8
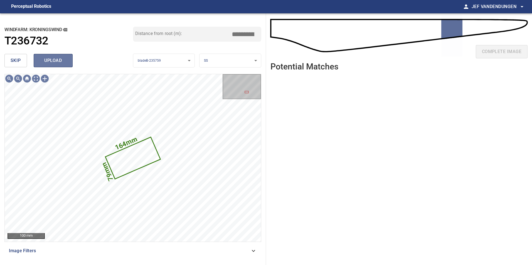
click at [57, 59] on span "upload" at bounding box center [53, 61] width 27 height 8
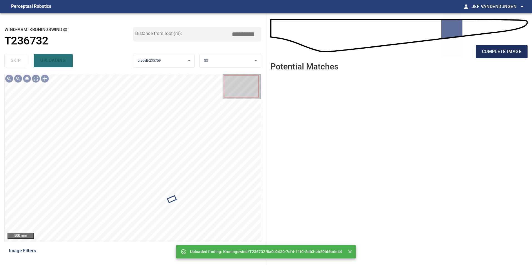
click at [501, 54] on span "complete image" at bounding box center [502, 52] width 40 height 8
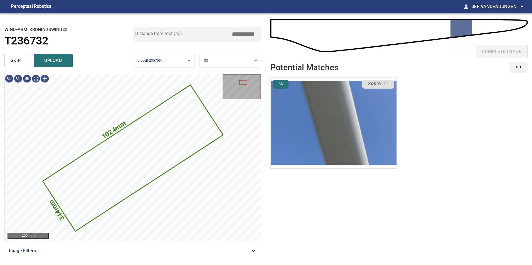
drag, startPoint x: 18, startPoint y: 56, endPoint x: 22, endPoint y: 57, distance: 3.7
click at [19, 57] on button "skip" at bounding box center [15, 60] width 23 height 13
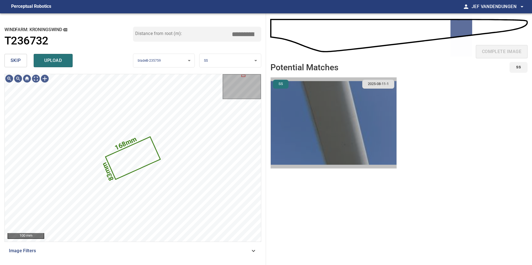
click at [313, 112] on img "button" at bounding box center [334, 123] width 126 height 91
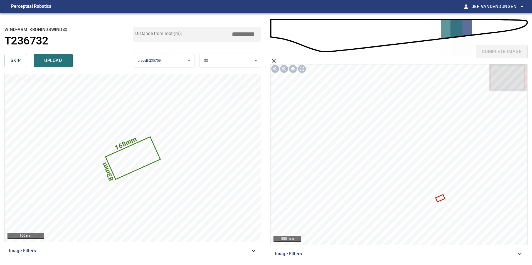
click at [438, 198] on icon at bounding box center [440, 198] width 8 height 6
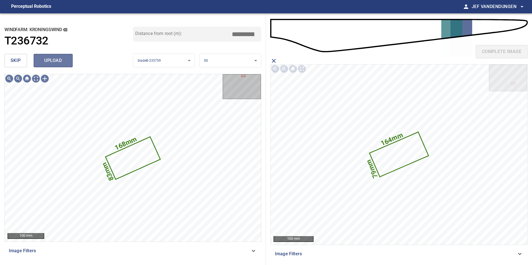
click at [50, 63] on span "upload" at bounding box center [53, 61] width 27 height 8
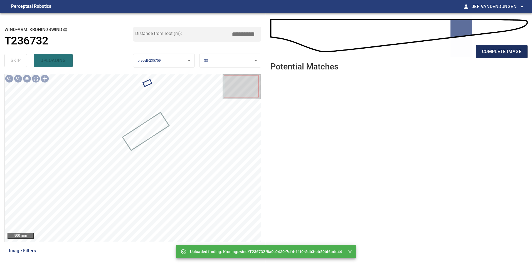
click at [506, 55] on span "complete image" at bounding box center [502, 52] width 40 height 8
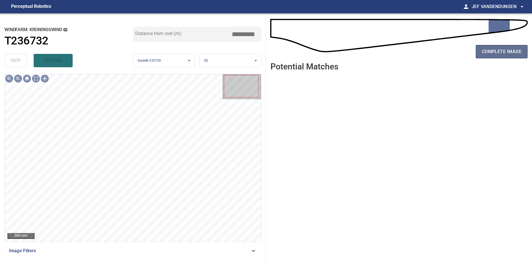
click at [492, 53] on span "complete image" at bounding box center [502, 52] width 40 height 8
click at [497, 52] on span "complete image" at bounding box center [502, 52] width 40 height 8
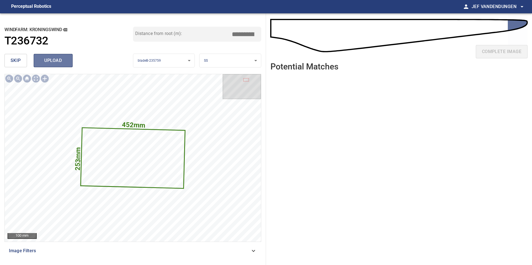
click at [60, 62] on span "upload" at bounding box center [53, 61] width 27 height 8
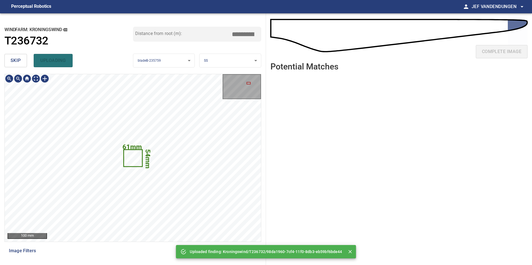
click at [134, 159] on icon at bounding box center [133, 158] width 18 height 16
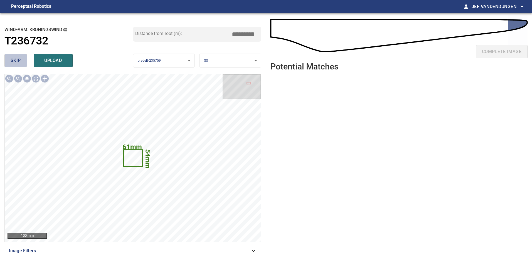
click at [16, 57] on span "skip" at bounding box center [16, 61] width 10 height 8
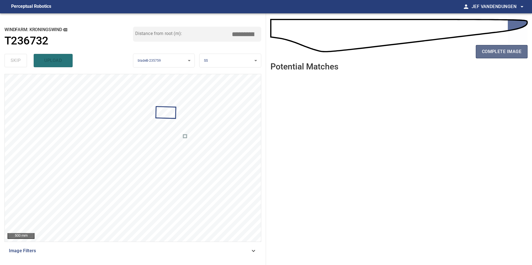
click at [490, 56] on button "complete image" at bounding box center [502, 51] width 52 height 13
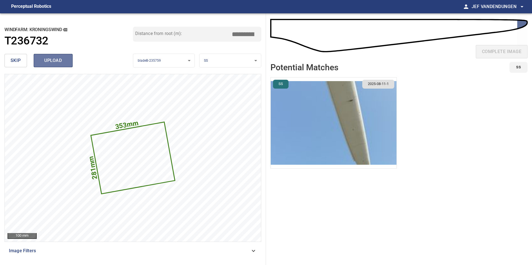
click at [58, 58] on span "upload" at bounding box center [53, 61] width 27 height 8
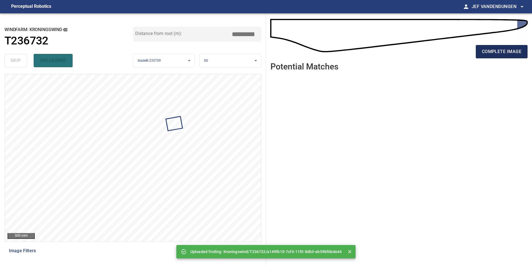
click at [488, 52] on span "complete image" at bounding box center [502, 52] width 40 height 8
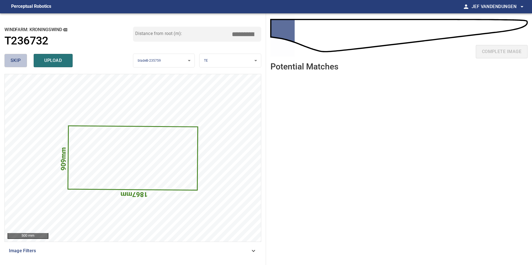
click at [12, 57] on span "skip" at bounding box center [16, 61] width 10 height 8
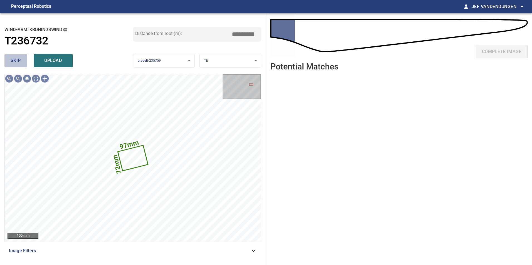
click at [15, 57] on span "skip" at bounding box center [16, 61] width 10 height 8
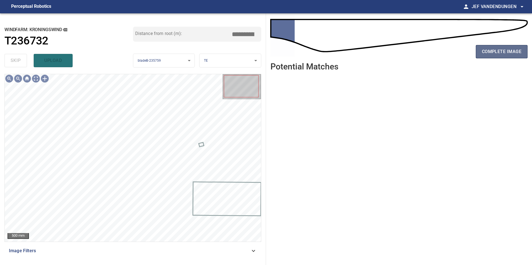
click at [500, 52] on span "complete image" at bounding box center [502, 52] width 40 height 8
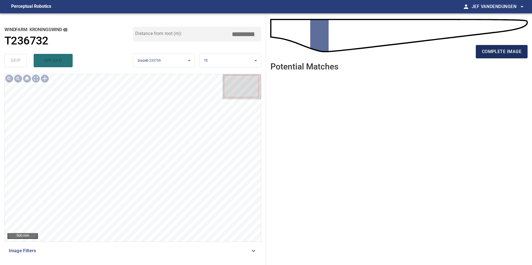
click at [498, 51] on span "complete image" at bounding box center [502, 52] width 40 height 8
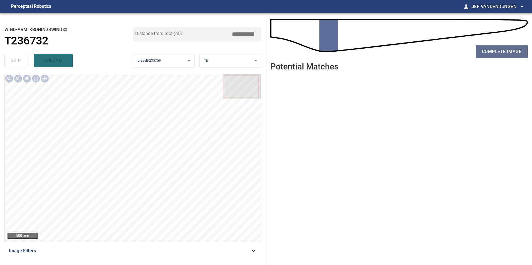
click at [493, 46] on button "complete image" at bounding box center [502, 51] width 52 height 13
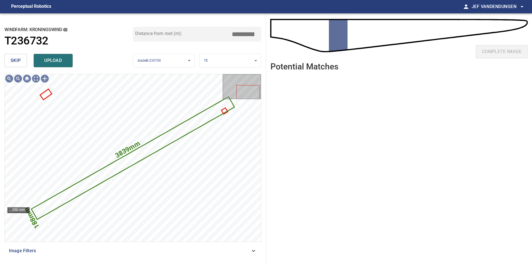
click at [12, 58] on span "skip" at bounding box center [16, 61] width 10 height 8
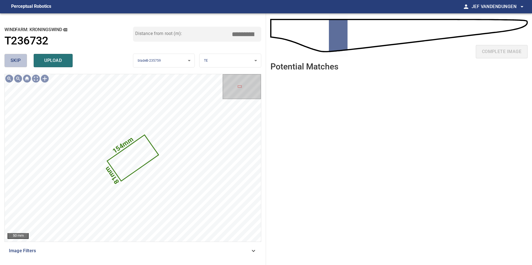
click at [15, 61] on span "skip" at bounding box center [16, 61] width 10 height 8
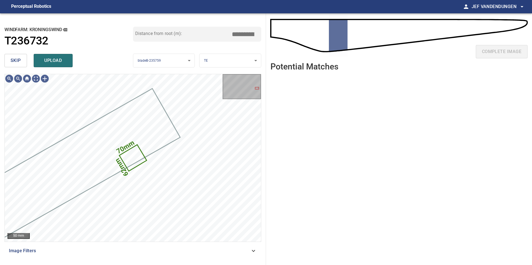
click at [16, 60] on span "skip" at bounding box center [16, 61] width 10 height 8
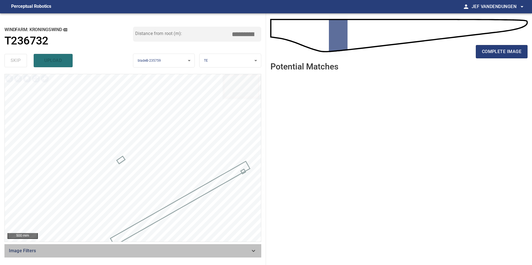
click at [254, 250] on icon at bounding box center [253, 251] width 7 height 7
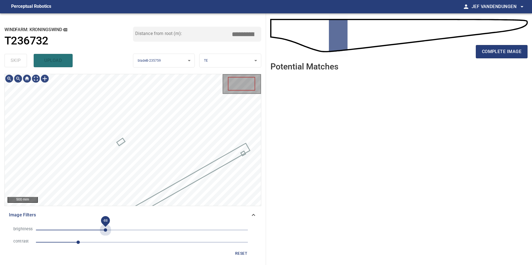
click at [105, 230] on span "-88" at bounding box center [142, 230] width 212 height 8
click at [129, 229] on span "-88" at bounding box center [142, 230] width 212 height 8
click at [149, 230] on span "-31" at bounding box center [142, 230] width 212 height 8
drag, startPoint x: 149, startPoint y: 230, endPoint x: 153, endPoint y: 230, distance: 3.9
click at [153, 230] on span "26" at bounding box center [152, 230] width 3 height 3
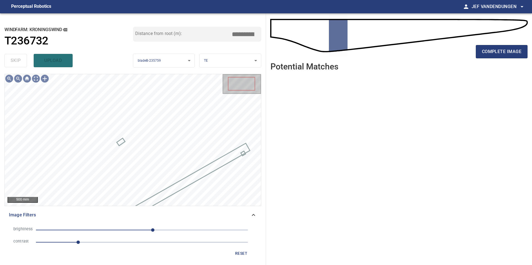
click at [162, 228] on span "26" at bounding box center [142, 230] width 212 height 8
click at [351, 169] on ul at bounding box center [398, 166] width 257 height 181
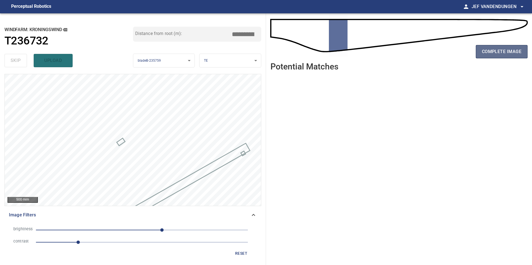
click at [490, 53] on span "complete image" at bounding box center [502, 52] width 40 height 8
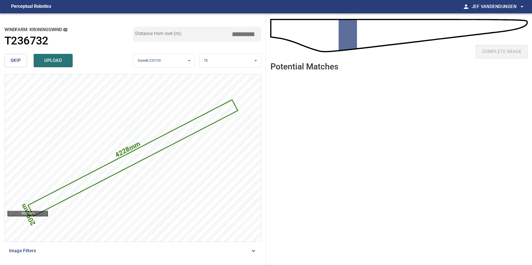
click at [19, 61] on span "skip" at bounding box center [16, 61] width 10 height 8
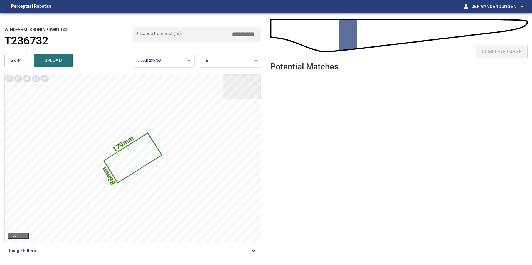
click at [17, 64] on span "skip" at bounding box center [16, 61] width 10 height 8
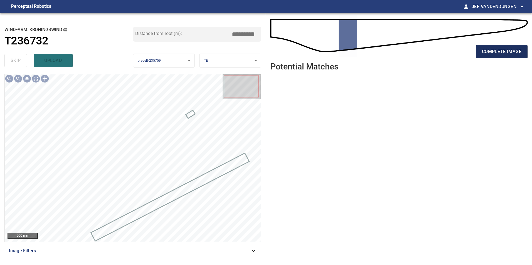
click at [491, 54] on span "complete image" at bounding box center [502, 52] width 40 height 8
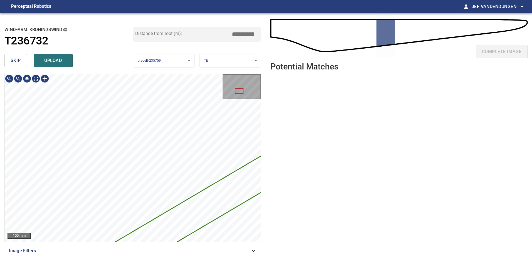
click at [67, 43] on div "**********" at bounding box center [133, 139] width 266 height 252
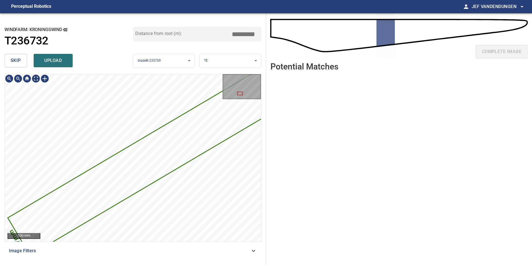
click at [102, 196] on div "3226mm 177mm" at bounding box center [133, 158] width 256 height 168
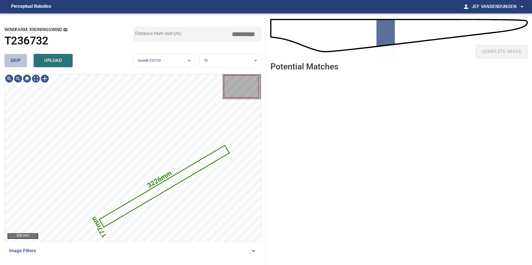
click at [9, 59] on button "skip" at bounding box center [15, 60] width 23 height 13
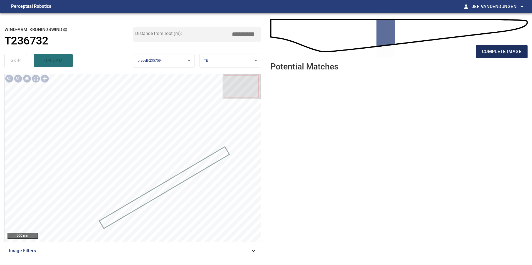
click at [495, 49] on span "complete image" at bounding box center [502, 52] width 40 height 8
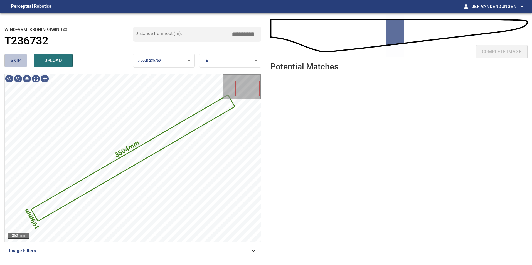
click at [12, 57] on span "skip" at bounding box center [16, 61] width 10 height 8
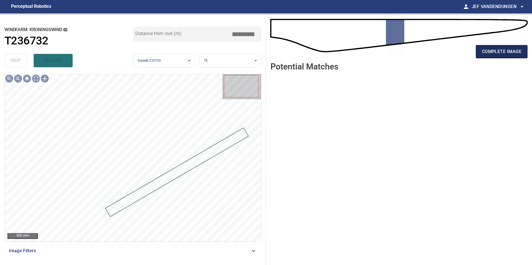
click at [506, 56] on button "complete image" at bounding box center [502, 51] width 52 height 13
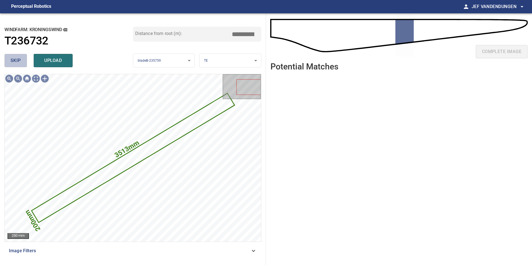
click at [18, 63] on span "skip" at bounding box center [16, 61] width 10 height 8
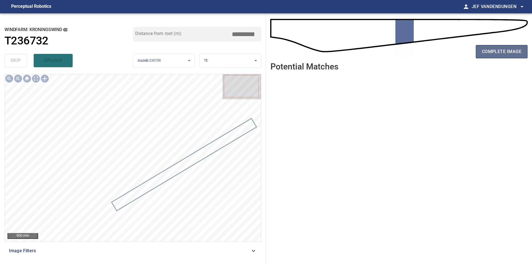
click at [506, 54] on span "complete image" at bounding box center [502, 52] width 40 height 8
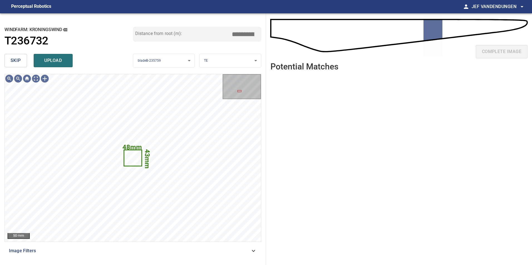
click at [18, 61] on span "skip" at bounding box center [16, 61] width 10 height 8
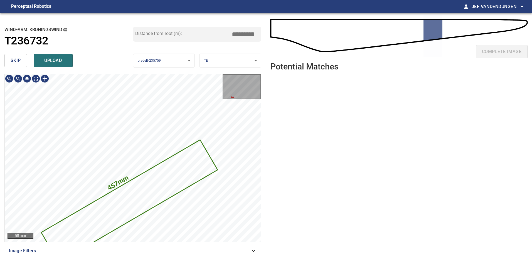
click at [216, 69] on div "**********" at bounding box center [133, 139] width 266 height 252
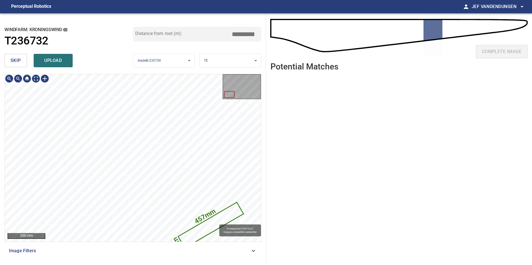
click at [217, 222] on icon at bounding box center [211, 225] width 64 height 45
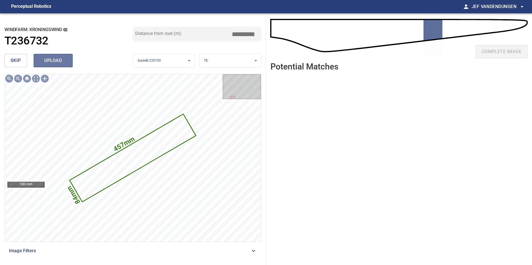
click at [48, 61] on span "upload" at bounding box center [53, 61] width 27 height 8
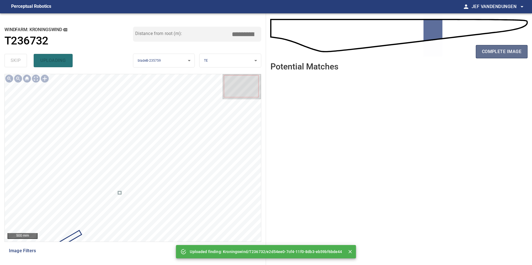
click at [491, 53] on span "complete image" at bounding box center [502, 52] width 40 height 8
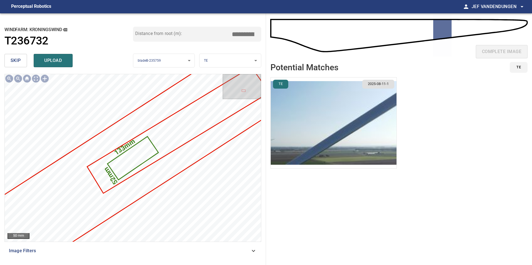
click at [19, 63] on span "skip" at bounding box center [16, 61] width 10 height 8
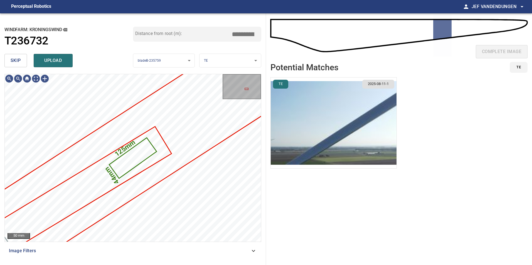
click at [18, 62] on span "skip" at bounding box center [16, 61] width 10 height 8
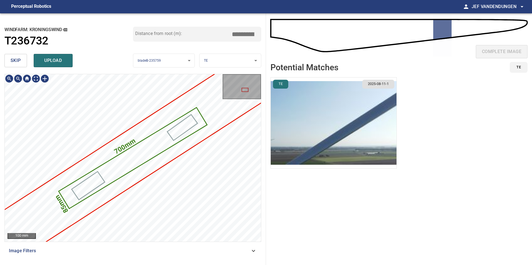
click at [117, 160] on icon at bounding box center [132, 158] width 147 height 100
click at [312, 110] on img "button" at bounding box center [334, 123] width 126 height 91
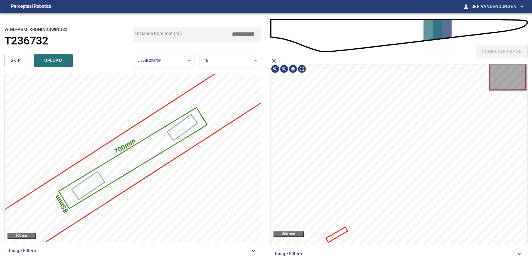
click at [336, 237] on icon at bounding box center [337, 235] width 21 height 14
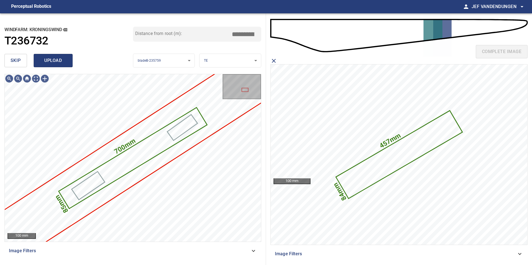
click at [55, 60] on span "upload" at bounding box center [53, 61] width 27 height 8
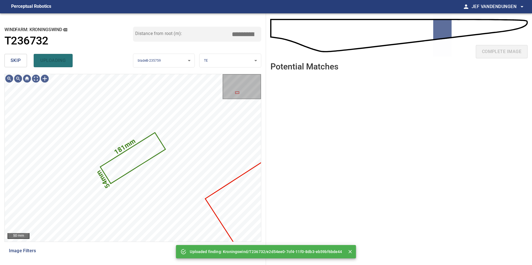
click at [15, 58] on span "skip" at bounding box center [16, 61] width 10 height 8
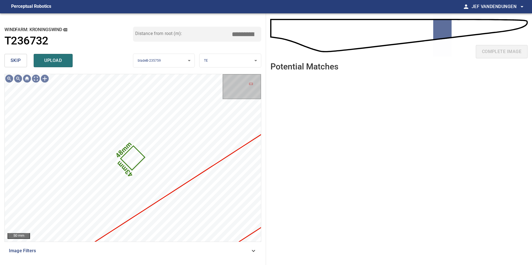
click at [17, 61] on span "skip" at bounding box center [16, 61] width 10 height 8
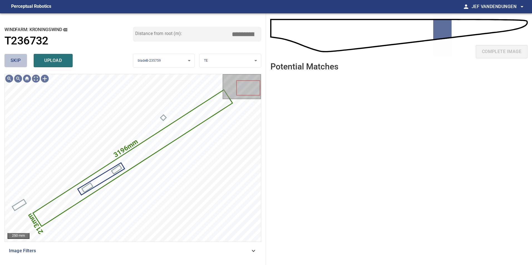
drag, startPoint x: 19, startPoint y: 61, endPoint x: 24, endPoint y: 64, distance: 5.6
click at [19, 61] on span "skip" at bounding box center [16, 61] width 10 height 8
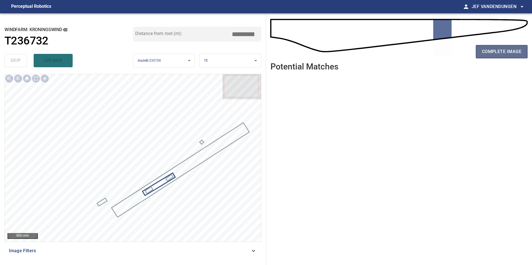
click at [495, 55] on span "complete image" at bounding box center [502, 52] width 40 height 8
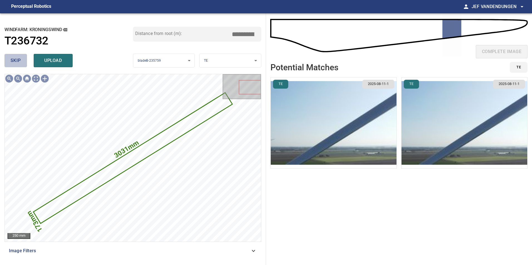
click at [16, 61] on span "skip" at bounding box center [16, 61] width 10 height 8
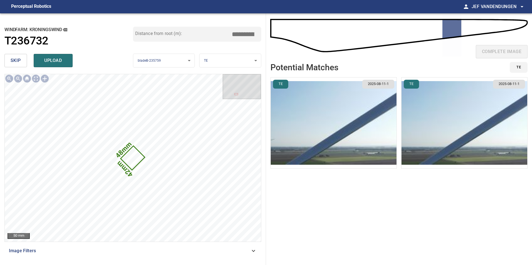
click at [9, 59] on button "skip" at bounding box center [15, 60] width 23 height 13
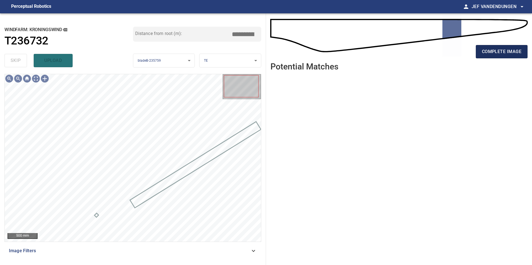
click at [494, 45] on button "complete image" at bounding box center [502, 51] width 52 height 13
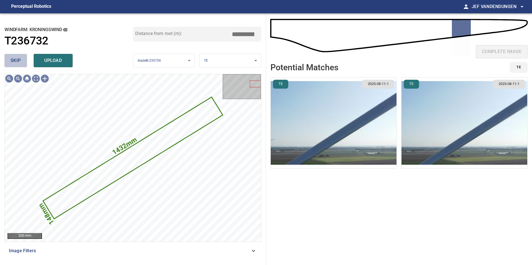
click at [18, 61] on span "skip" at bounding box center [16, 61] width 10 height 8
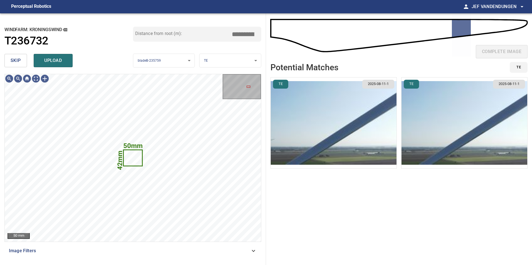
click at [16, 59] on span "skip" at bounding box center [16, 61] width 10 height 8
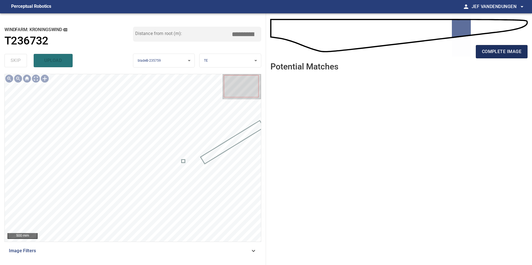
click at [509, 52] on span "complete image" at bounding box center [502, 52] width 40 height 8
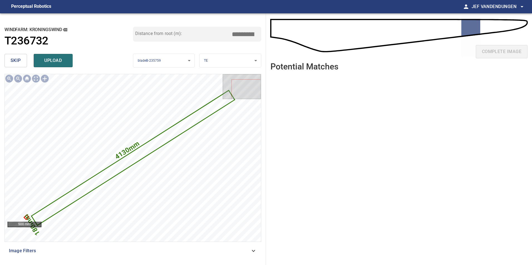
click at [8, 58] on button "skip" at bounding box center [15, 60] width 23 height 13
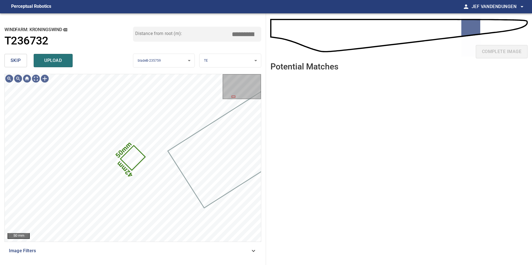
click at [19, 58] on span "skip" at bounding box center [16, 61] width 10 height 8
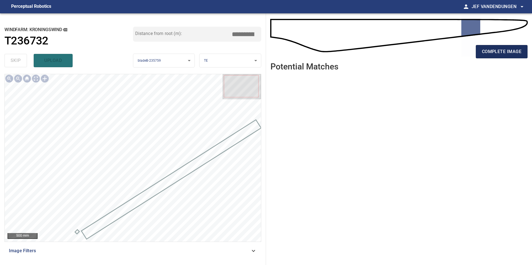
click at [505, 52] on span "complete image" at bounding box center [502, 52] width 40 height 8
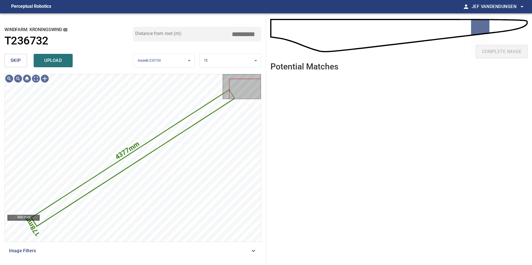
click at [11, 60] on span "skip" at bounding box center [16, 61] width 10 height 8
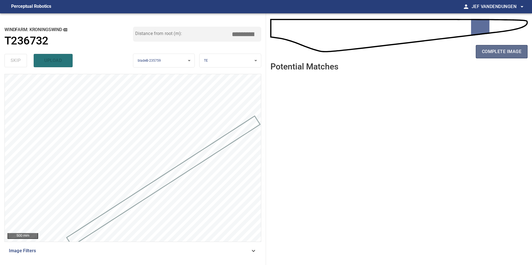
click at [497, 55] on span "complete image" at bounding box center [502, 52] width 40 height 8
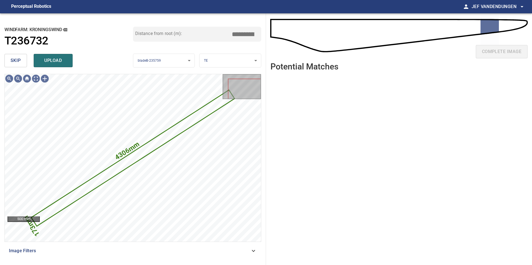
click at [12, 60] on span "skip" at bounding box center [16, 61] width 10 height 8
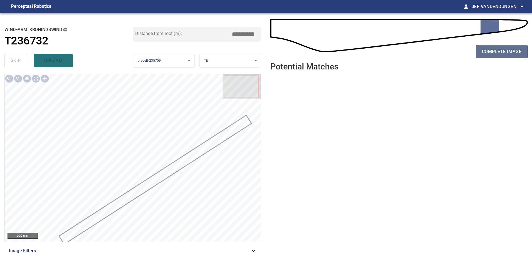
click at [495, 54] on span "complete image" at bounding box center [502, 52] width 40 height 8
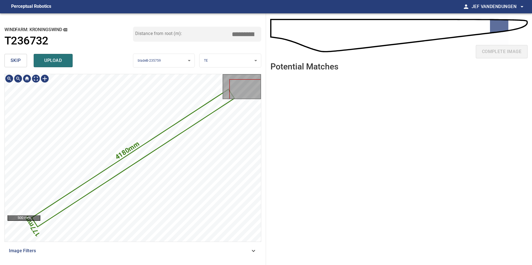
click at [193, 118] on icon at bounding box center [132, 158] width 201 height 137
click at [14, 60] on span "skip" at bounding box center [16, 61] width 10 height 8
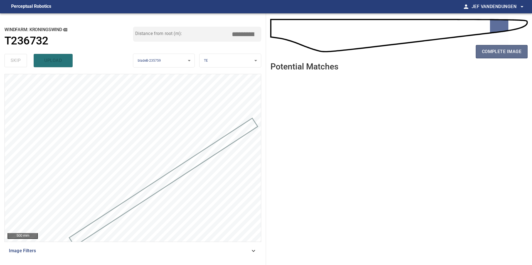
click at [489, 54] on span "complete image" at bounding box center [502, 52] width 40 height 8
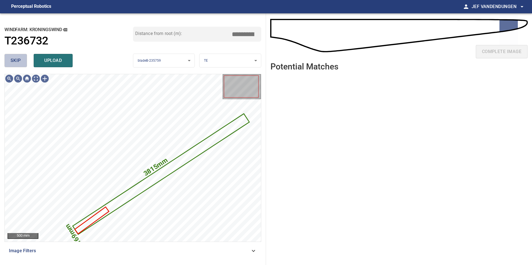
click at [20, 65] on button "skip" at bounding box center [15, 60] width 23 height 13
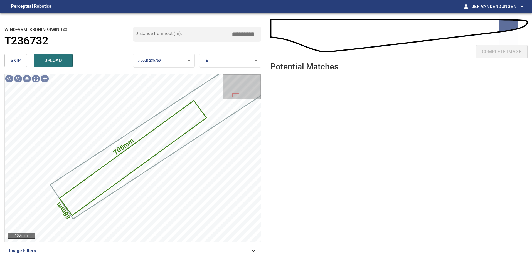
click at [18, 61] on span "skip" at bounding box center [16, 61] width 10 height 8
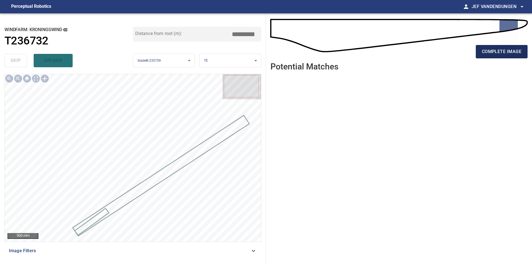
click at [497, 53] on span "complete image" at bounding box center [502, 52] width 40 height 8
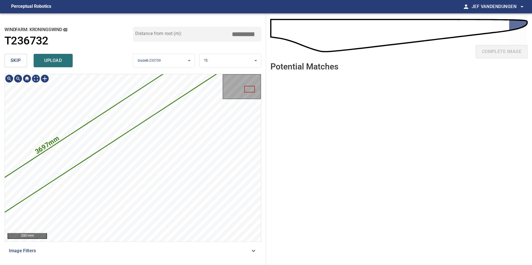
click at [267, 125] on div "**********" at bounding box center [266, 139] width 532 height 252
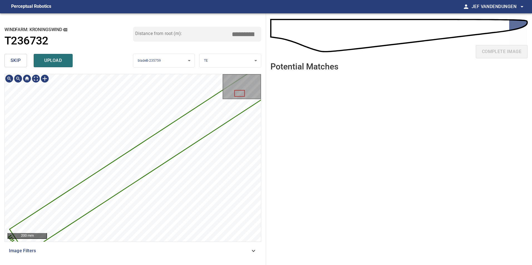
click at [243, 109] on div "3697mm 164mm" at bounding box center [133, 158] width 256 height 168
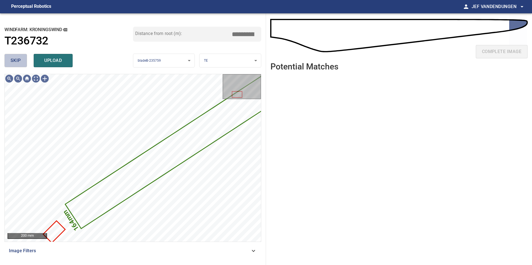
click at [19, 61] on span "skip" at bounding box center [16, 61] width 10 height 8
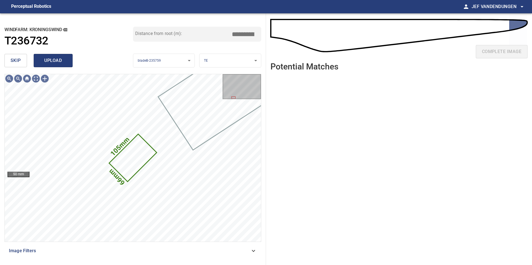
click at [47, 60] on span "upload" at bounding box center [53, 61] width 27 height 8
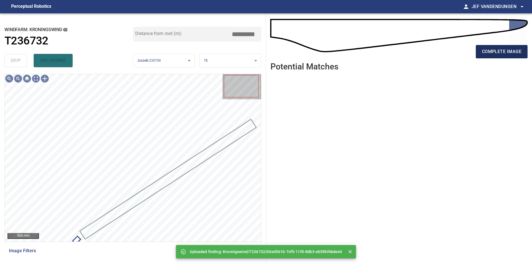
click at [489, 50] on span "complete image" at bounding box center [502, 52] width 40 height 8
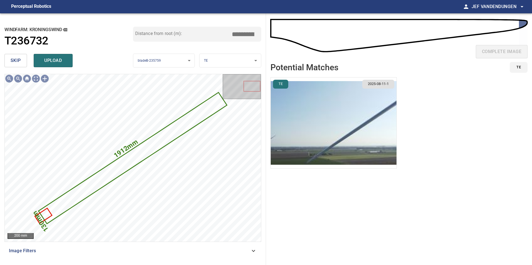
click at [13, 59] on span "skip" at bounding box center [16, 61] width 10 height 8
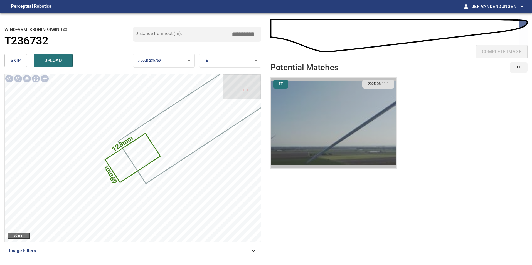
click at [309, 151] on img "button" at bounding box center [334, 123] width 126 height 91
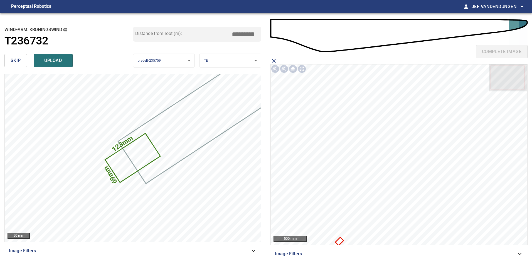
click at [337, 241] on div at bounding box center [399, 155] width 257 height 181
click at [337, 241] on div "Kroningswind/T236732/65ed5610-7cf5-11f0-8db3-eb59bf6bde44 Category unclassified…" at bounding box center [399, 155] width 257 height 181
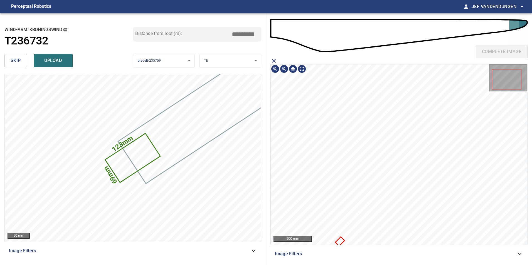
click at [340, 241] on icon at bounding box center [340, 242] width 8 height 8
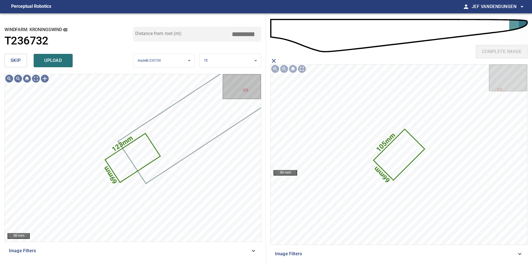
click at [52, 63] on span "upload" at bounding box center [53, 61] width 27 height 8
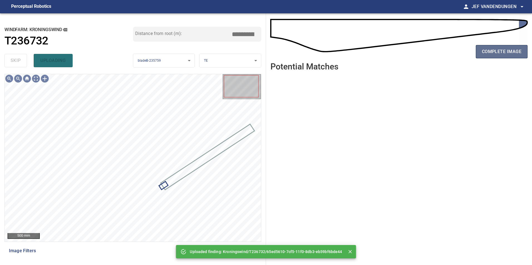
click at [490, 53] on span "complete image" at bounding box center [502, 52] width 40 height 8
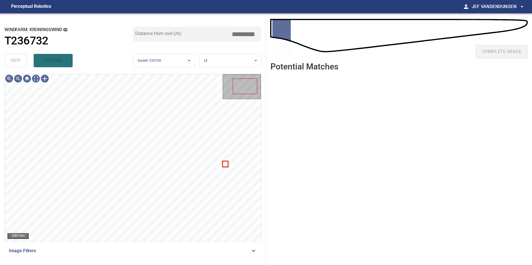
click at [15, 56] on div "skip upload" at bounding box center [68, 61] width 129 height 18
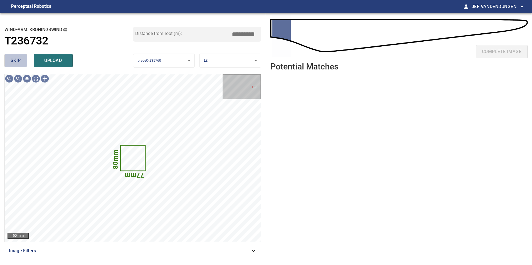
click at [23, 64] on button "skip" at bounding box center [15, 60] width 23 height 13
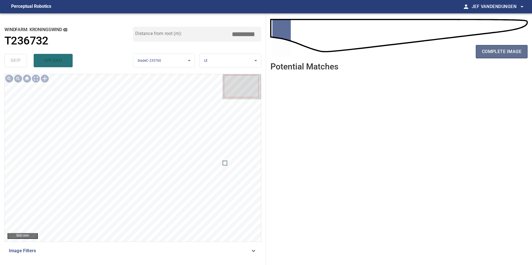
click at [489, 52] on span "complete image" at bounding box center [502, 52] width 40 height 8
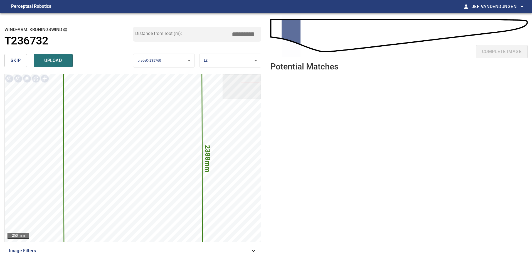
click at [12, 64] on span "skip" at bounding box center [16, 61] width 10 height 8
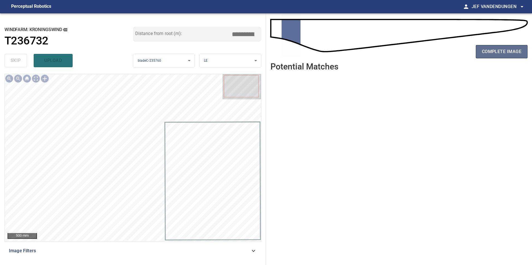
click at [504, 51] on span "complete image" at bounding box center [502, 52] width 40 height 8
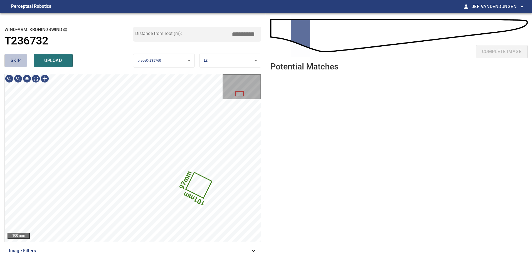
drag, startPoint x: 19, startPoint y: 59, endPoint x: 45, endPoint y: 65, distance: 25.8
click at [21, 60] on button "skip" at bounding box center [15, 60] width 23 height 13
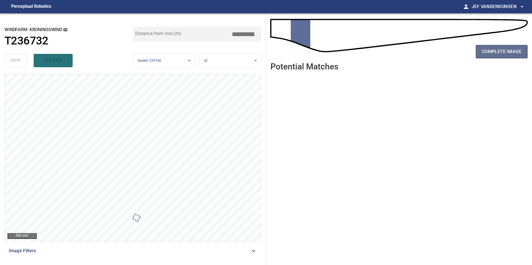
click at [495, 51] on span "complete image" at bounding box center [502, 52] width 40 height 8
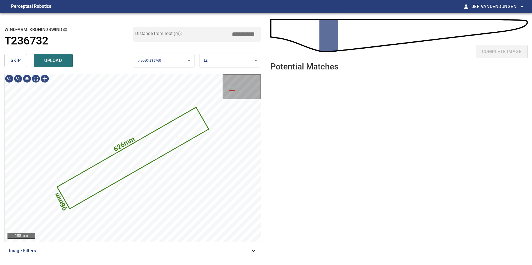
click at [15, 56] on button "skip" at bounding box center [15, 60] width 23 height 13
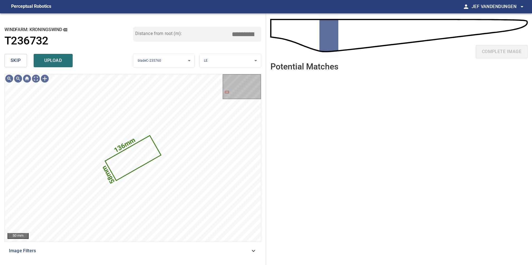
click at [22, 57] on button "skip" at bounding box center [15, 60] width 23 height 13
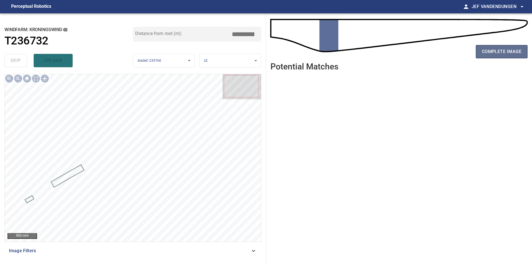
click at [495, 49] on span "complete image" at bounding box center [502, 52] width 40 height 8
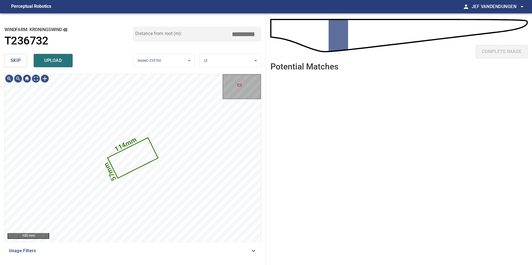
click at [14, 60] on span "skip" at bounding box center [16, 61] width 10 height 8
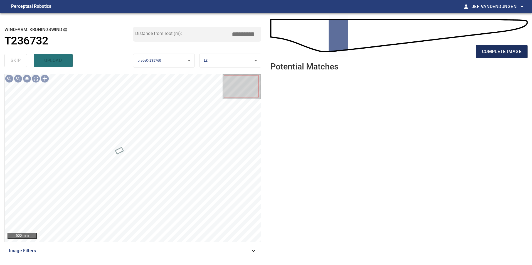
drag, startPoint x: 510, startPoint y: 50, endPoint x: 505, endPoint y: 50, distance: 5.3
click at [510, 50] on span "complete image" at bounding box center [502, 52] width 40 height 8
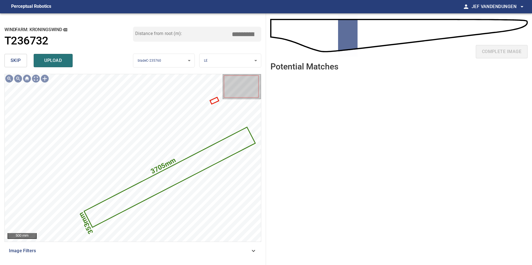
click at [15, 64] on span "skip" at bounding box center [16, 61] width 10 height 8
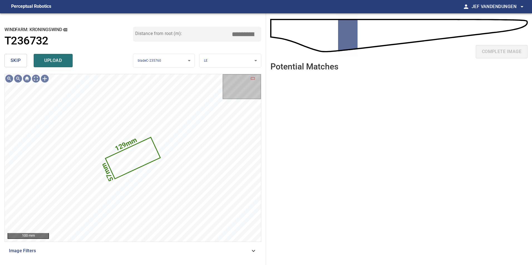
click at [17, 59] on span "skip" at bounding box center [16, 61] width 10 height 8
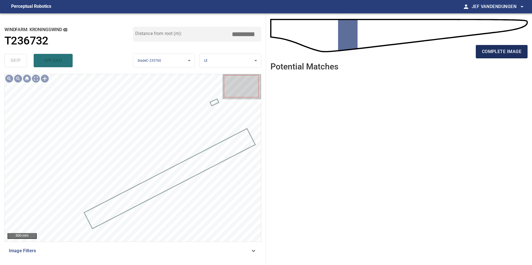
click at [480, 53] on button "complete image" at bounding box center [502, 51] width 52 height 13
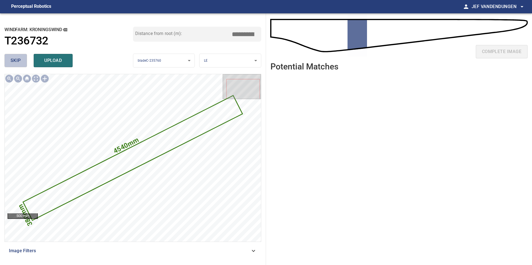
click at [20, 61] on span "skip" at bounding box center [16, 61] width 10 height 8
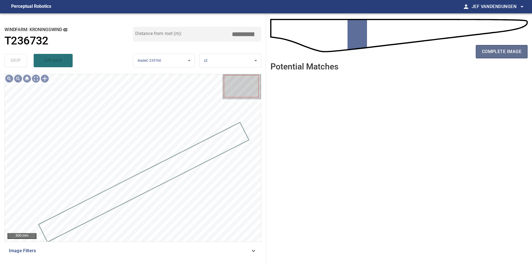
click at [517, 53] on span "complete image" at bounding box center [502, 52] width 40 height 8
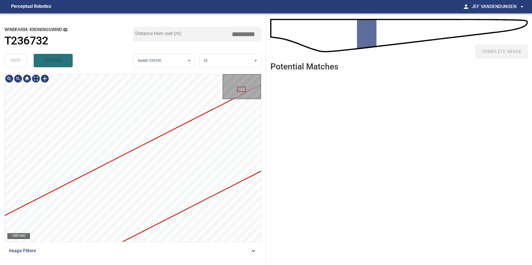
click at [214, 70] on div "**********" at bounding box center [133, 139] width 266 height 252
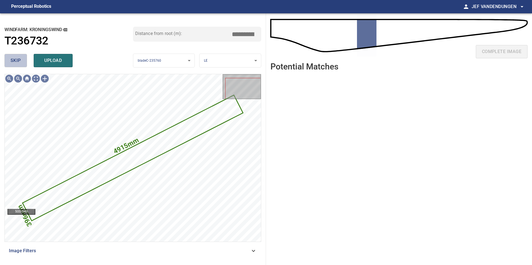
click at [16, 60] on span "skip" at bounding box center [16, 61] width 10 height 8
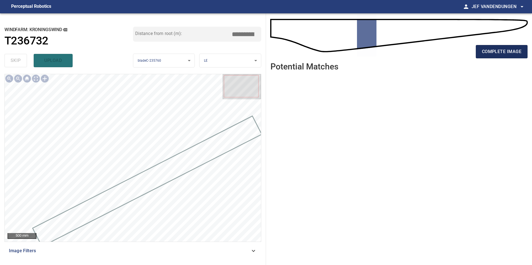
click at [491, 52] on span "complete image" at bounding box center [502, 52] width 40 height 8
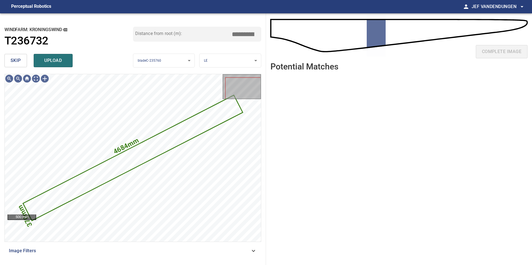
click at [11, 60] on span "skip" at bounding box center [16, 61] width 10 height 8
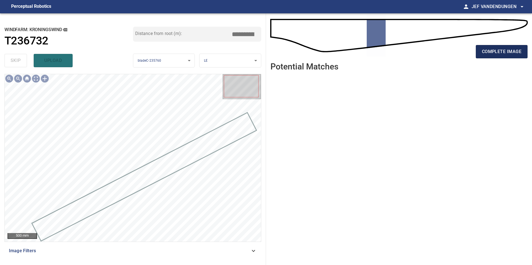
drag, startPoint x: 499, startPoint y: 54, endPoint x: 490, endPoint y: 55, distance: 9.2
click at [498, 54] on span "complete image" at bounding box center [502, 52] width 40 height 8
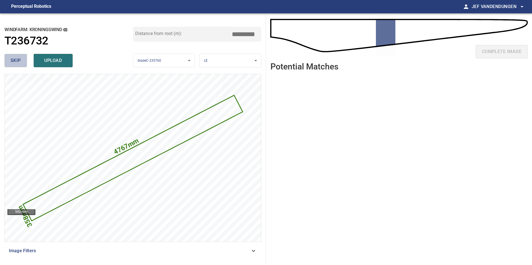
click at [15, 60] on span "skip" at bounding box center [16, 61] width 10 height 8
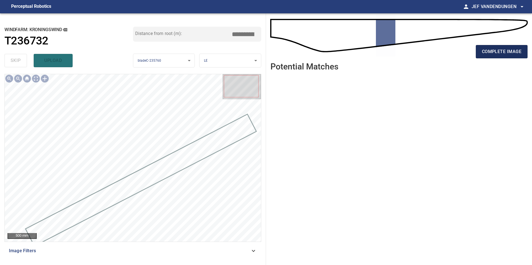
click at [496, 53] on span "complete image" at bounding box center [502, 52] width 40 height 8
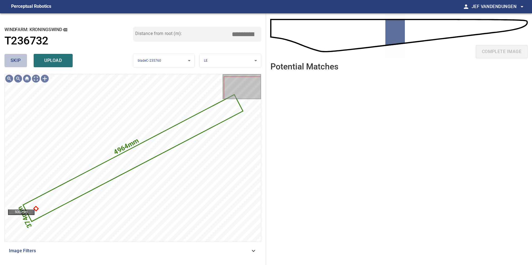
click at [17, 61] on span "skip" at bounding box center [16, 61] width 10 height 8
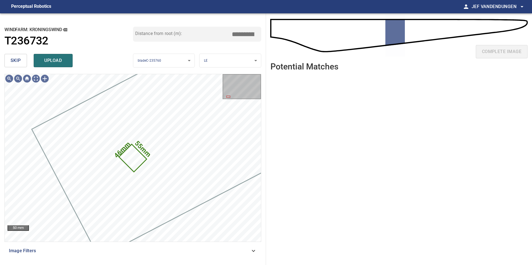
click at [55, 61] on span "upload" at bounding box center [53, 61] width 27 height 8
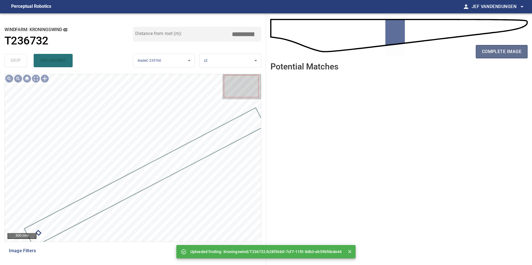
click at [499, 54] on span "complete image" at bounding box center [502, 52] width 40 height 8
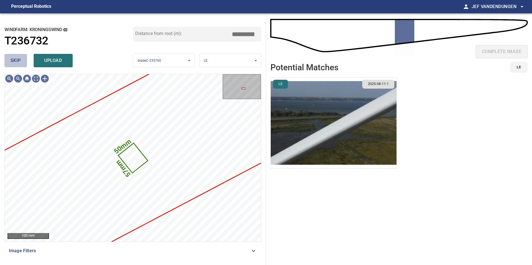
click at [18, 64] on span "skip" at bounding box center [16, 61] width 10 height 8
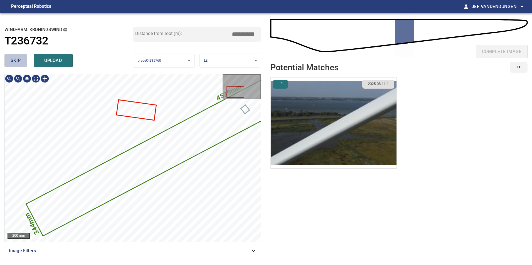
click at [16, 60] on span "skip" at bounding box center [16, 61] width 10 height 8
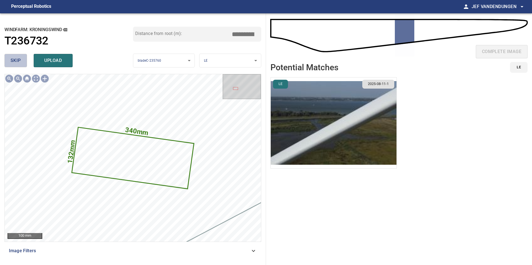
click at [13, 55] on button "skip" at bounding box center [15, 60] width 23 height 13
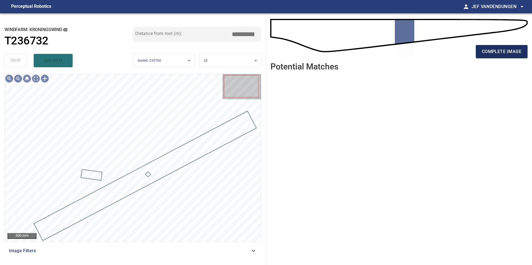
click at [489, 47] on button "complete image" at bounding box center [502, 51] width 52 height 13
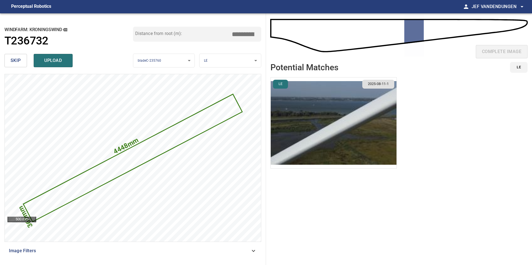
click at [18, 62] on span "skip" at bounding box center [16, 61] width 10 height 8
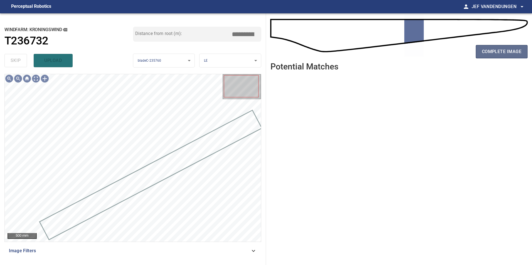
click at [500, 51] on span "complete image" at bounding box center [502, 52] width 40 height 8
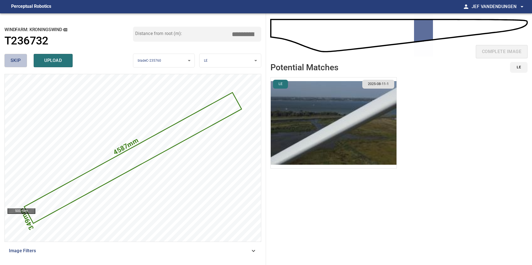
click at [16, 61] on span "skip" at bounding box center [16, 61] width 10 height 8
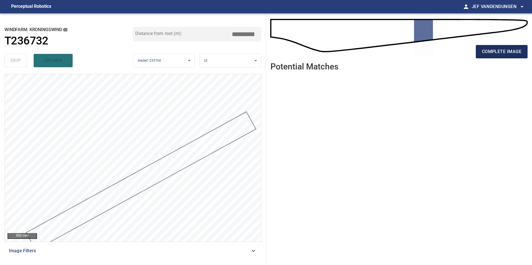
click at [499, 53] on span "complete image" at bounding box center [502, 52] width 40 height 8
